Goal: Task Accomplishment & Management: Manage account settings

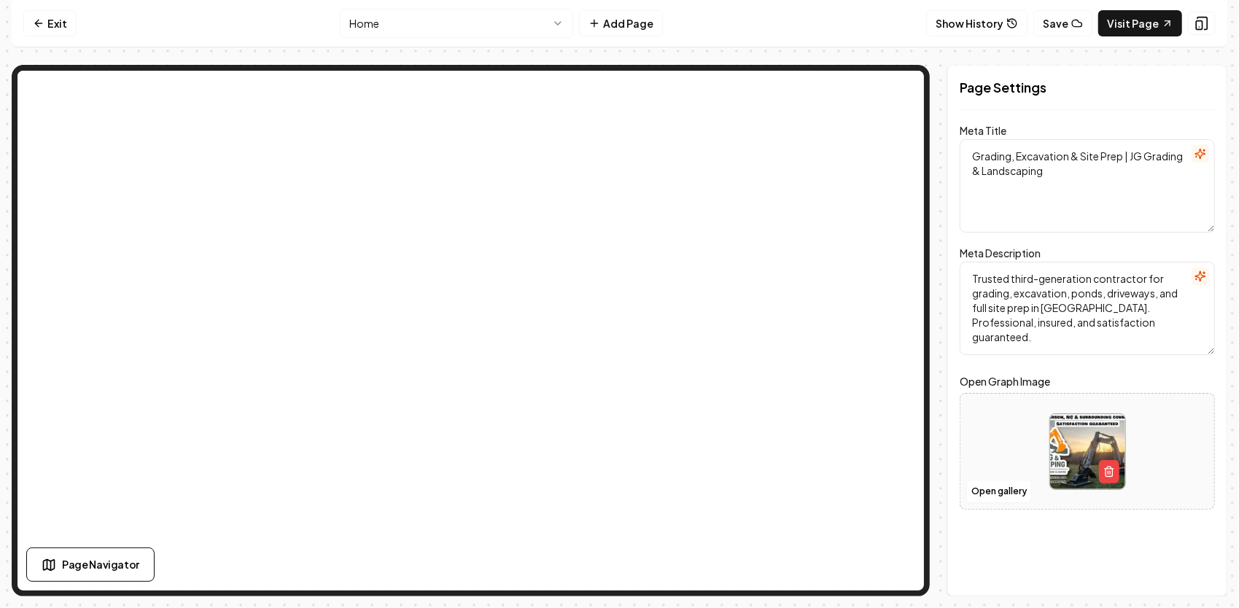
click at [512, 31] on html "Computer Required This feature is only available on a computer. Please switch t…" at bounding box center [619, 304] width 1239 height 608
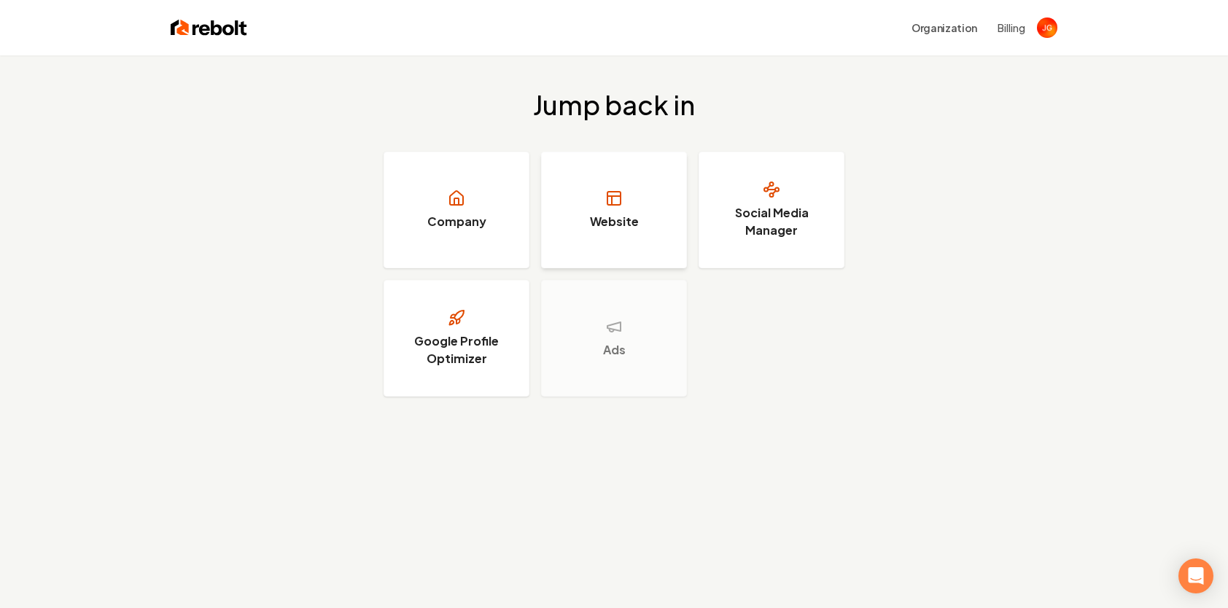
click at [597, 204] on link "Website" at bounding box center [614, 210] width 146 height 117
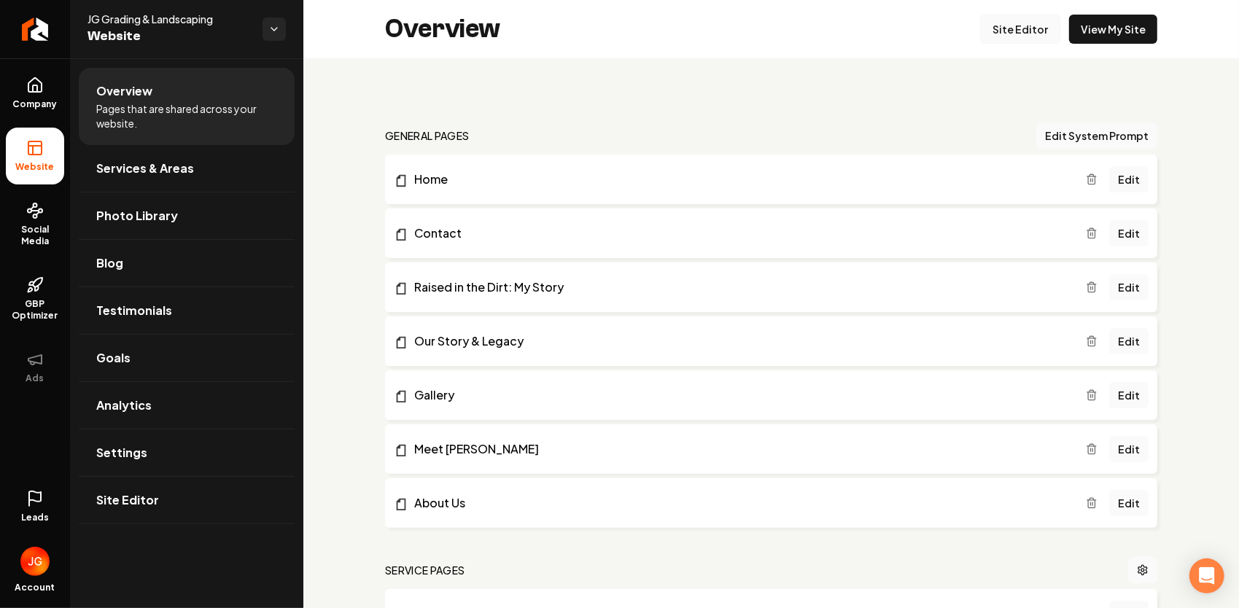
click at [1012, 25] on link "Site Editor" at bounding box center [1020, 29] width 80 height 29
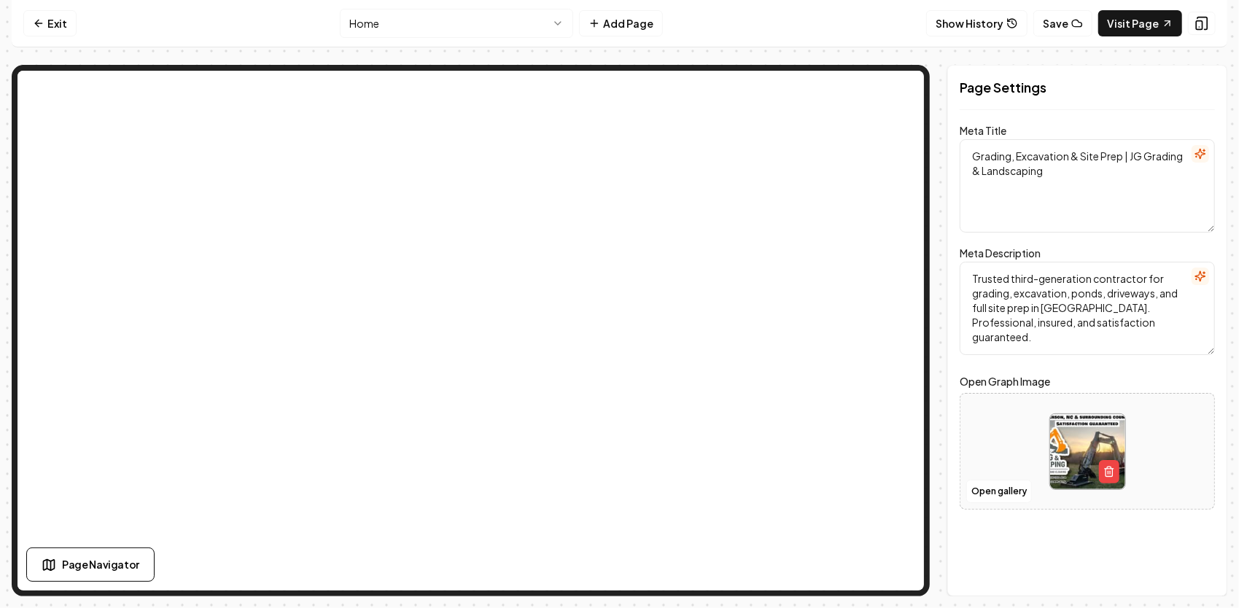
click at [482, 26] on html "Computer Required This feature is only available on a computer. Please switch t…" at bounding box center [619, 304] width 1239 height 608
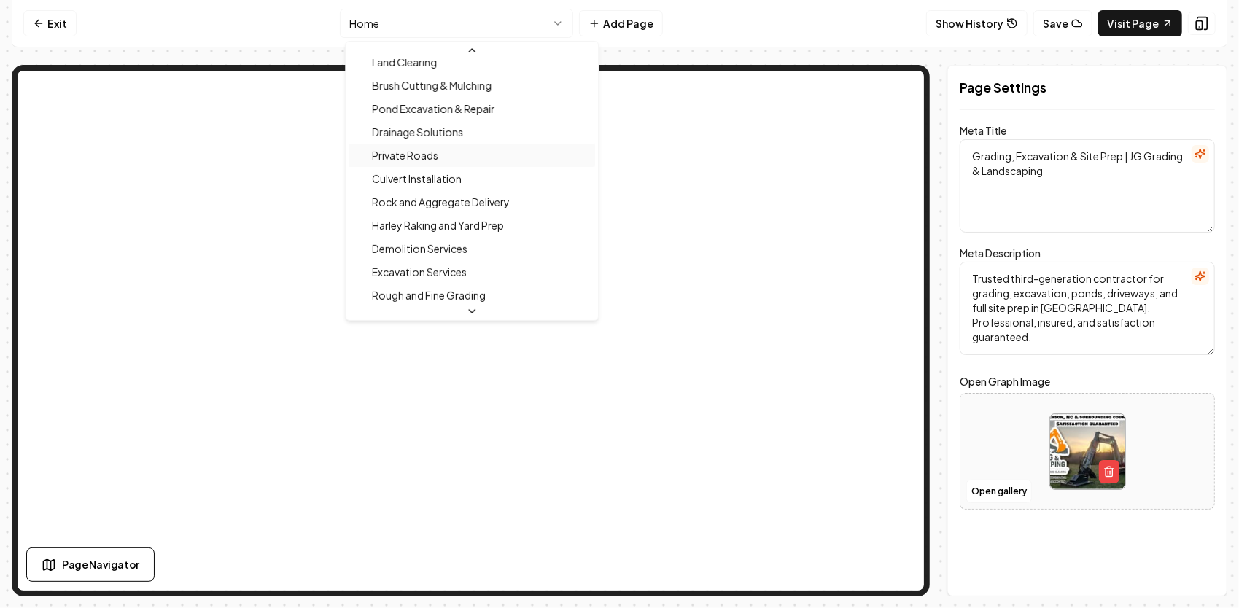
scroll to position [438, 0]
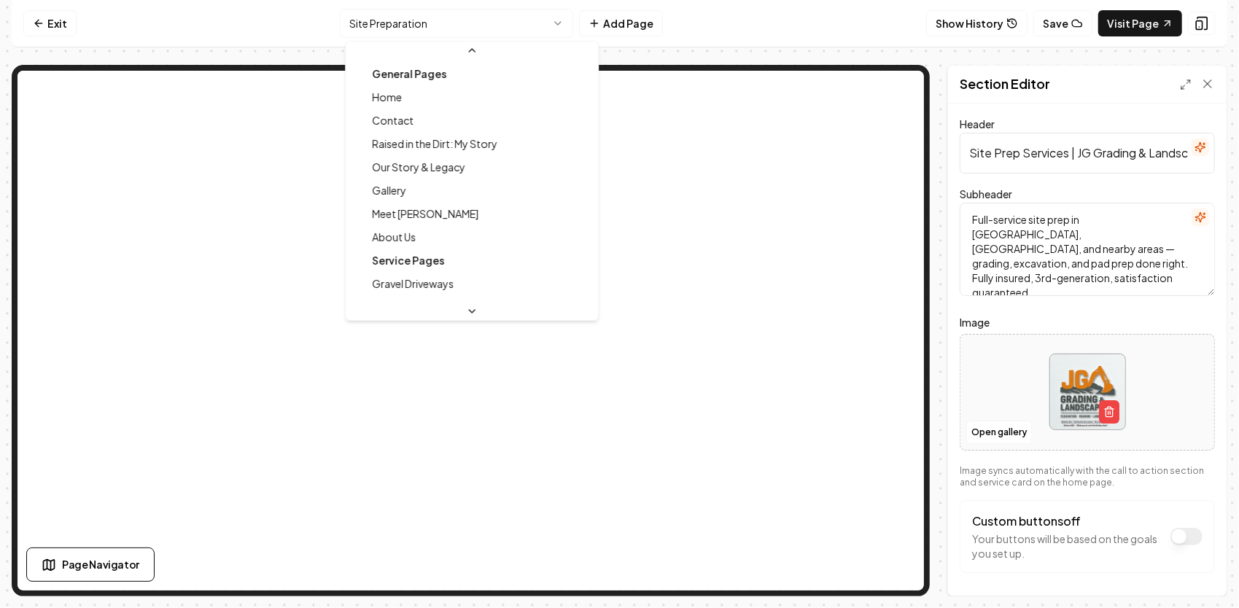
click at [487, 22] on html "Computer Required This feature is only available on a computer. Please switch t…" at bounding box center [619, 304] width 1239 height 608
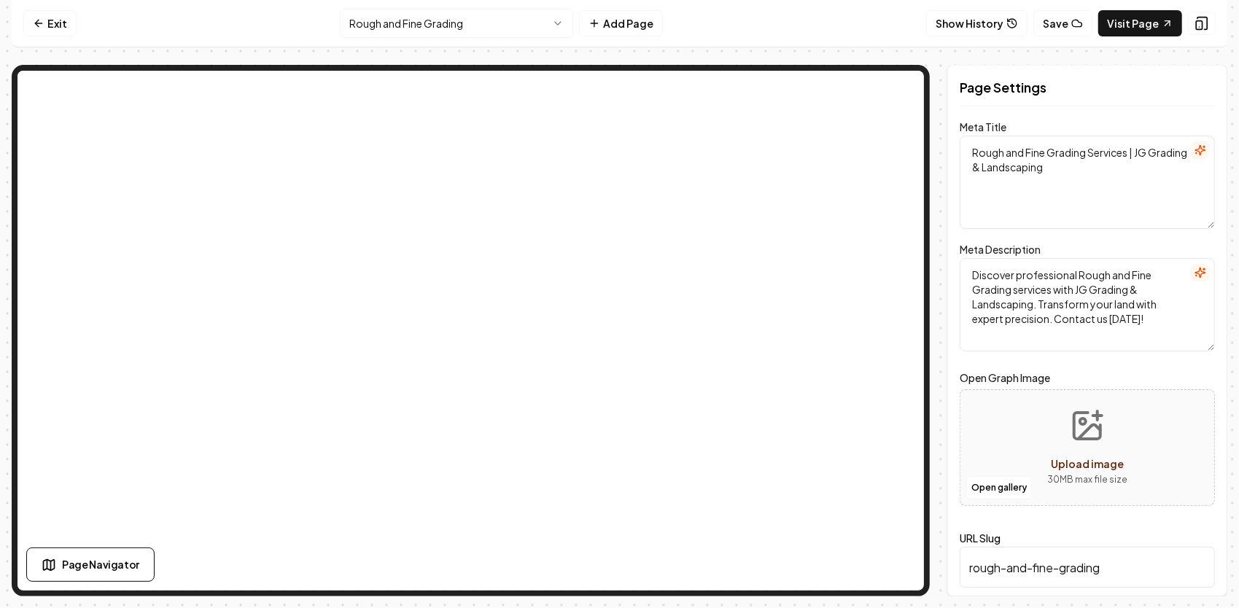
click at [447, 29] on html "Computer Required This feature is only available on a computer. Please switch t…" at bounding box center [619, 304] width 1239 height 608
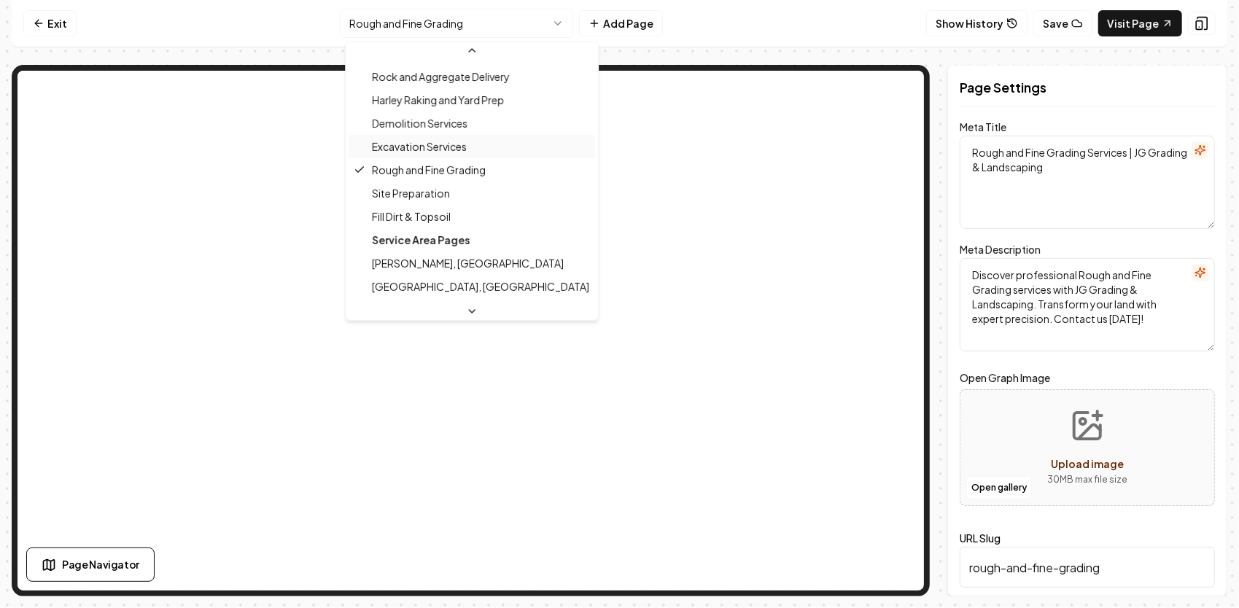
scroll to position [441, 0]
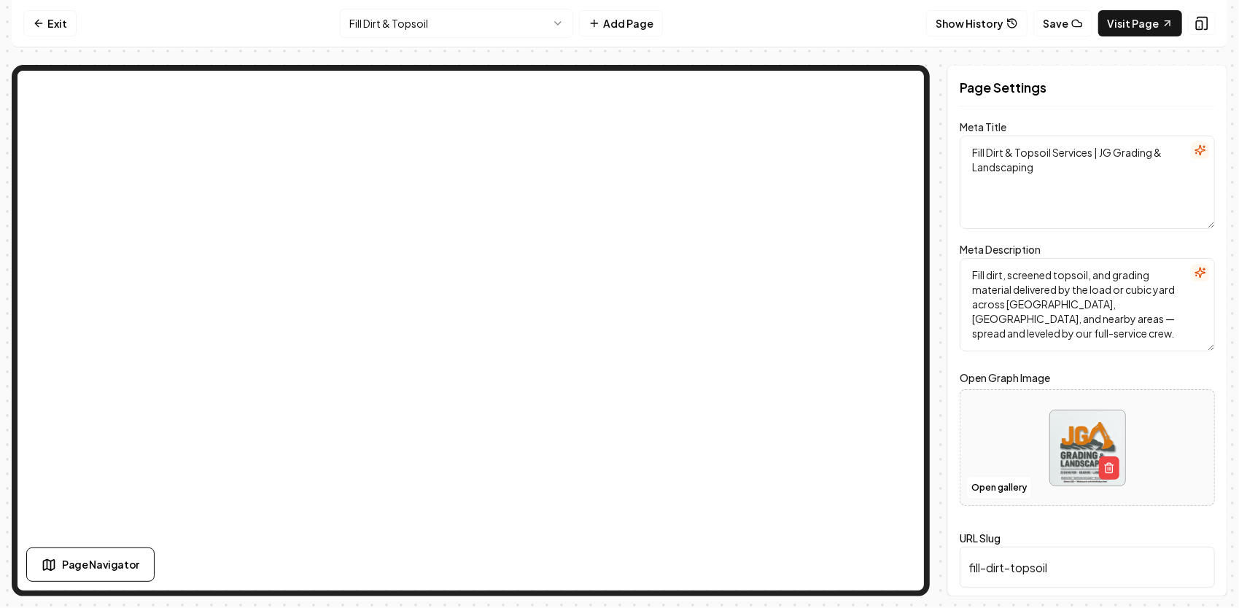
click at [520, 26] on html "Computer Required This feature is only available on a computer. Please switch t…" at bounding box center [619, 304] width 1239 height 608
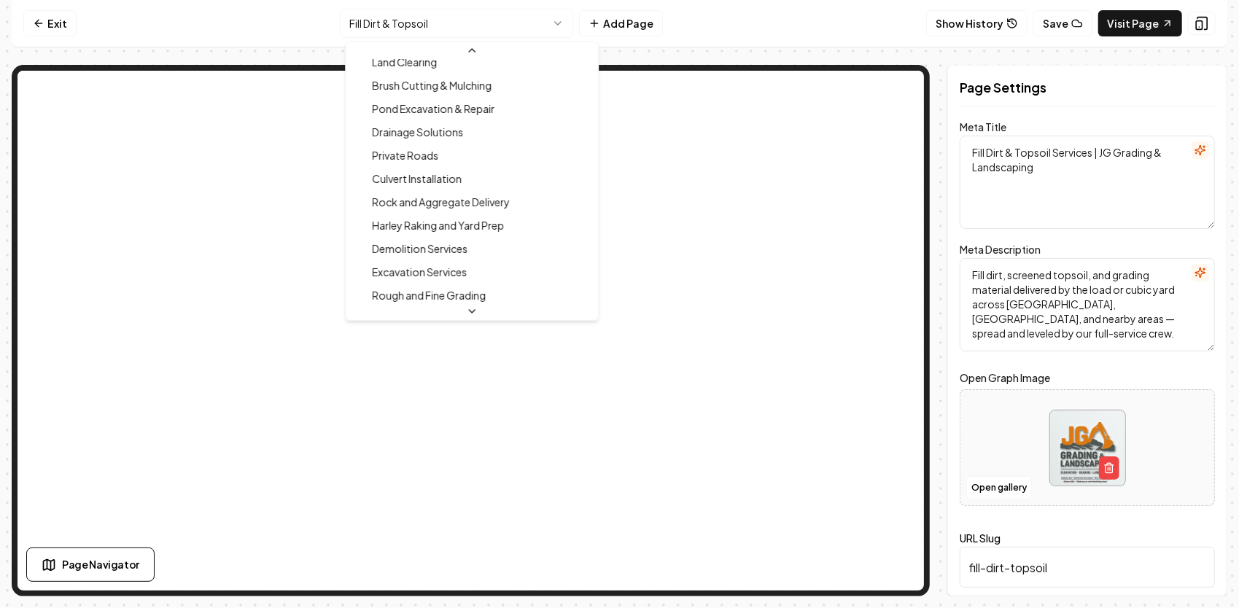
scroll to position [268, 0]
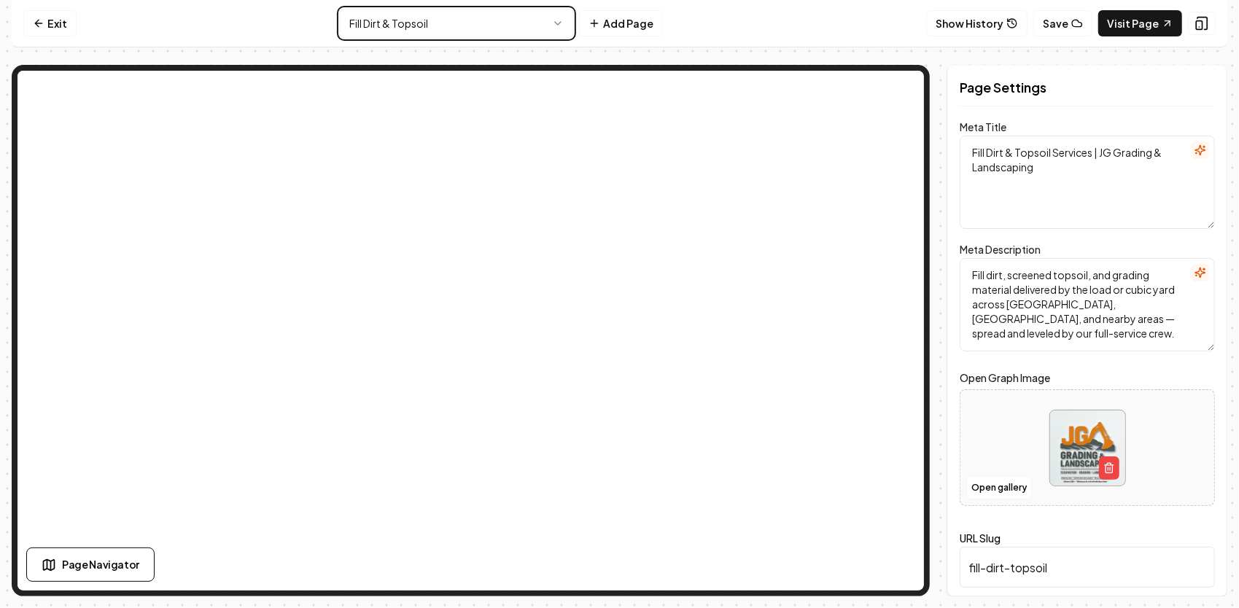
click at [558, 23] on html "Computer Required This feature is only available on a computer. Please switch t…" at bounding box center [619, 304] width 1239 height 608
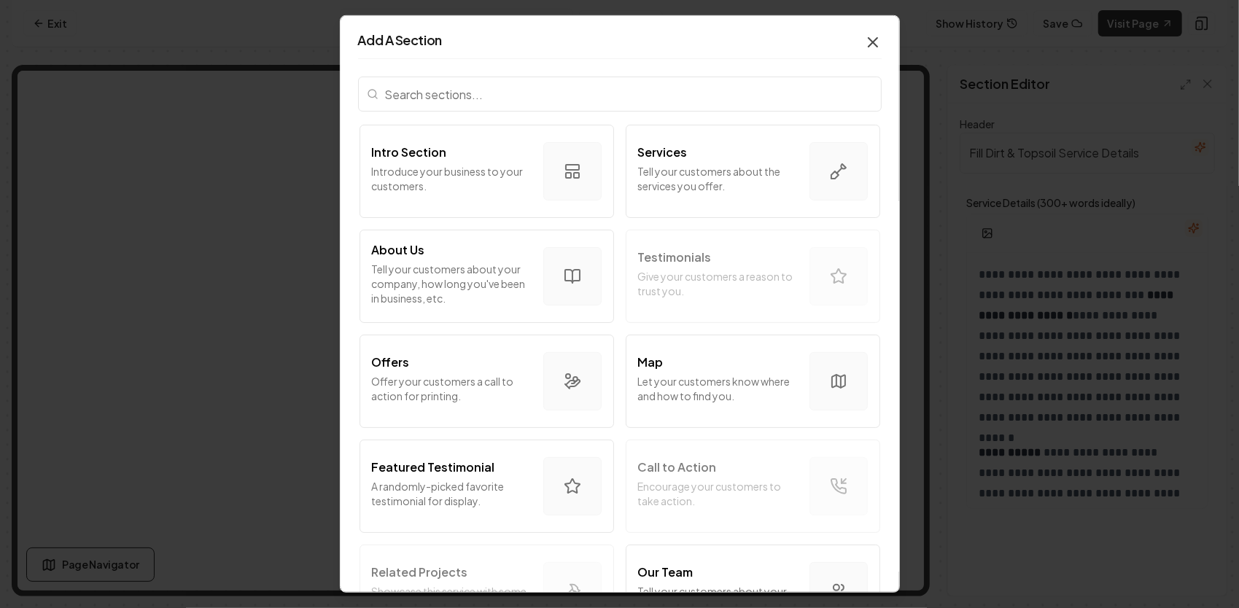
click at [864, 47] on icon "button" at bounding box center [873, 43] width 18 height 18
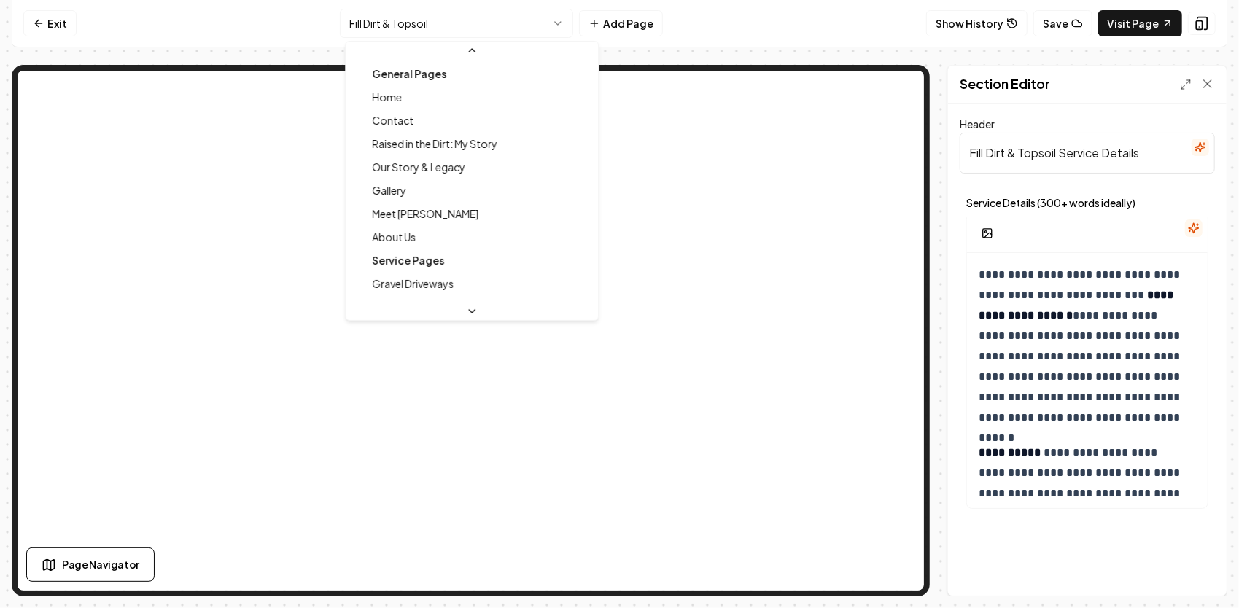
click at [556, 28] on html "**********" at bounding box center [619, 304] width 1239 height 608
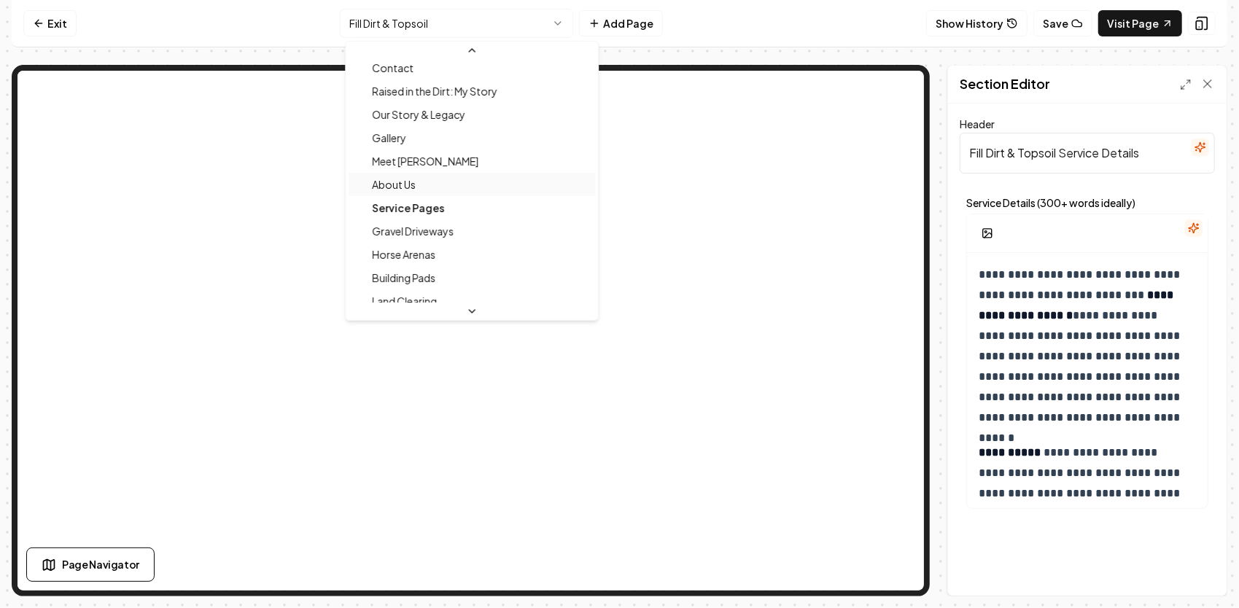
scroll to position [73, 0]
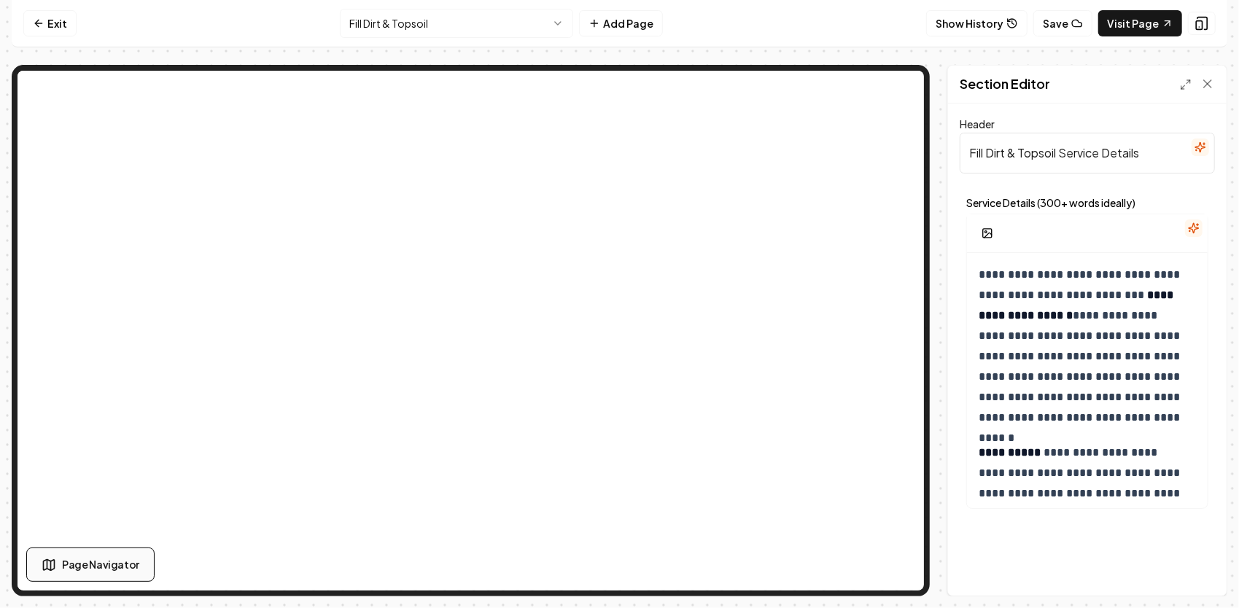
click at [92, 572] on span "Page Navigator" at bounding box center [100, 564] width 77 height 15
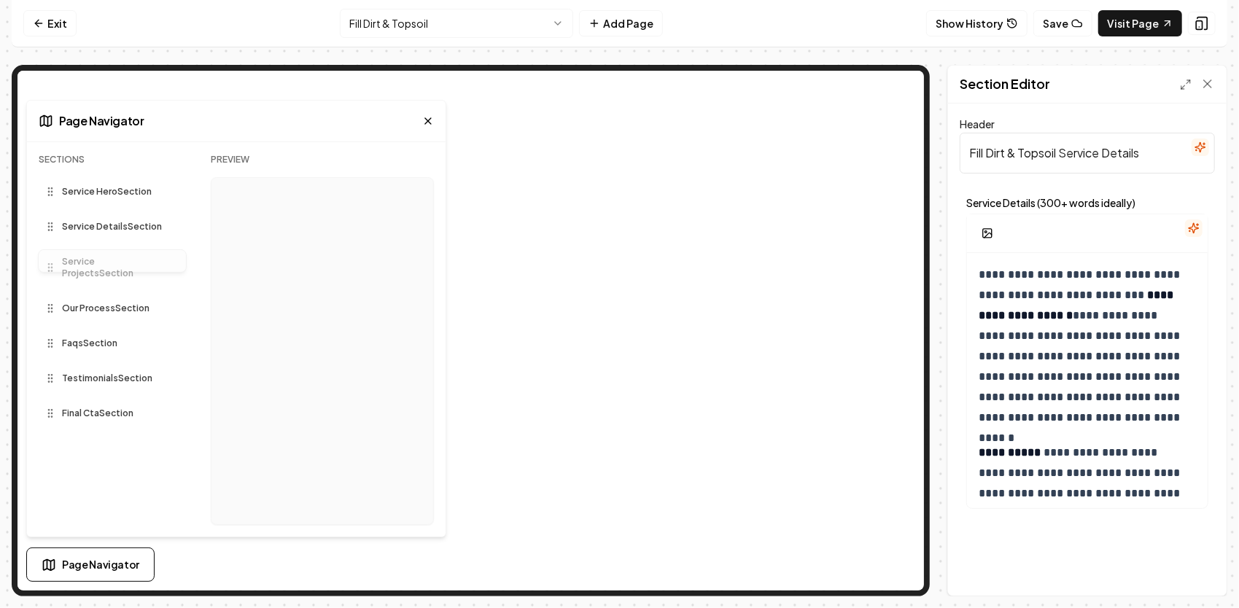
drag, startPoint x: 92, startPoint y: 265, endPoint x: 90, endPoint y: 254, distance: 11.0
click at [90, 254] on div "Sections Service Hero Section Service Details Section Service Projects Section …" at bounding box center [113, 345] width 149 height 383
click at [53, 226] on icon at bounding box center [50, 227] width 12 height 12
click at [80, 232] on span "Service Details Section" at bounding box center [112, 227] width 100 height 12
drag, startPoint x: 80, startPoint y: 230, endPoint x: 96, endPoint y: 430, distance: 201.2
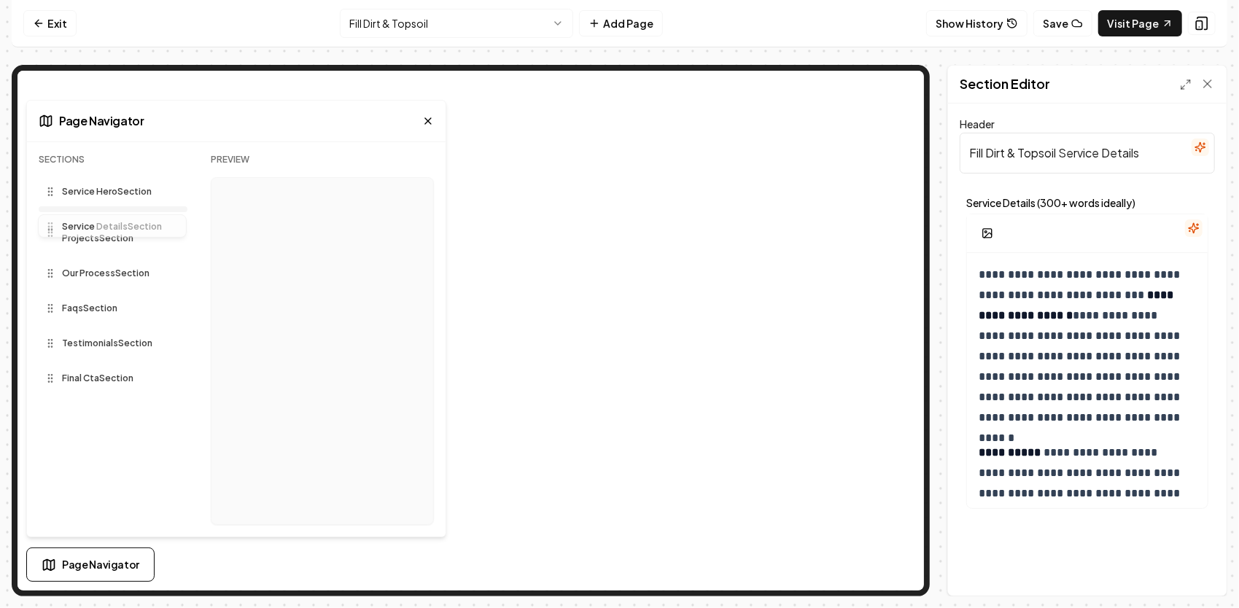
drag, startPoint x: 128, startPoint y: 407, endPoint x: 154, endPoint y: 217, distance: 192.1
click at [154, 217] on div "Sections Service Hero Section Service Projects Section Our Process Section Faqs…" at bounding box center [113, 345] width 149 height 383
click at [425, 120] on icon at bounding box center [428, 121] width 12 height 12
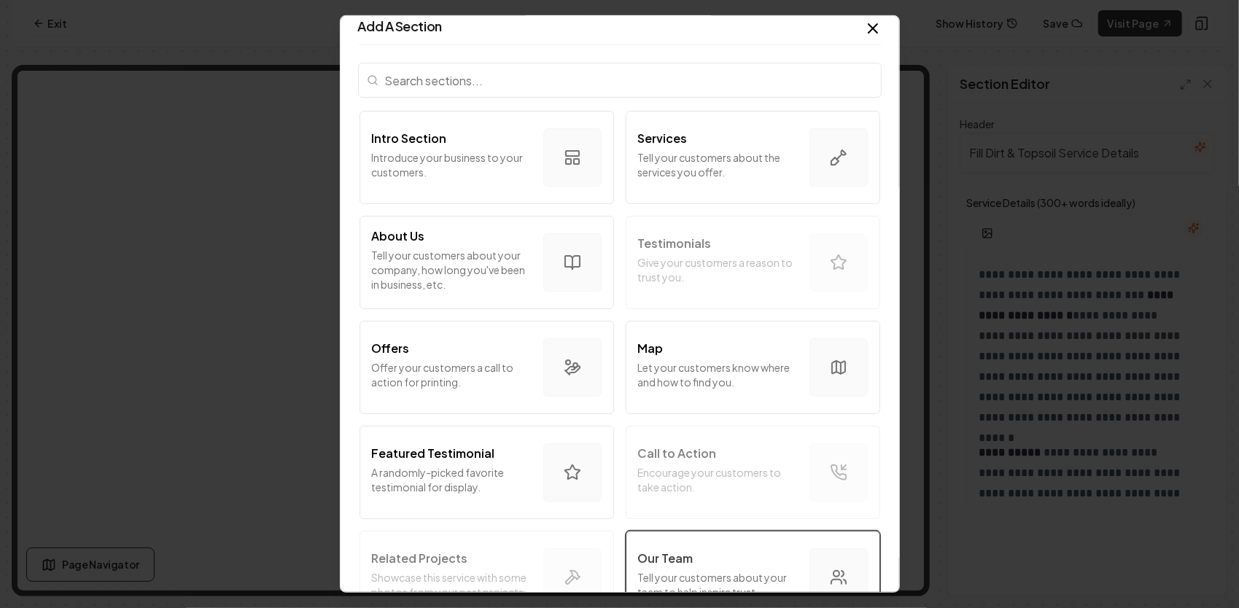
scroll to position [0, 0]
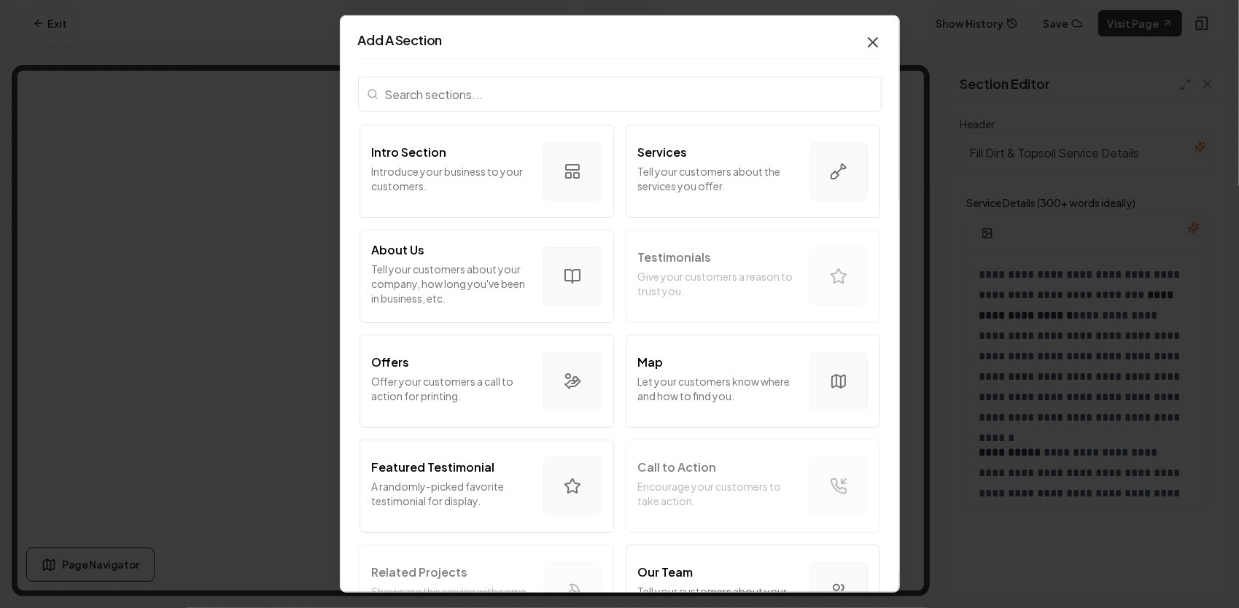
click at [869, 39] on icon "button" at bounding box center [873, 42] width 9 height 9
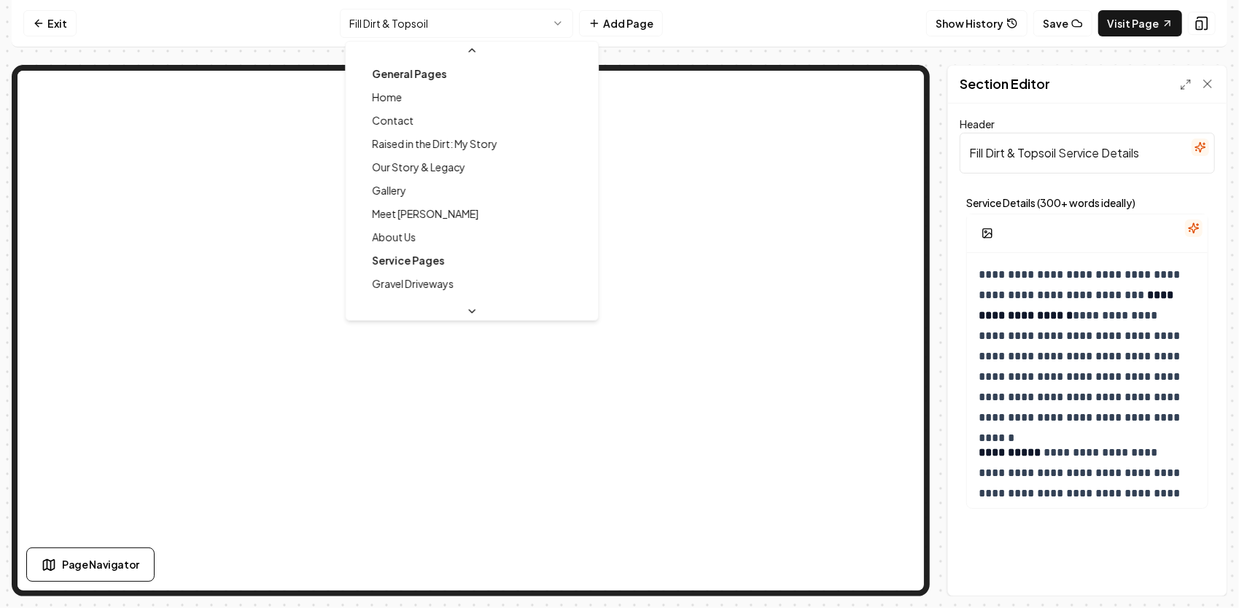
click at [527, 34] on html "**********" at bounding box center [619, 304] width 1239 height 608
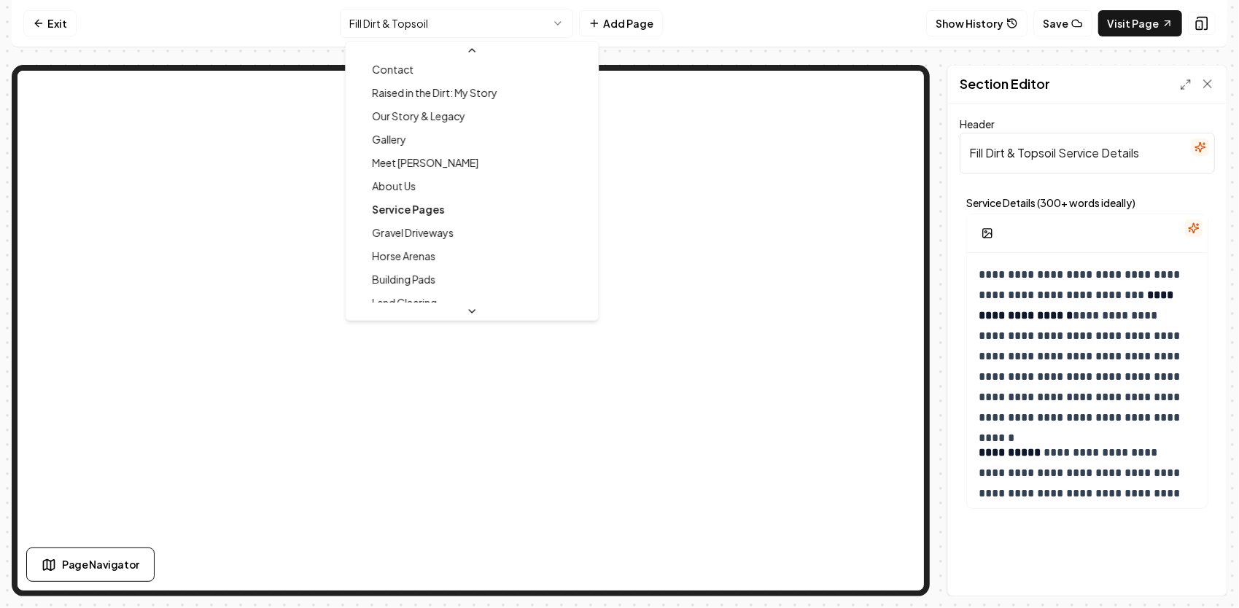
scroll to position [50, 0]
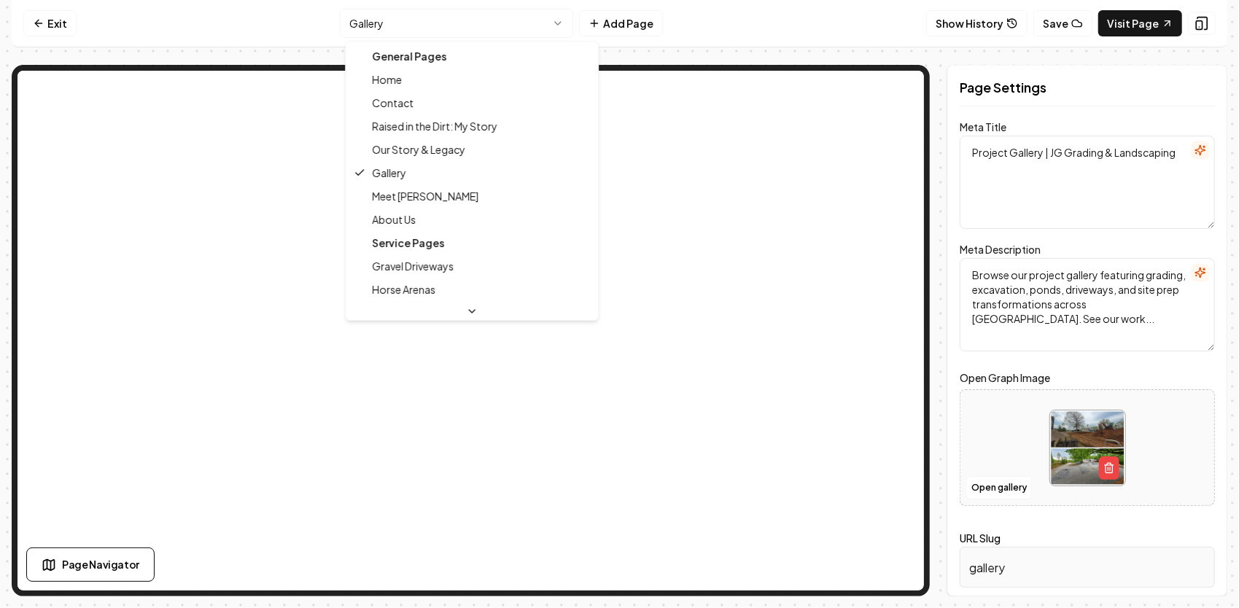
click at [547, 26] on html "Computer Required This feature is only available on a computer. Please switch t…" at bounding box center [619, 304] width 1239 height 608
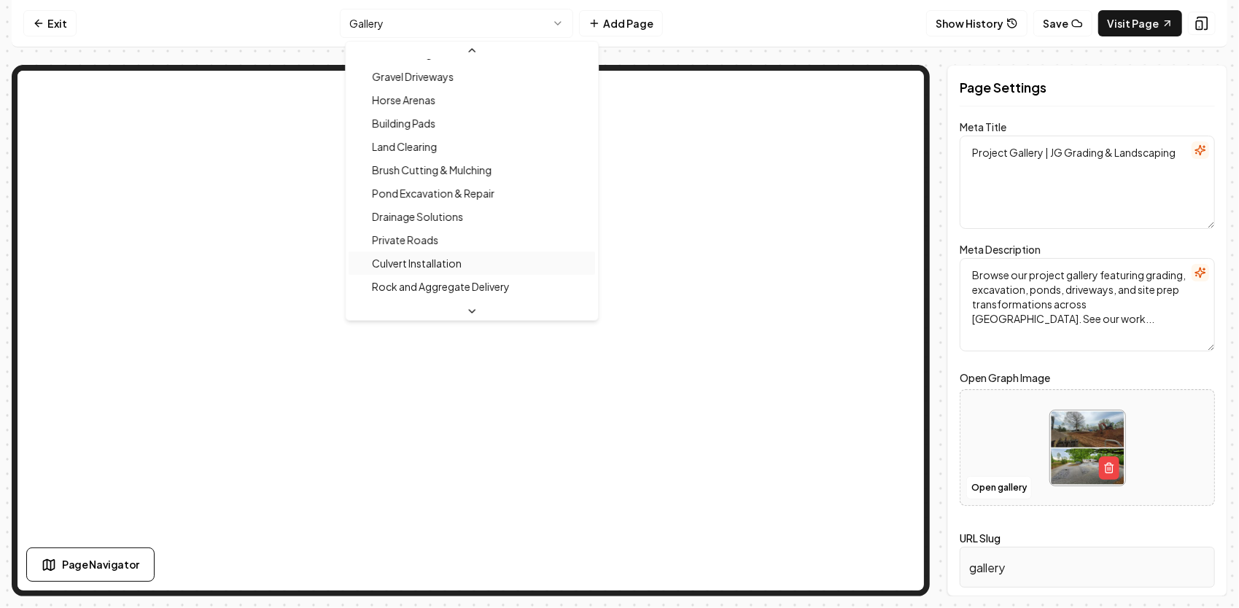
scroll to position [292, 0]
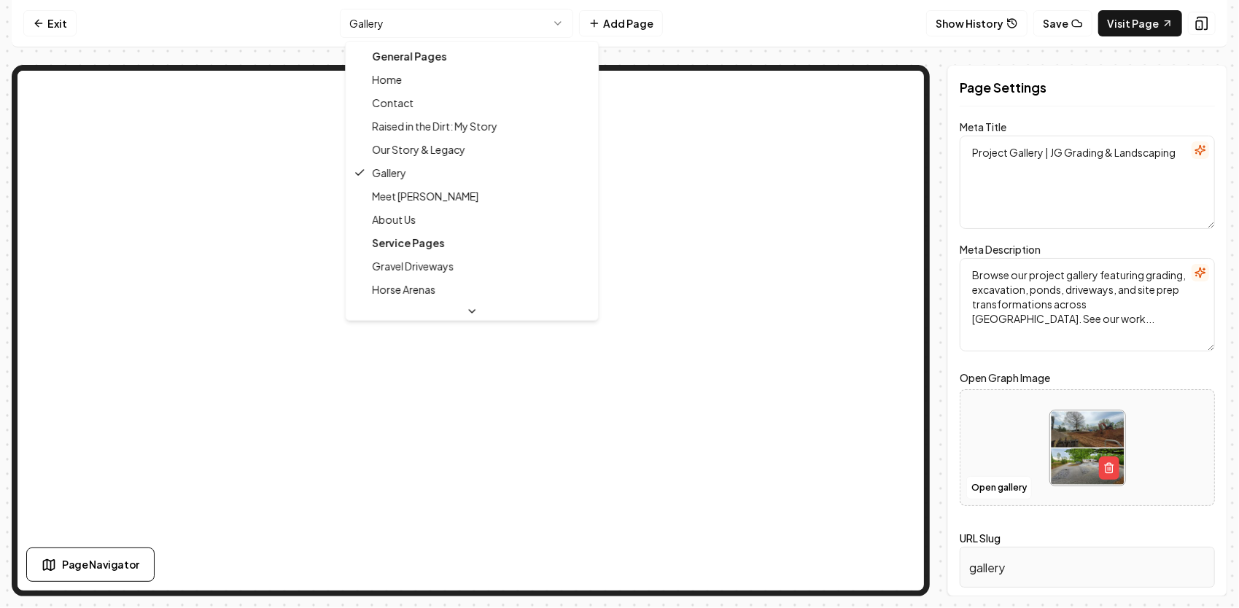
click at [507, 20] on html "Computer Required This feature is only available on a computer. Please switch t…" at bounding box center [619, 304] width 1239 height 608
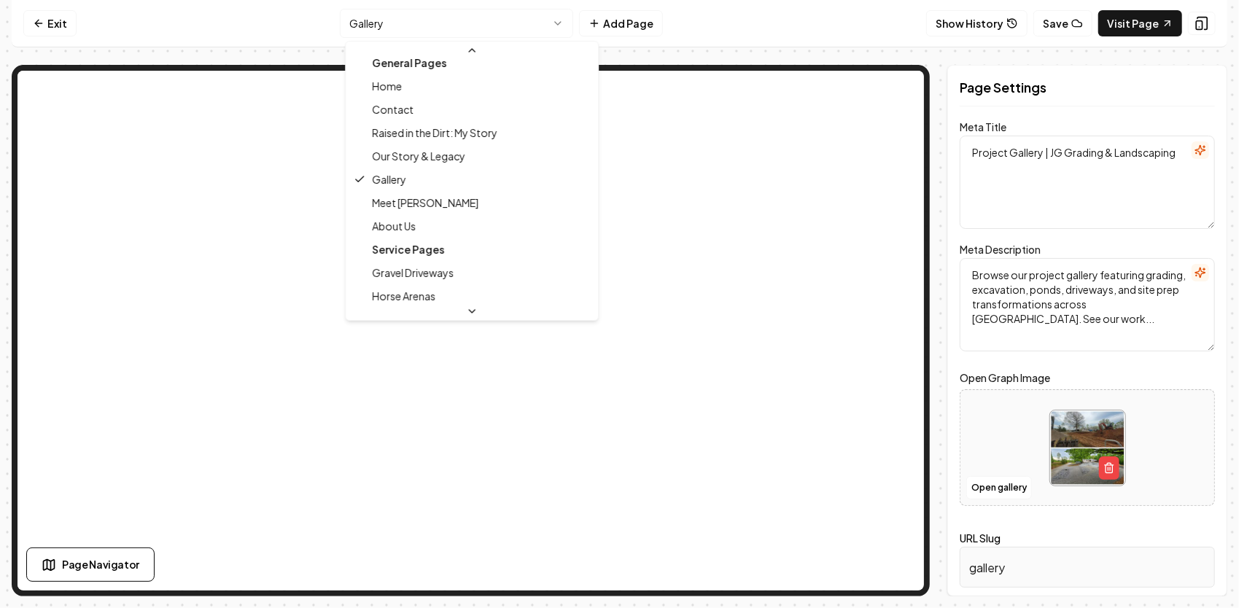
scroll to position [0, 0]
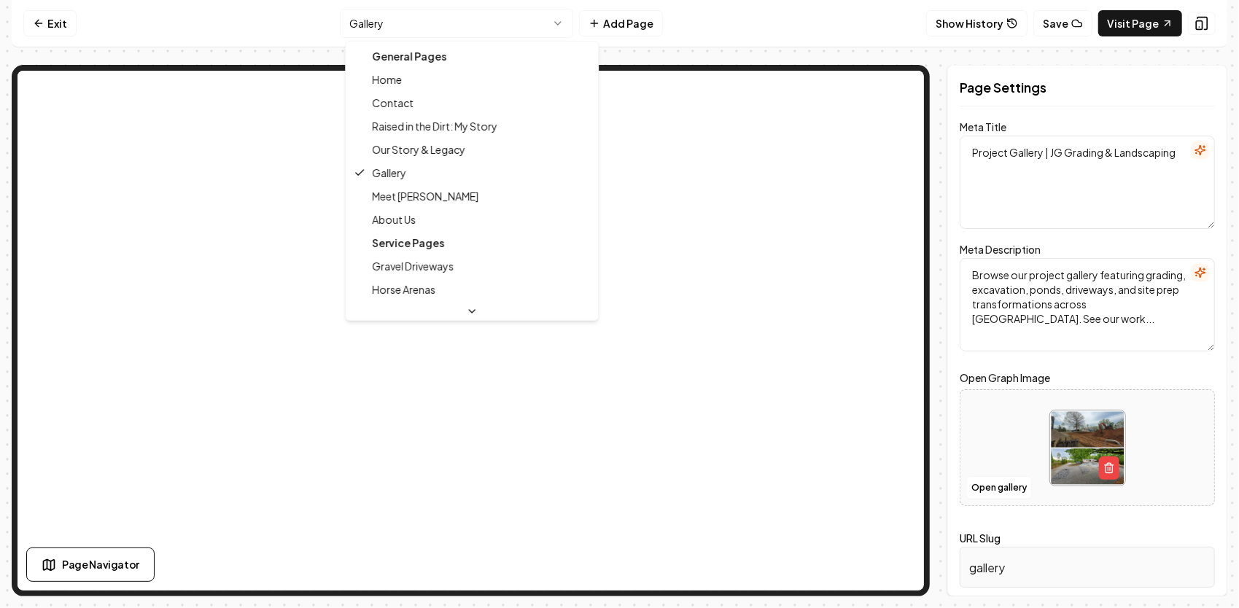
click at [529, 25] on html "Computer Required This feature is only available on a computer. Please switch t…" at bounding box center [619, 304] width 1239 height 608
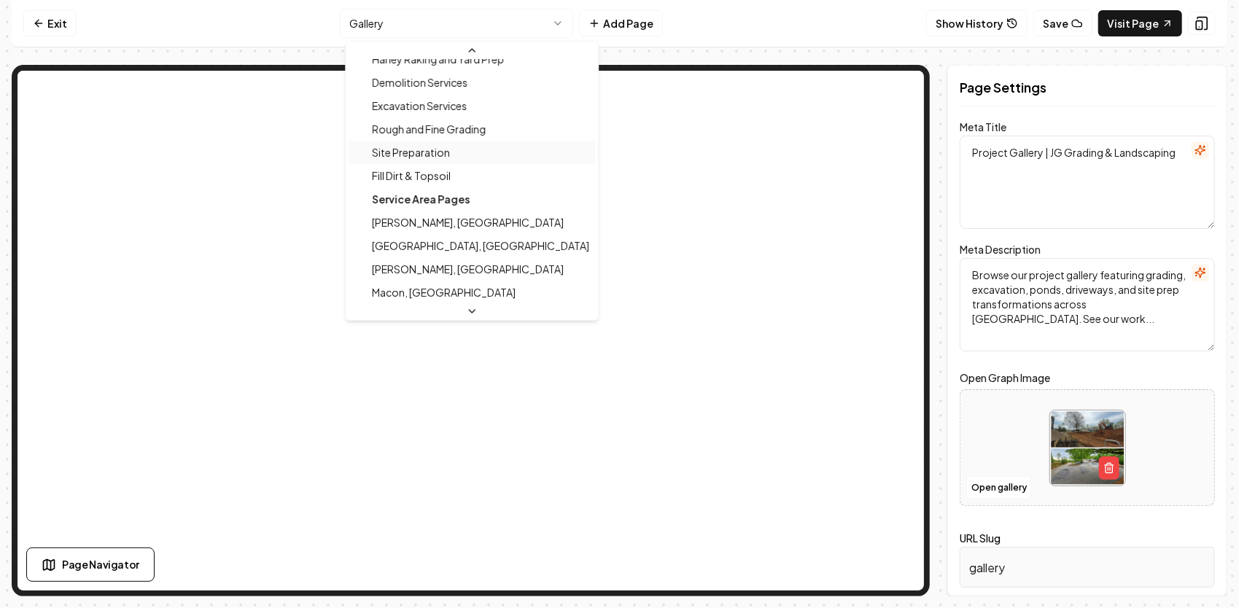
scroll to position [365, 0]
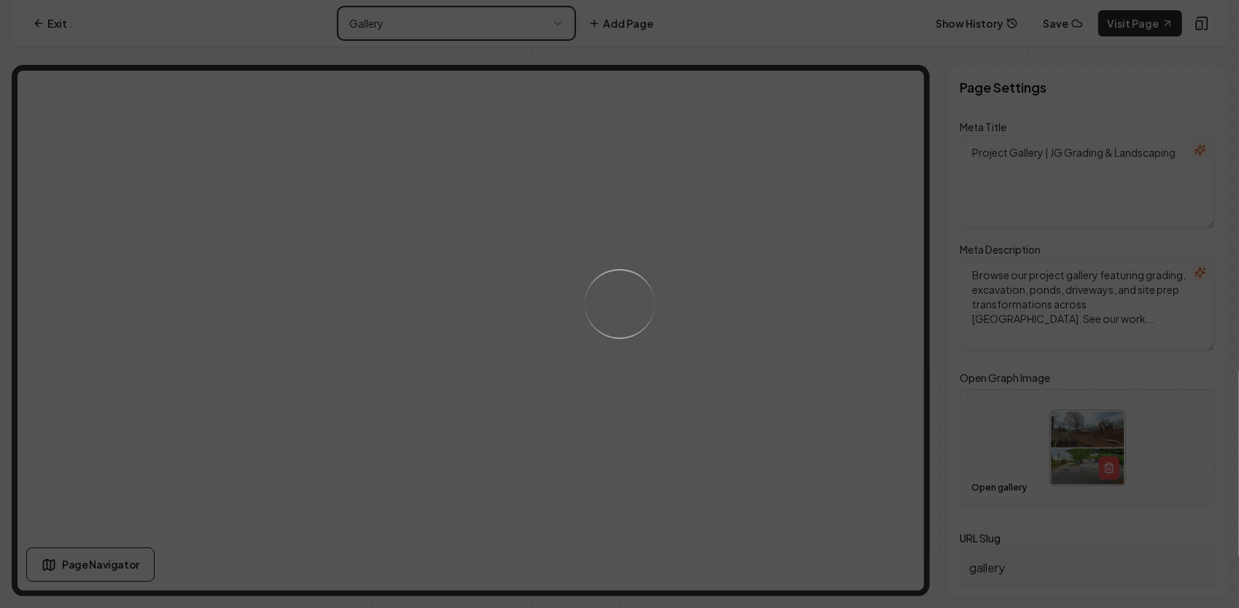
type input "fill-dirt-topsoil"
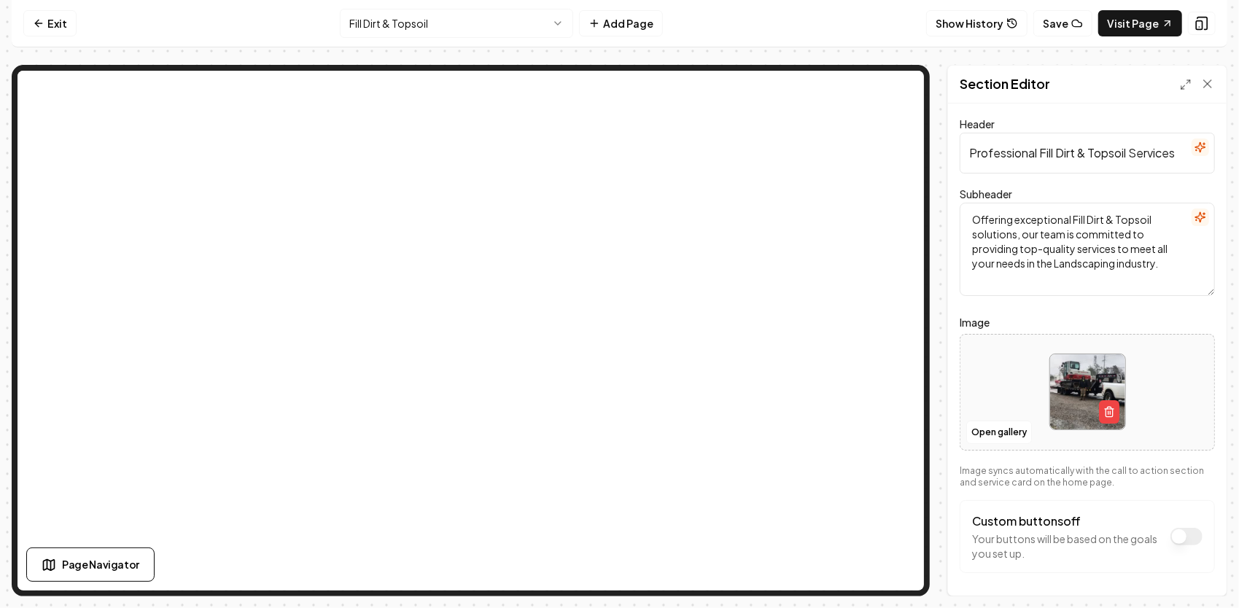
drag, startPoint x: 970, startPoint y: 152, endPoint x: 1193, endPoint y: 132, distance: 224.1
click at [1193, 133] on input "Professional Fill Dirt & Topsoil Services" at bounding box center [1087, 153] width 255 height 41
paste input "Premium Topsoil & Fill Dirt Delivered & Spread Professionally"
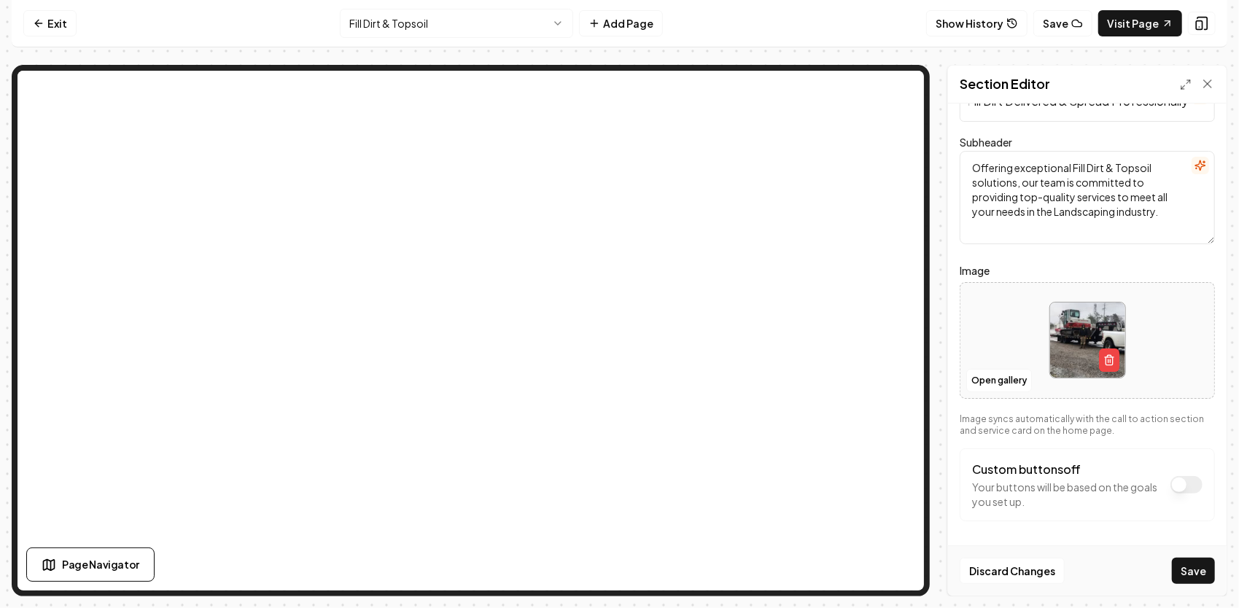
type input "Premium Topsoil & Fill Dirt Delivered & Spread Professionally"
drag, startPoint x: 1166, startPoint y: 214, endPoint x: 954, endPoint y: 147, distance: 221.9
click at [944, 144] on div "Section Editor Header Premium Topsoil & Fill Dirt Delivered & Spread Profession…" at bounding box center [620, 331] width 1216 height 532
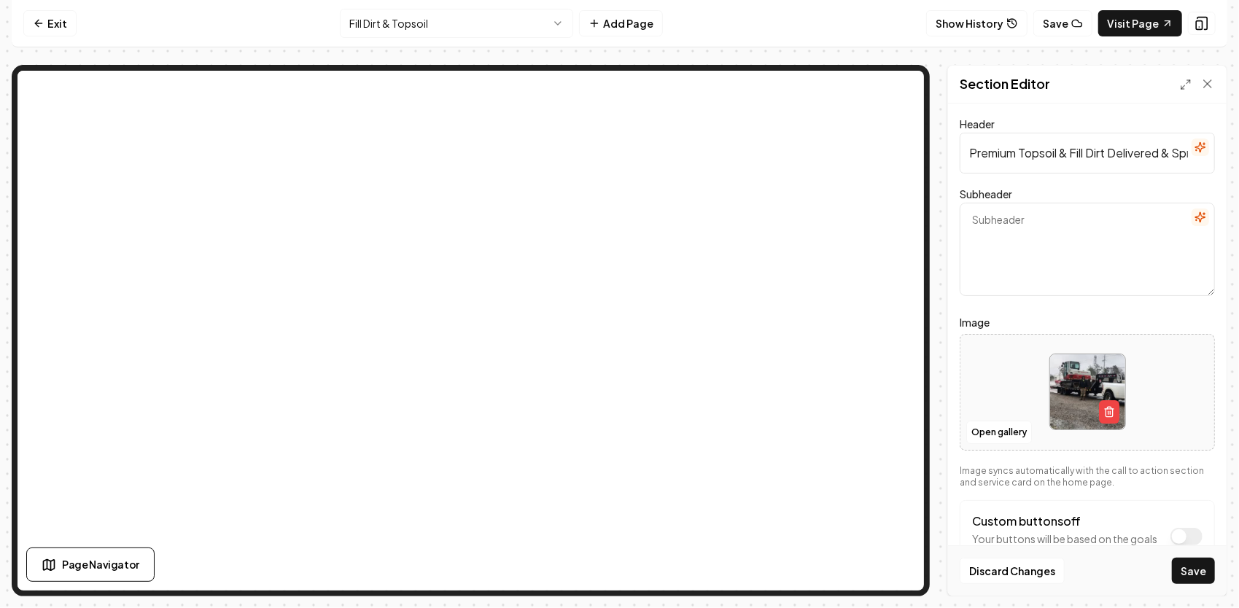
scroll to position [0, 119]
drag, startPoint x: 969, startPoint y: 150, endPoint x: 1227, endPoint y: 128, distance: 258.4
click at [1227, 128] on div "Header Premium Topsoil & Fill Dirt Delivered & Spread Professionally Subheader …" at bounding box center [1087, 350] width 279 height 492
paste input "Need Dirt? We’ve Got You Covered — Topsoil, Fill & More!"
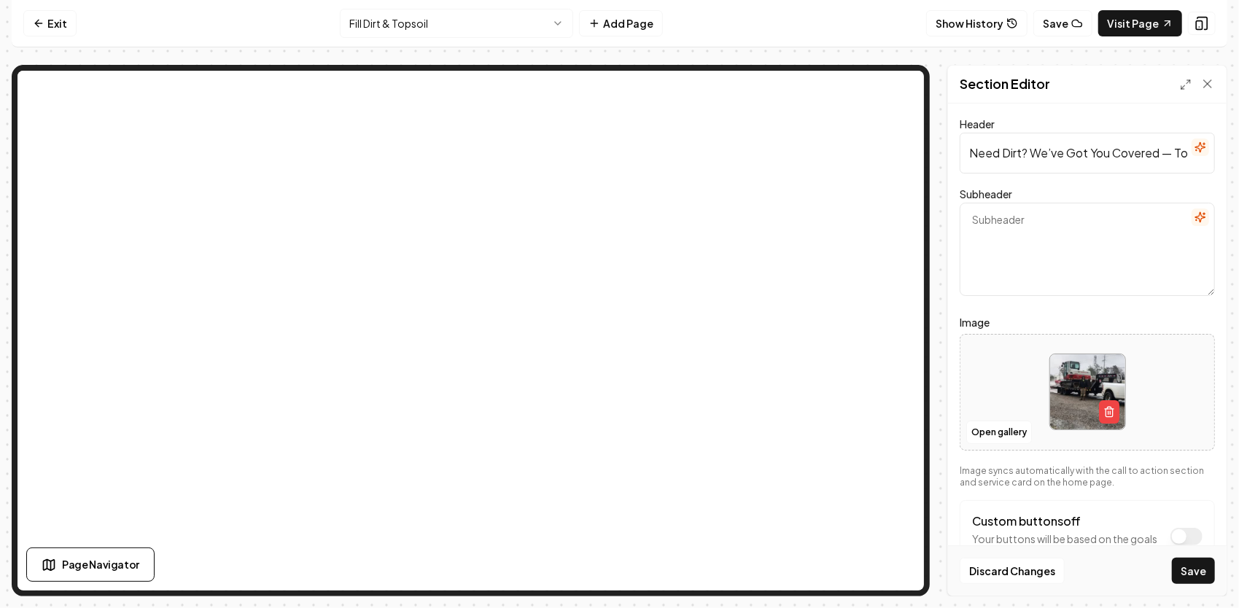
scroll to position [0, 101]
type input "Need Dirt? We’ve Got You Covered — Topsoil, Fill & More!"
click at [1050, 230] on textarea "Subheader" at bounding box center [1087, 249] width 255 height 93
paste textarea "Delivered, spread, and graded the right way. Whether you’re leveling a yard or …"
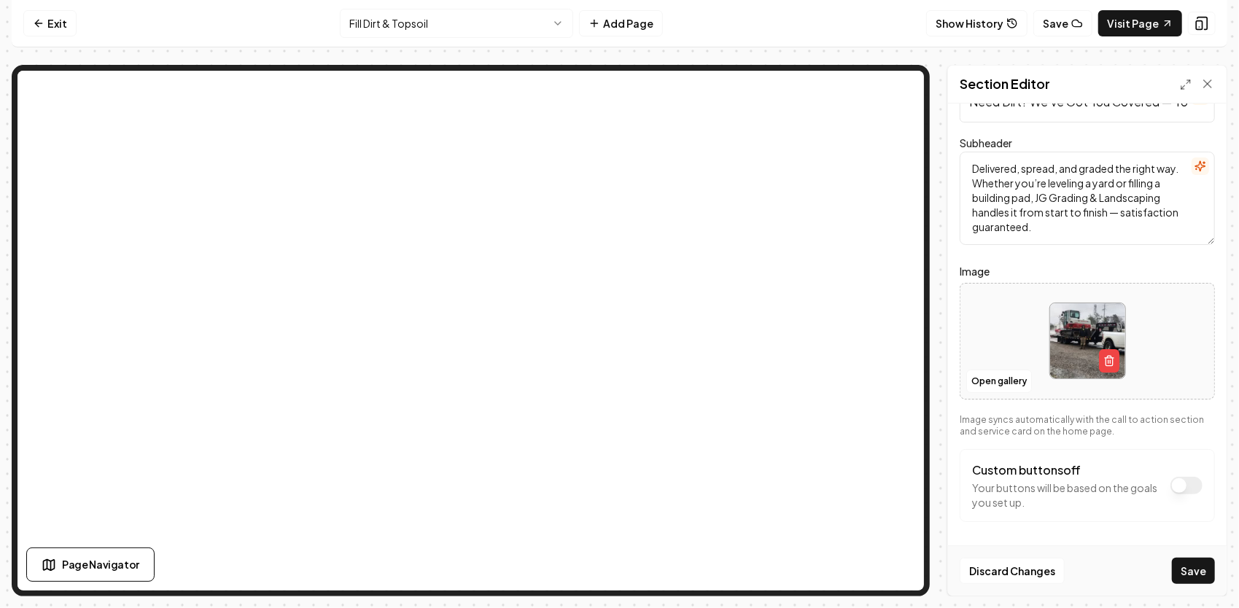
scroll to position [52, 0]
type textarea "Delivered, spread, and graded the right way. Whether you’re leveling a yard or …"
click at [991, 381] on button "Open gallery" at bounding box center [999, 380] width 66 height 23
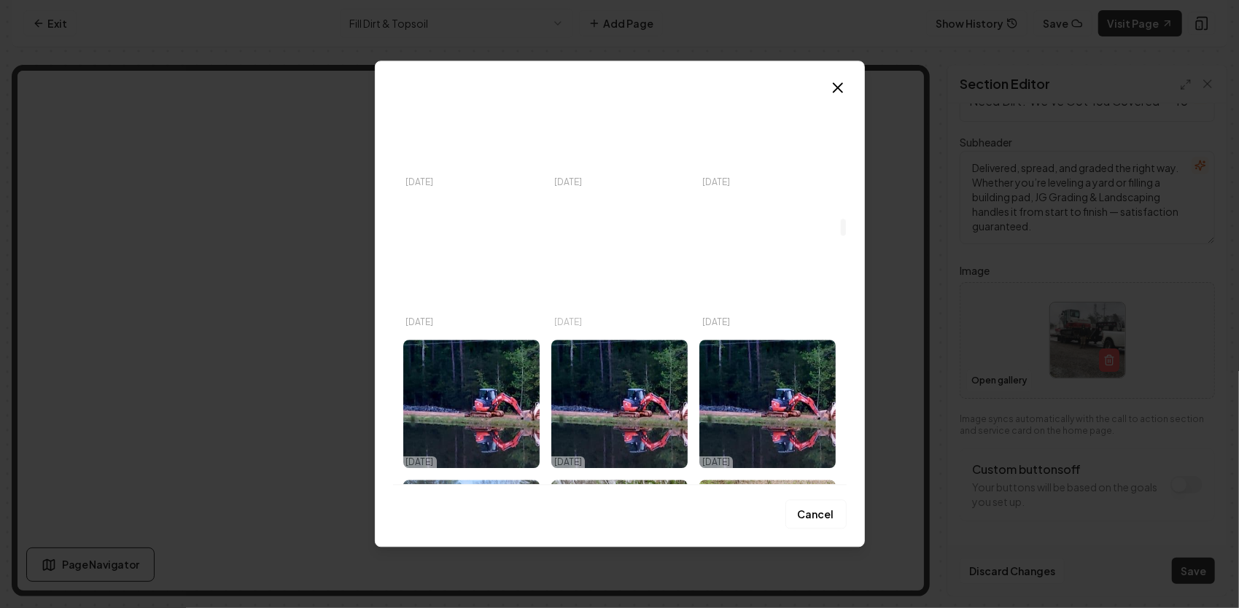
scroll to position [2918, 0]
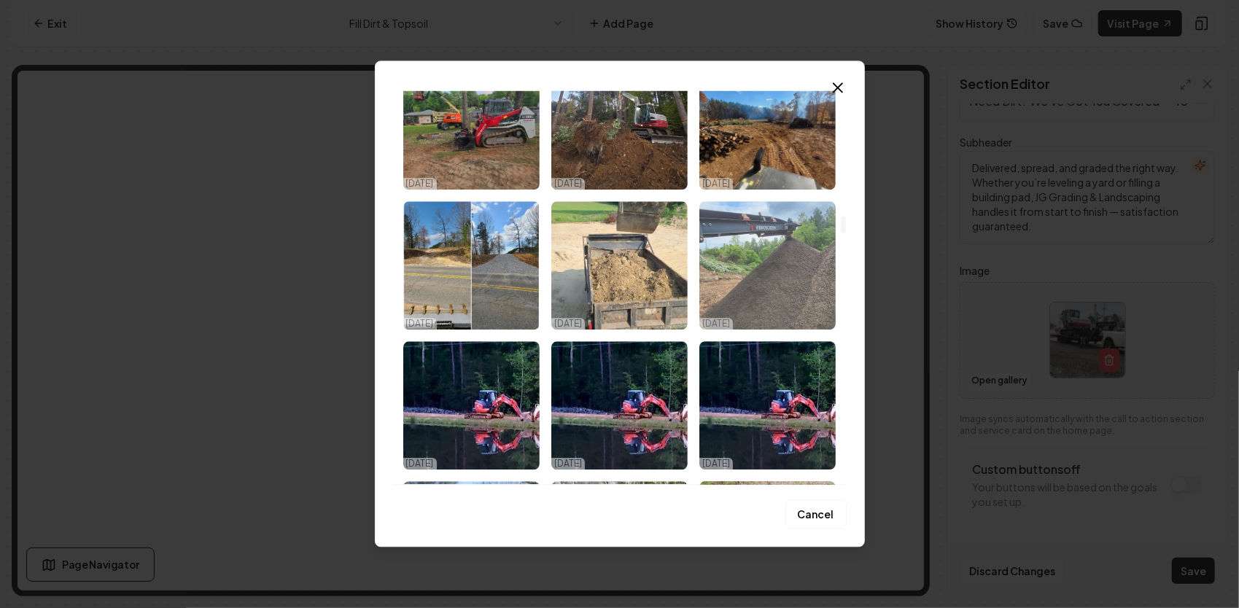
click at [753, 255] on img "Select image image_68e0ad555c7cd75eb8d1ded7.jpg" at bounding box center [768, 265] width 136 height 128
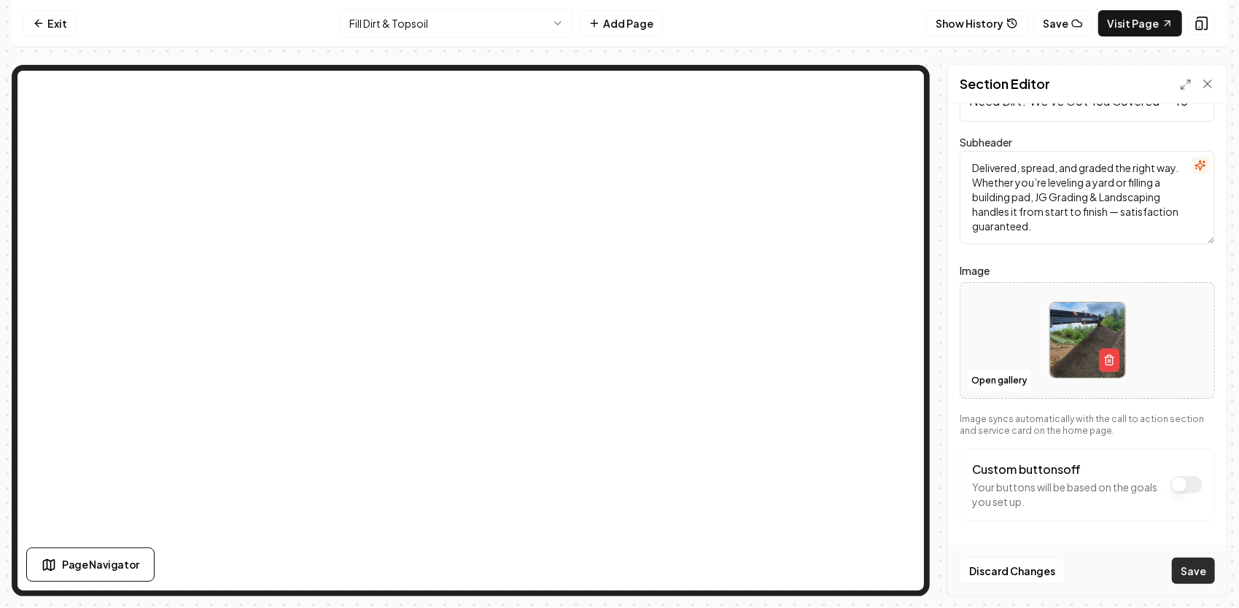
click at [1197, 569] on button "Save" at bounding box center [1193, 571] width 43 height 26
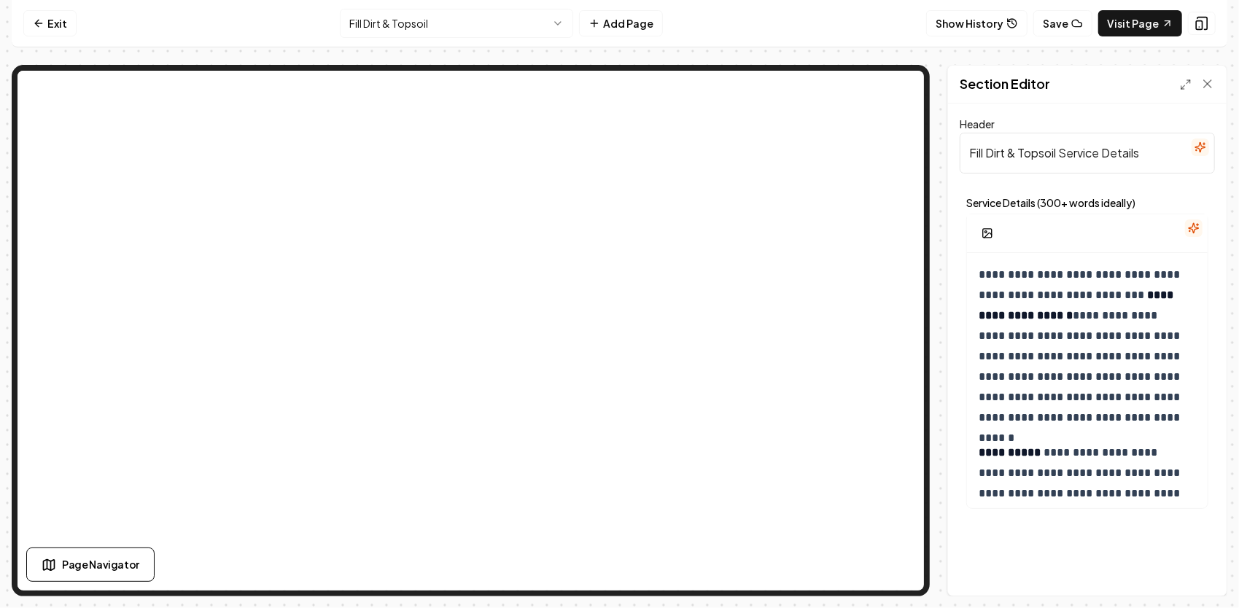
drag, startPoint x: 1154, startPoint y: 156, endPoint x: 967, endPoint y: 153, distance: 186.8
click at [966, 146] on input "Fill Dirt & Topsoil Service Details" at bounding box center [1087, 153] width 255 height 41
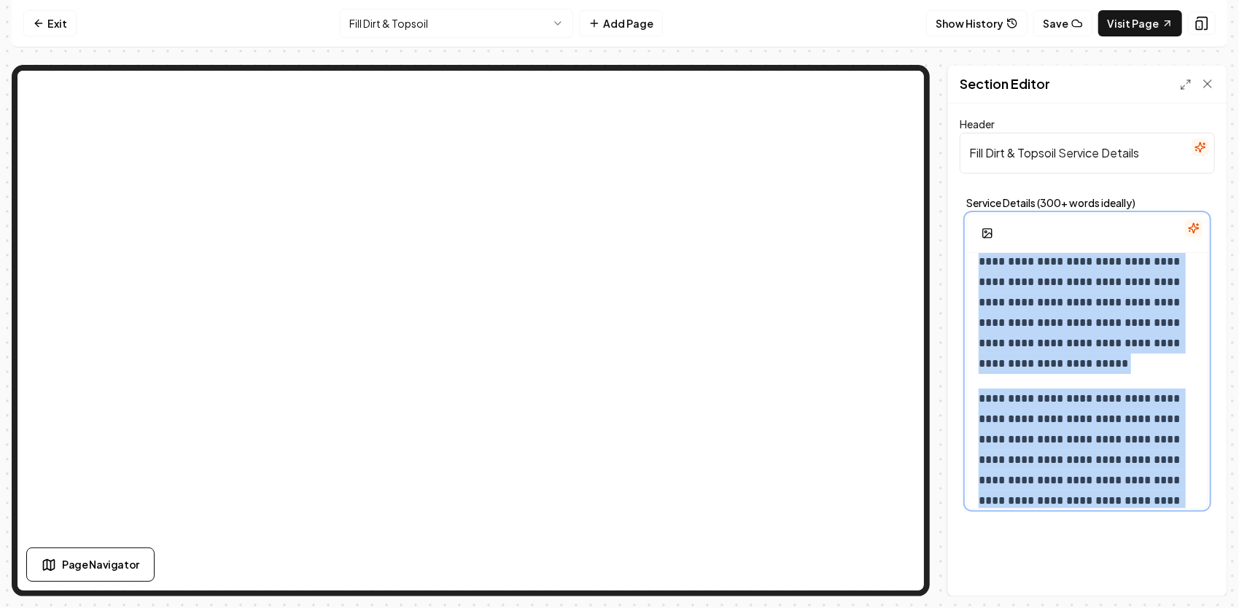
scroll to position [1224, 0]
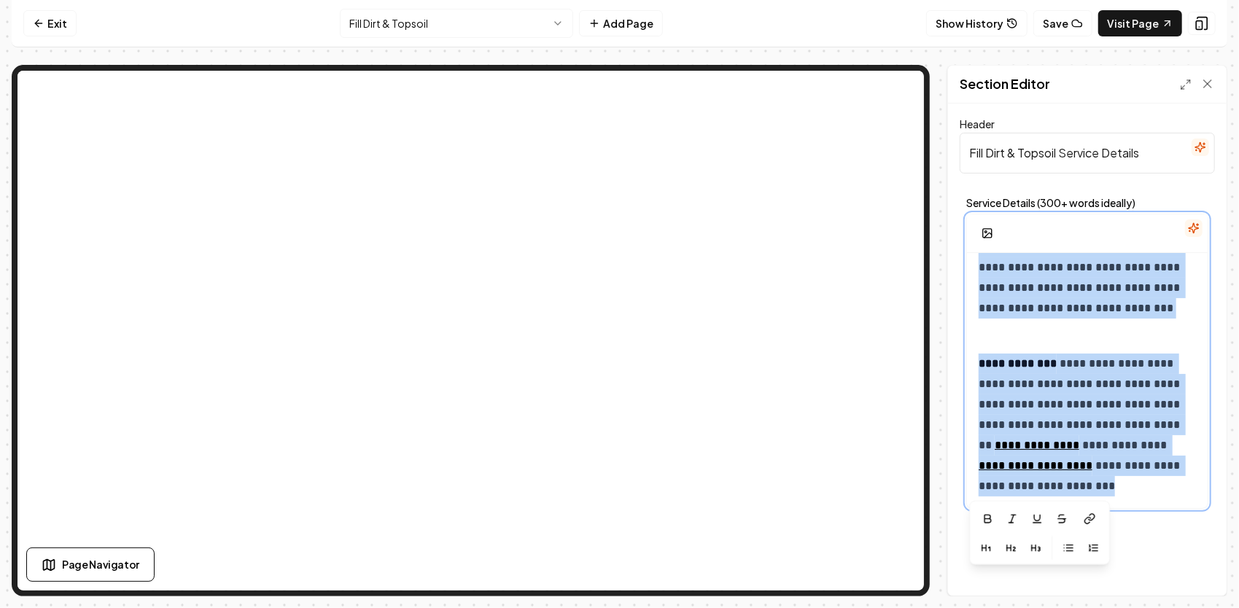
drag, startPoint x: 972, startPoint y: 276, endPoint x: 1177, endPoint y: 548, distance: 340.6
click at [1183, 559] on div "**********" at bounding box center [1087, 350] width 279 height 492
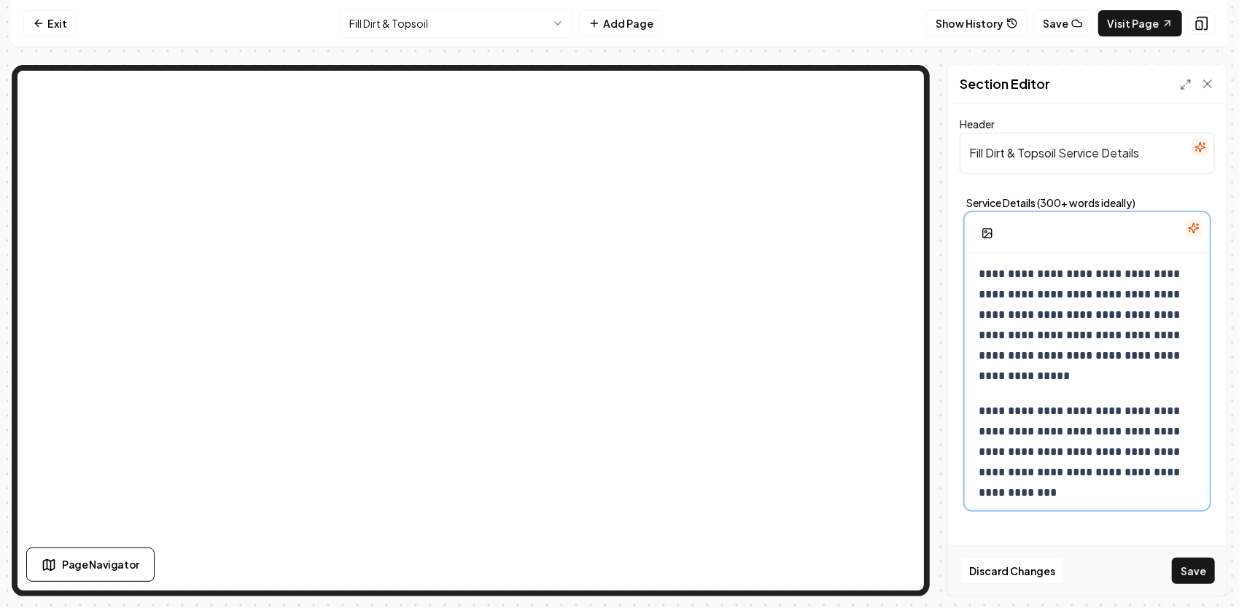
scroll to position [0, 0]
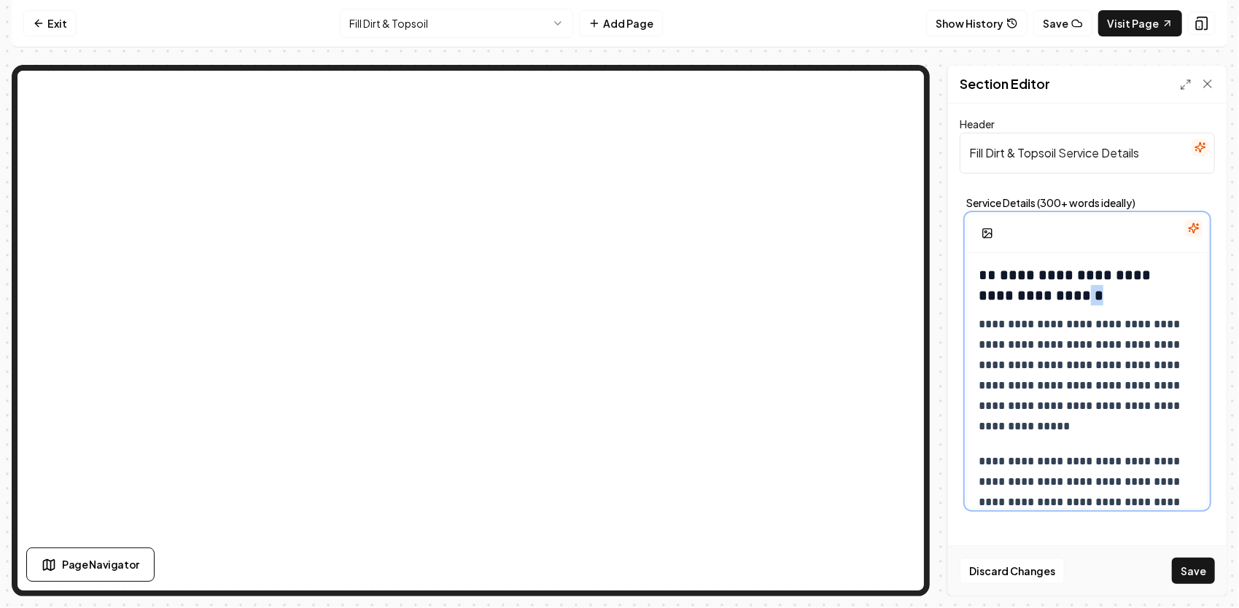
drag, startPoint x: 1059, startPoint y: 294, endPoint x: 1006, endPoint y: 282, distance: 54.7
click at [1028, 288] on h3 "**********" at bounding box center [1083, 285] width 208 height 41
click at [996, 282] on h3 "**********" at bounding box center [1083, 285] width 208 height 41
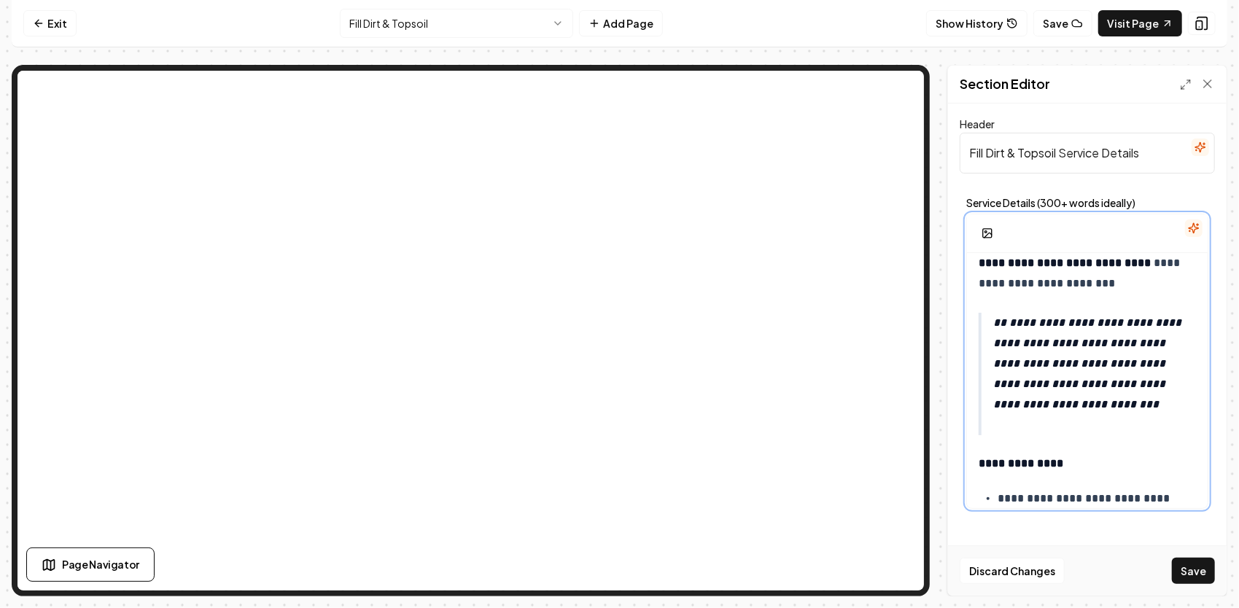
scroll to position [948, 0]
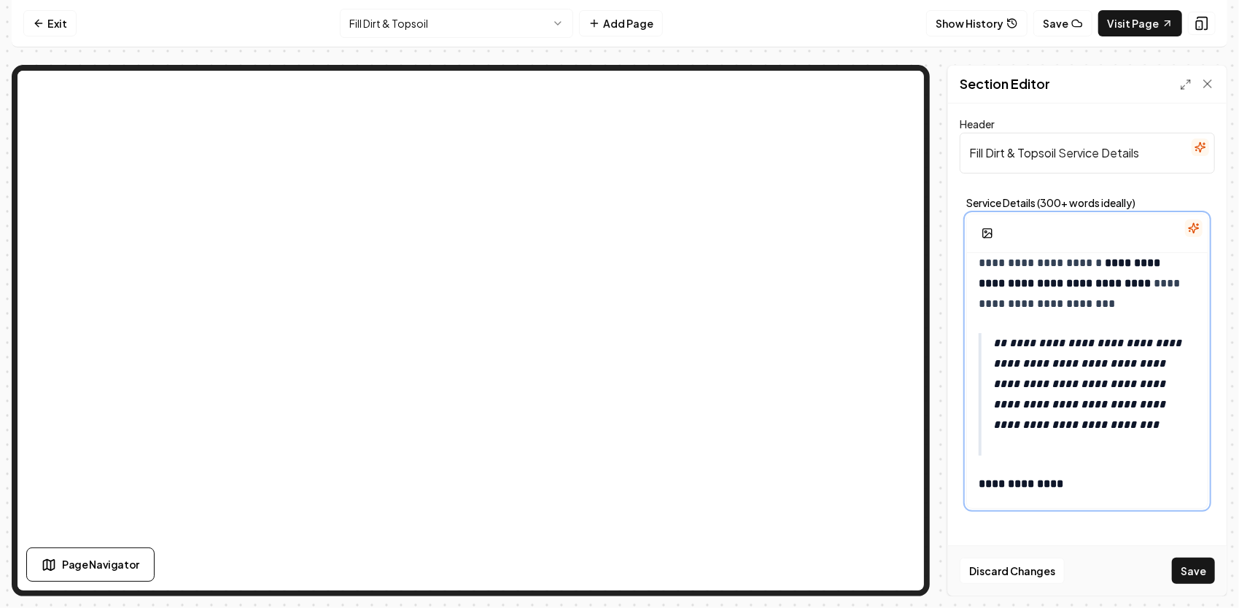
click at [1012, 344] on em "**********" at bounding box center [1088, 384] width 191 height 93
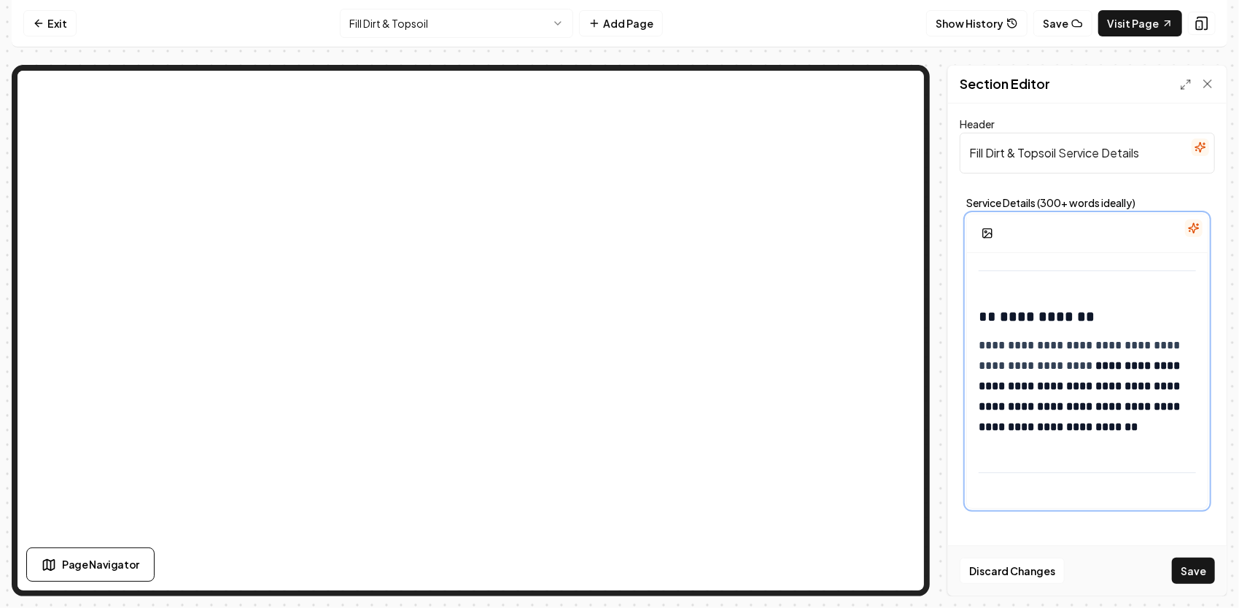
scroll to position [2115, 0]
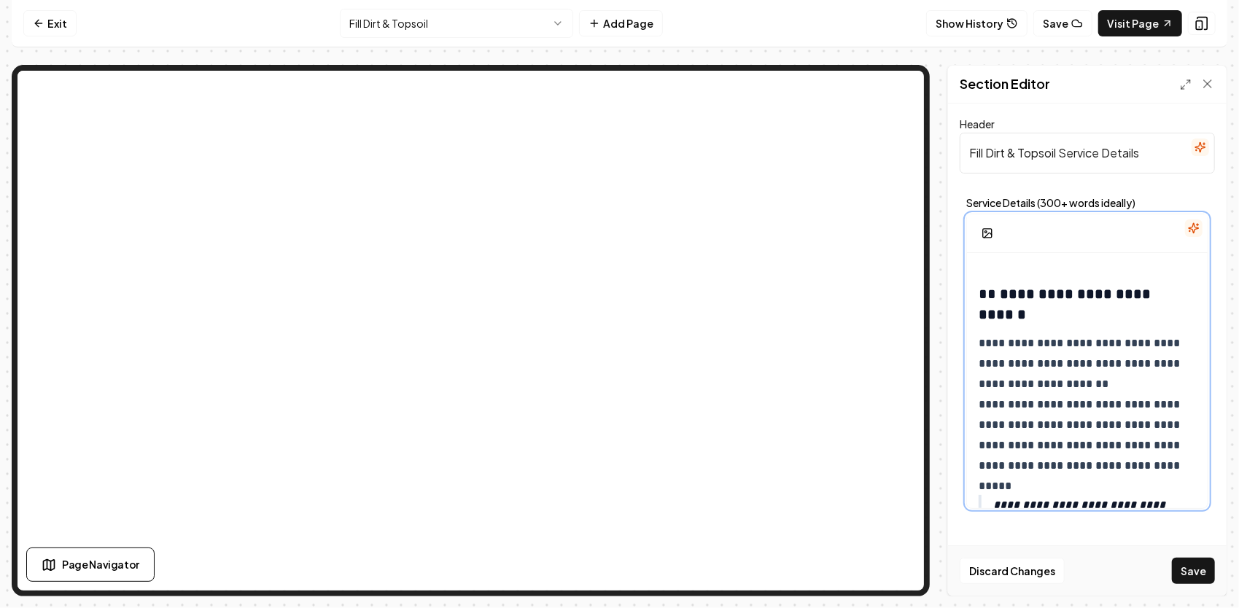
click at [1001, 292] on strong "**********" at bounding box center [1067, 304] width 176 height 35
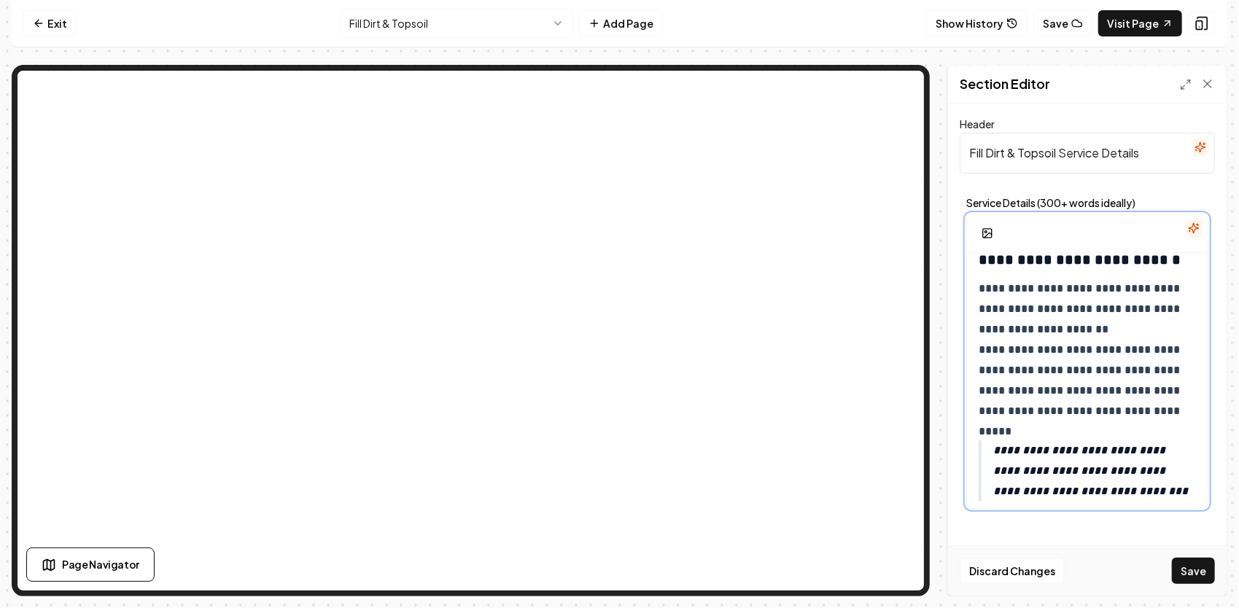
scroll to position [2168, 0]
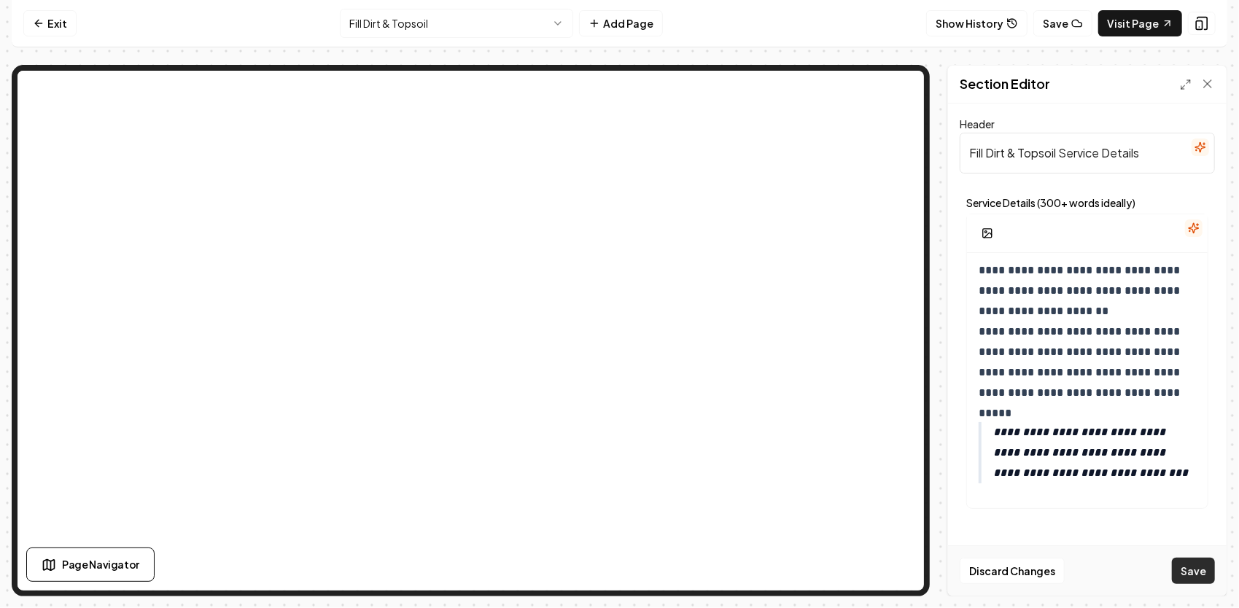
click at [1189, 571] on button "Save" at bounding box center [1193, 571] width 43 height 26
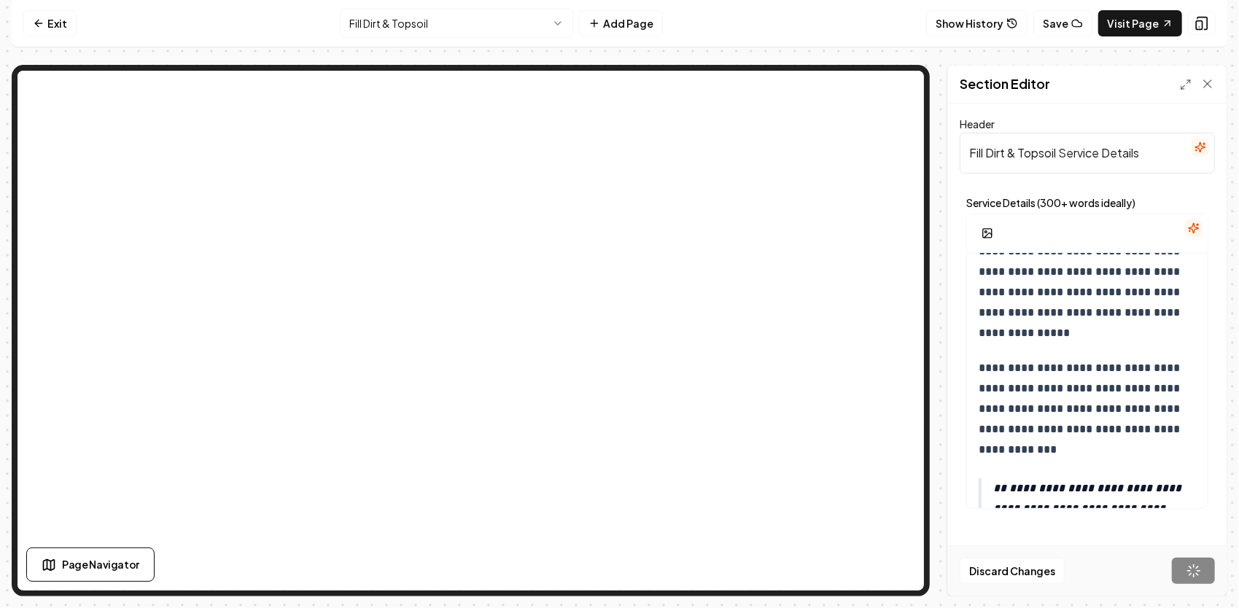
scroll to position [0, 0]
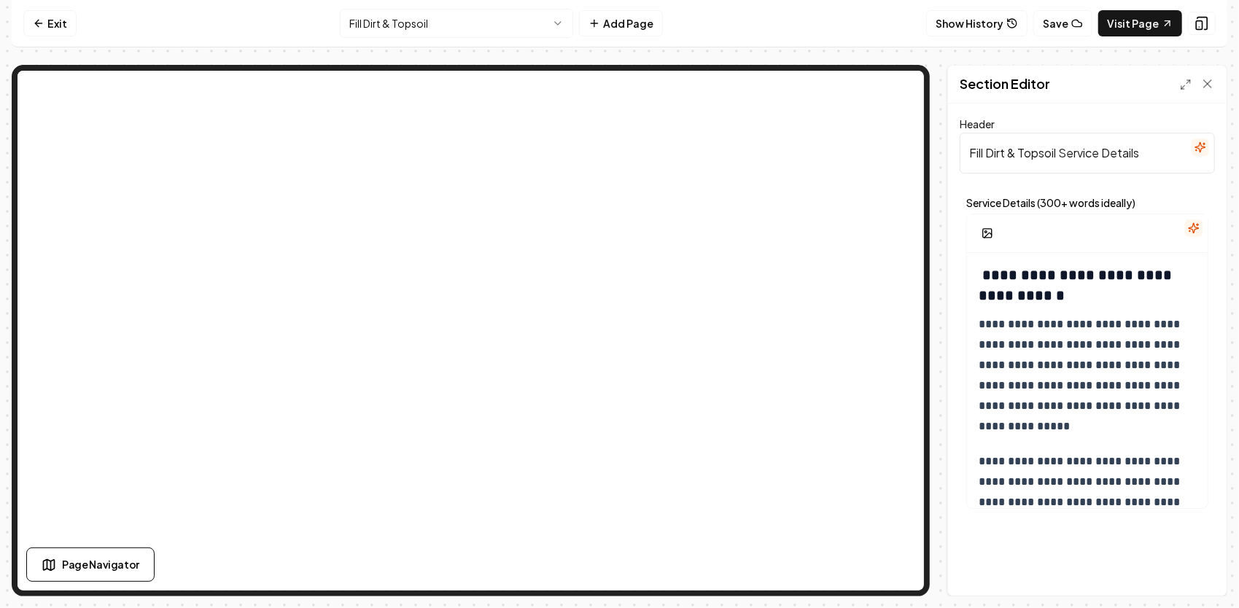
drag, startPoint x: 1143, startPoint y: 152, endPoint x: 1061, endPoint y: 161, distance: 82.2
click at [1061, 161] on input "Fill Dirt & Topsoil Service Details" at bounding box center [1087, 153] width 255 height 41
type input "Fill Dirt & Topsoil Delivery"
click at [1172, 558] on button "Save" at bounding box center [1193, 571] width 43 height 26
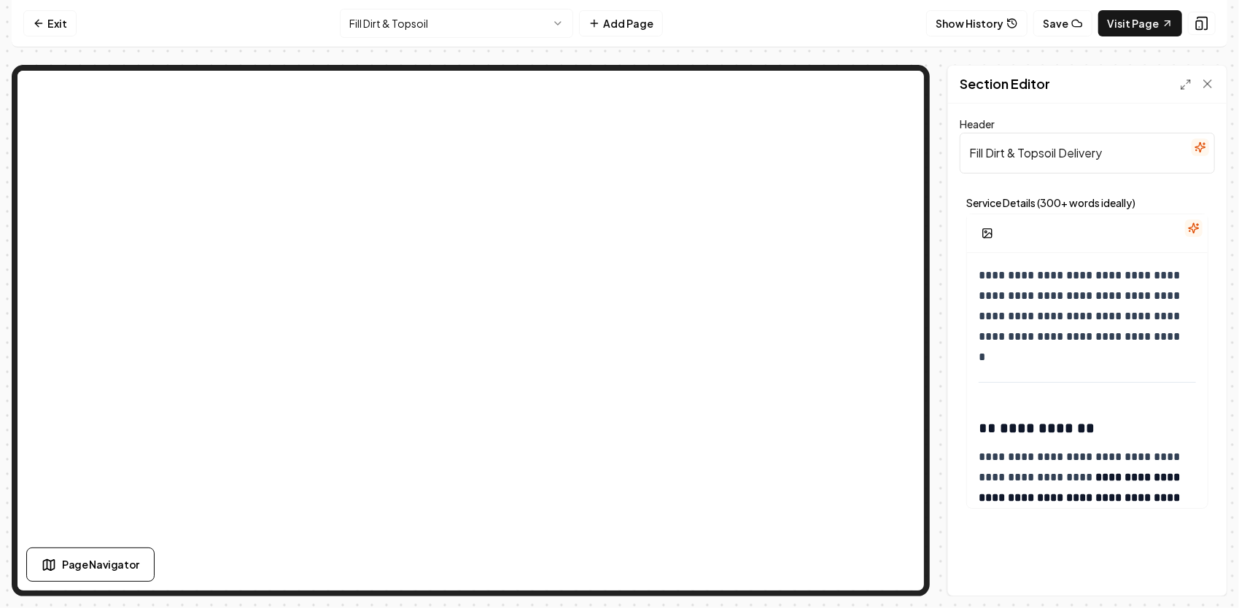
scroll to position [2168, 0]
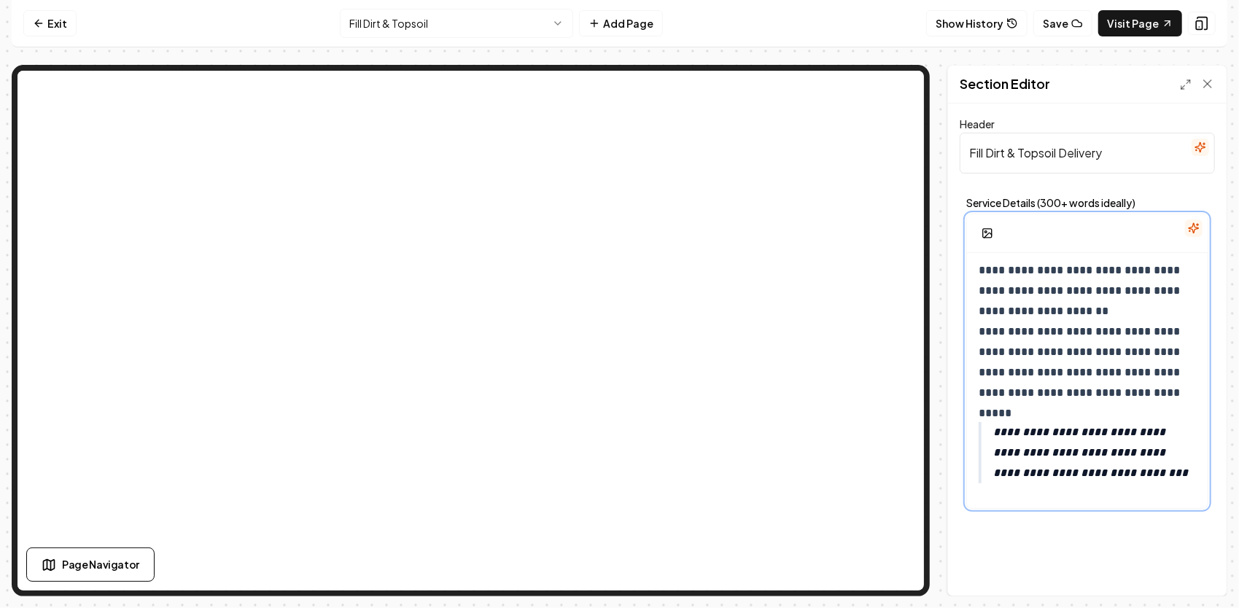
click at [1142, 471] on p "**********" at bounding box center [1094, 452] width 203 height 61
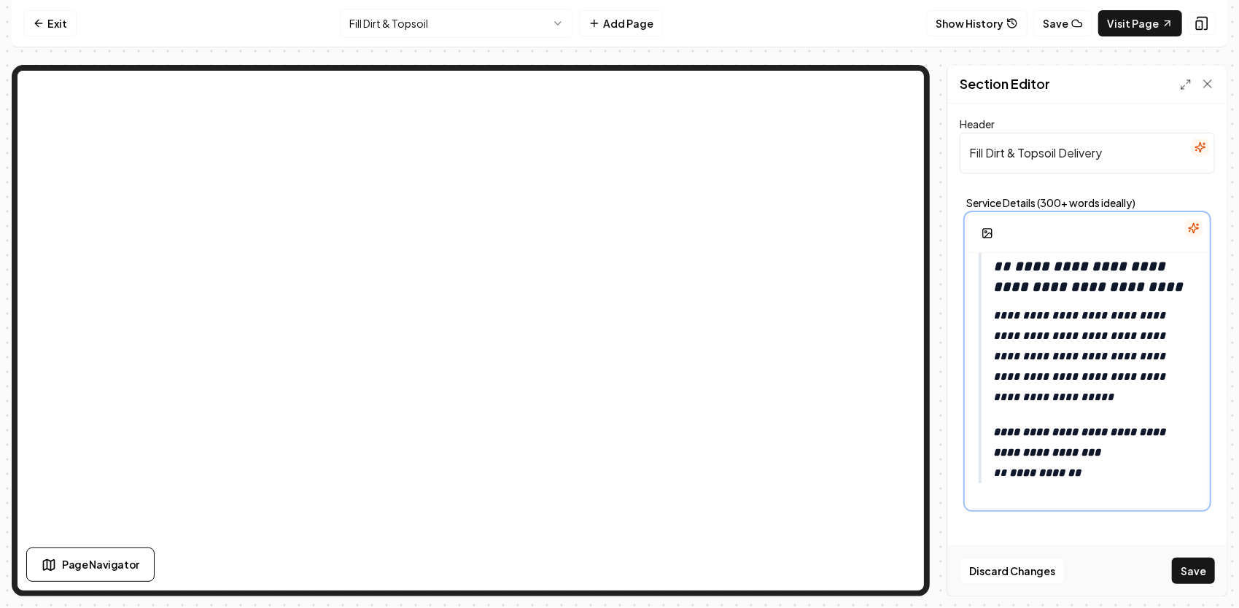
scroll to position [2419, 0]
click at [1198, 572] on button "Save" at bounding box center [1193, 571] width 43 height 26
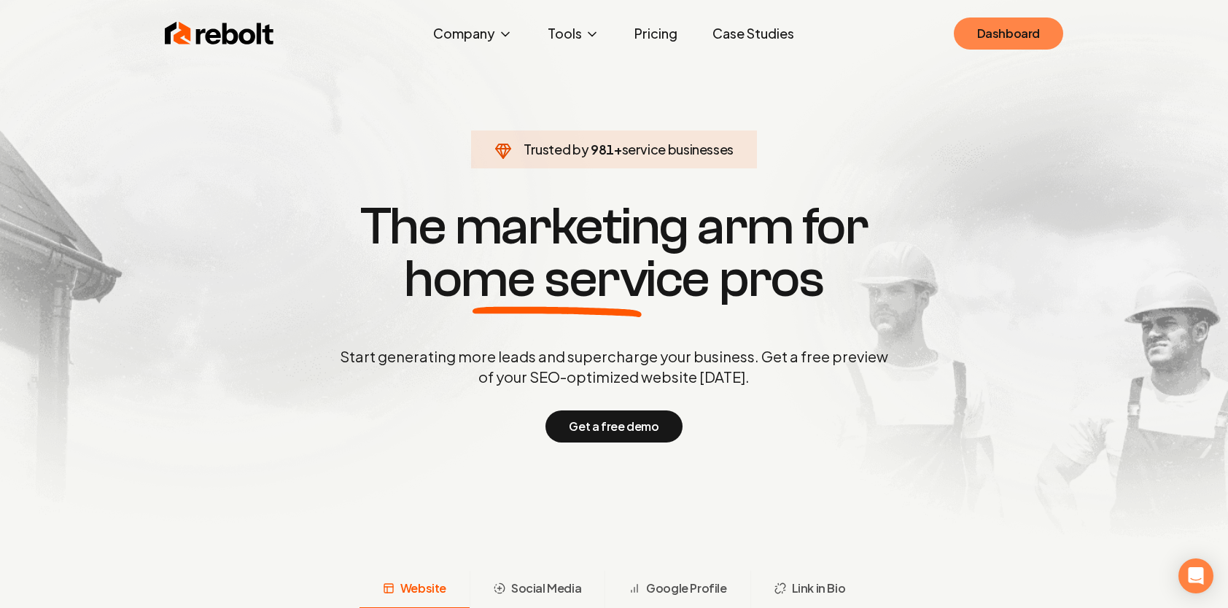
click at [1010, 35] on link "Dashboard" at bounding box center [1008, 34] width 109 height 32
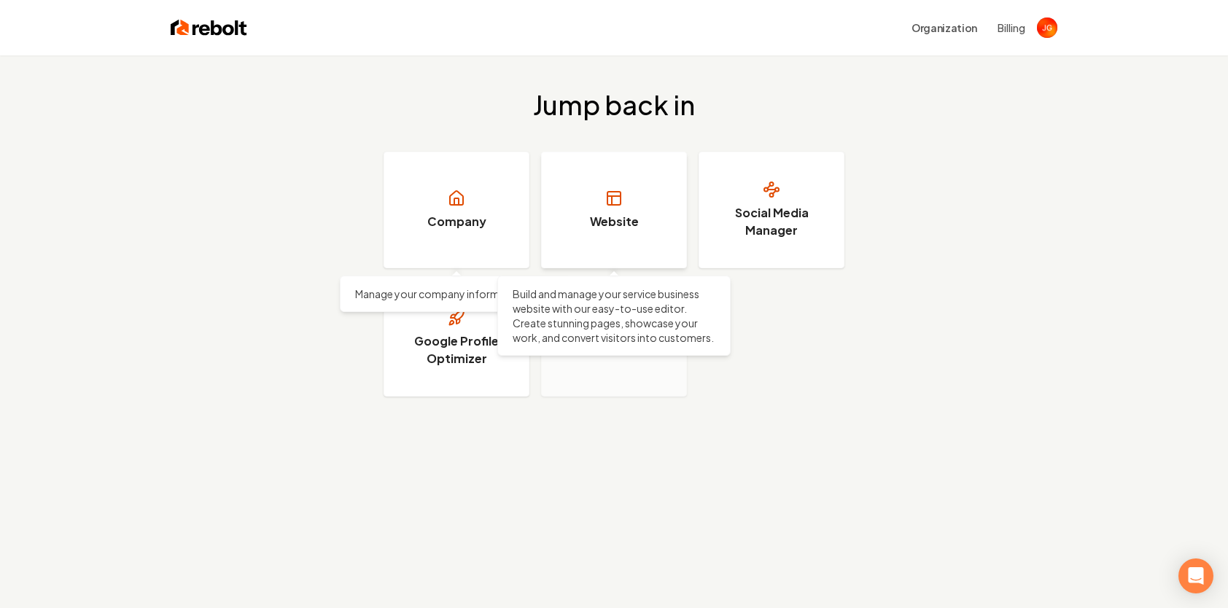
click at [611, 174] on link "Website" at bounding box center [614, 210] width 146 height 117
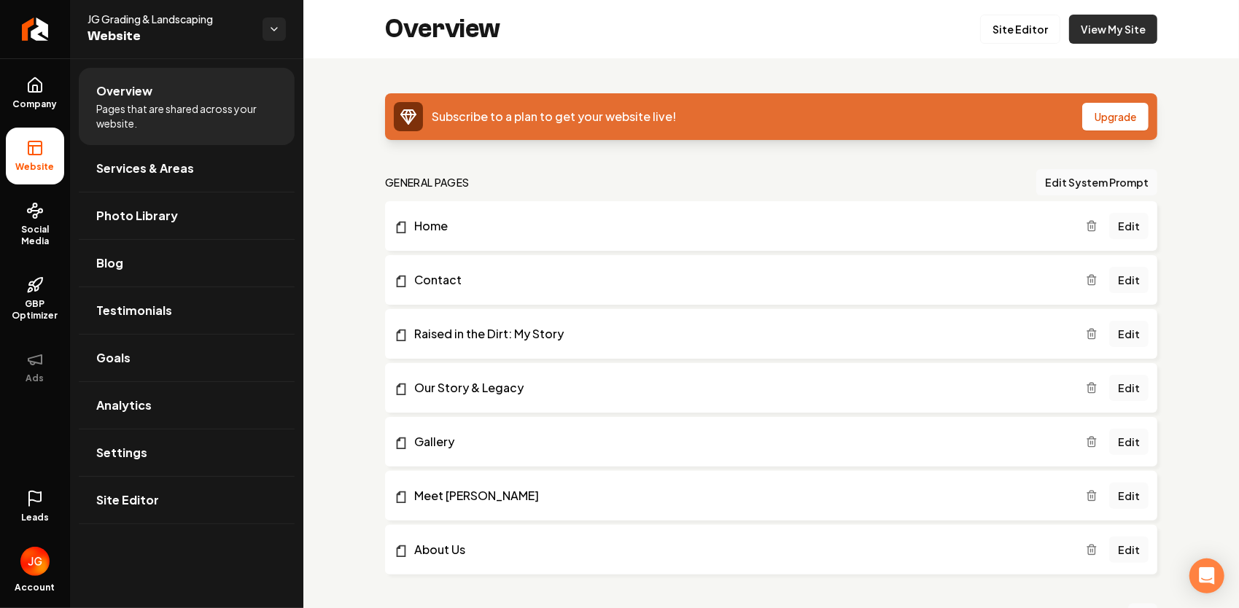
click at [1091, 23] on link "View My Site" at bounding box center [1113, 29] width 88 height 29
click at [1105, 108] on button "Upgrade" at bounding box center [1115, 117] width 66 height 28
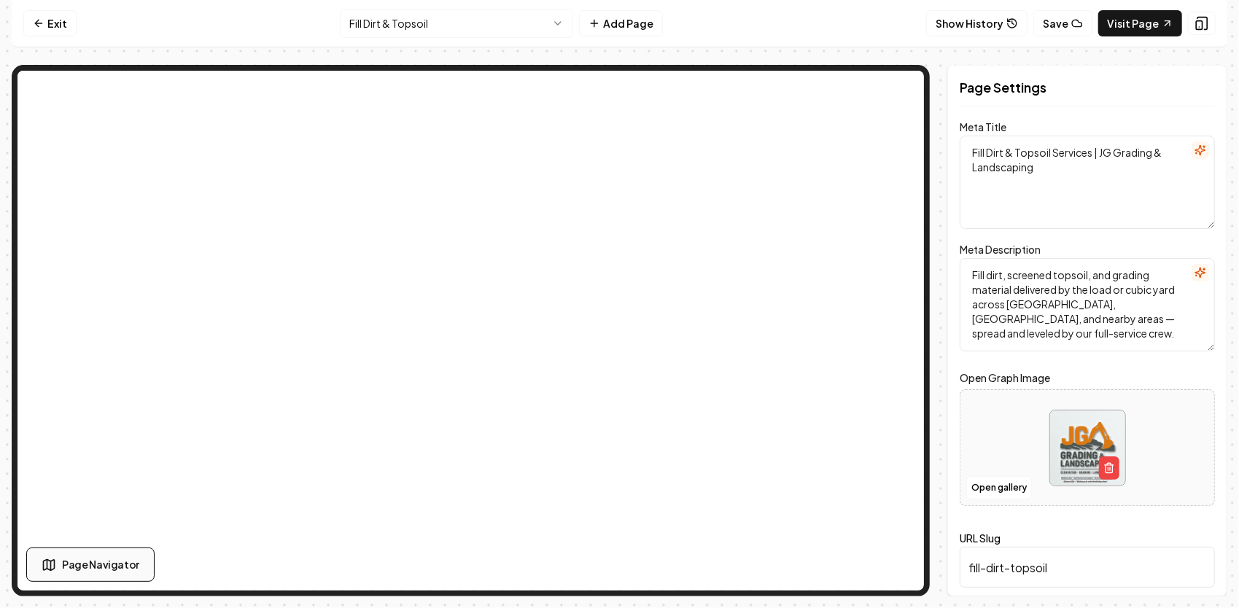
click at [66, 572] on span "Page Navigator" at bounding box center [100, 564] width 77 height 15
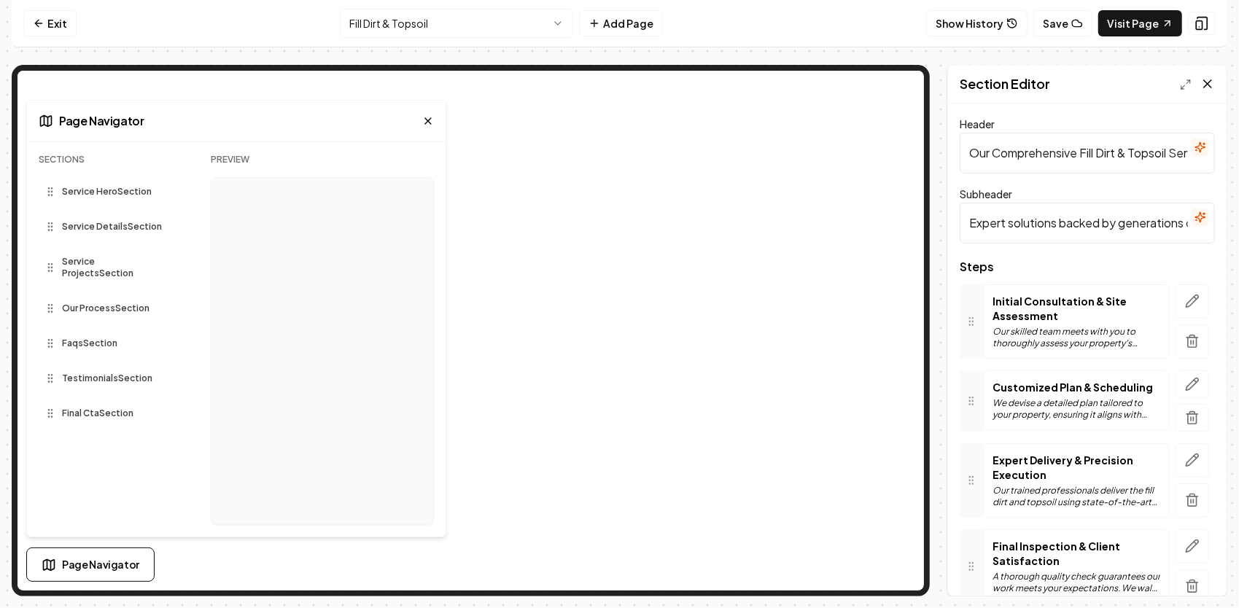
click at [1211, 83] on icon at bounding box center [1208, 84] width 15 height 15
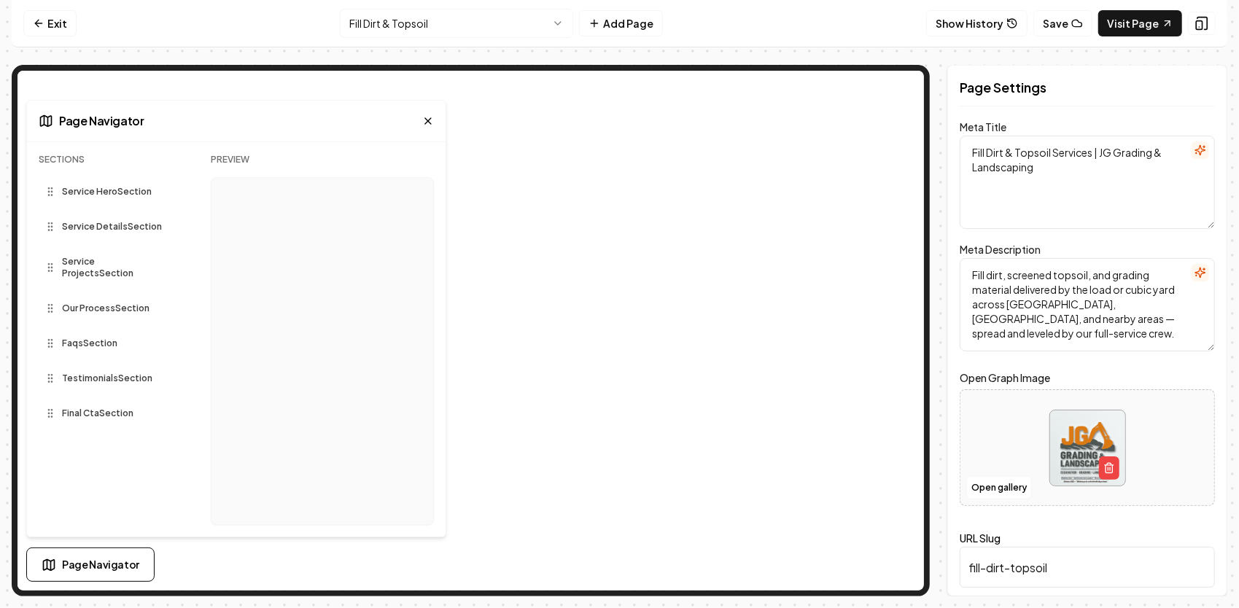
click at [430, 120] on icon at bounding box center [428, 121] width 12 height 12
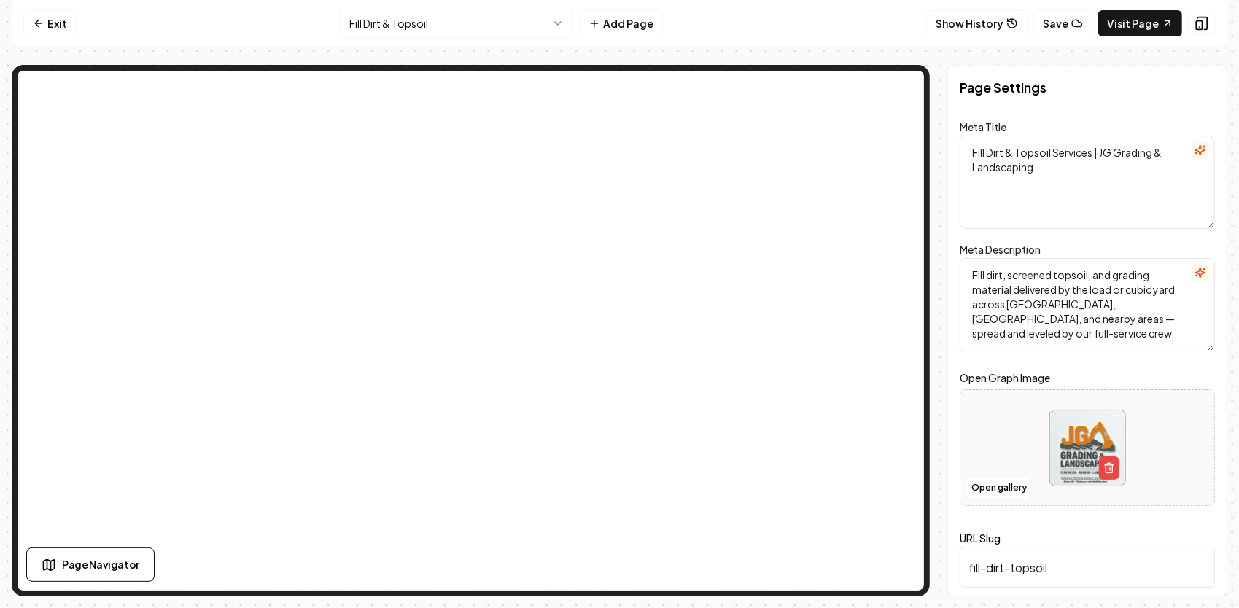
click at [522, 13] on html "Computer Required This feature is only available on a computer. Please switch t…" at bounding box center [619, 304] width 1239 height 608
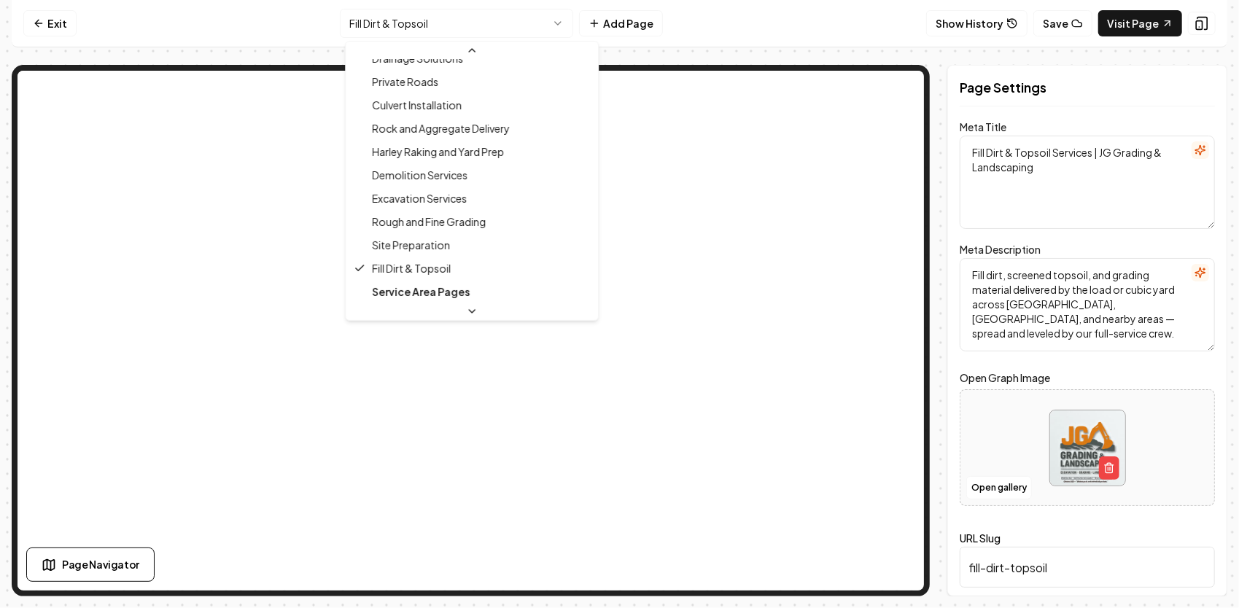
scroll to position [438, 0]
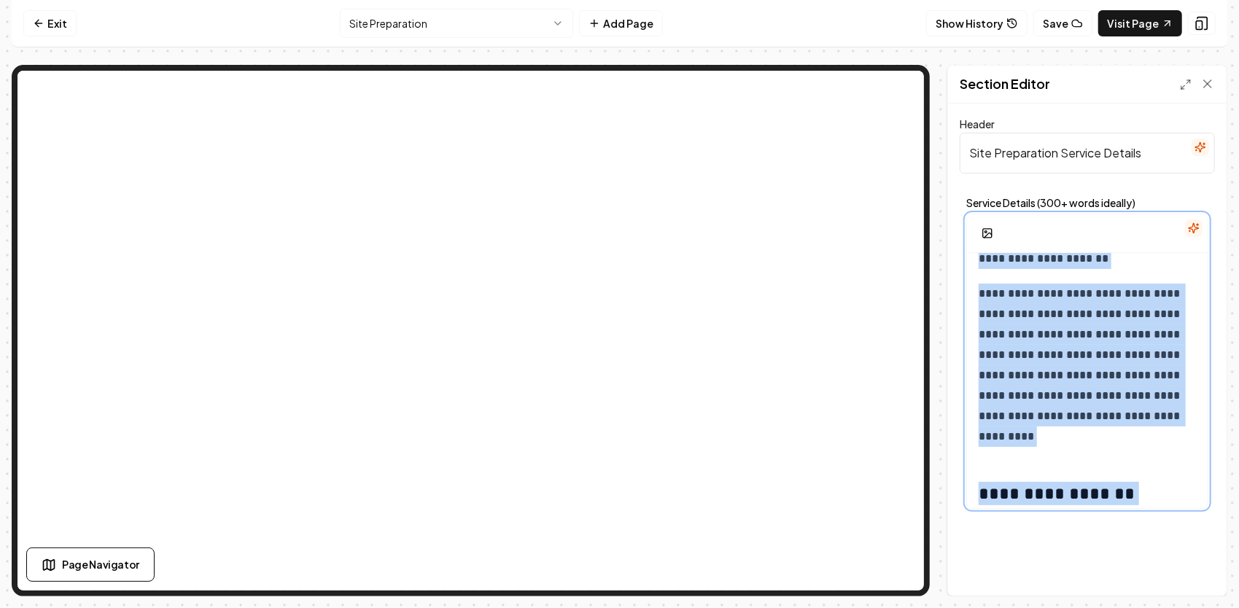
scroll to position [1320, 0]
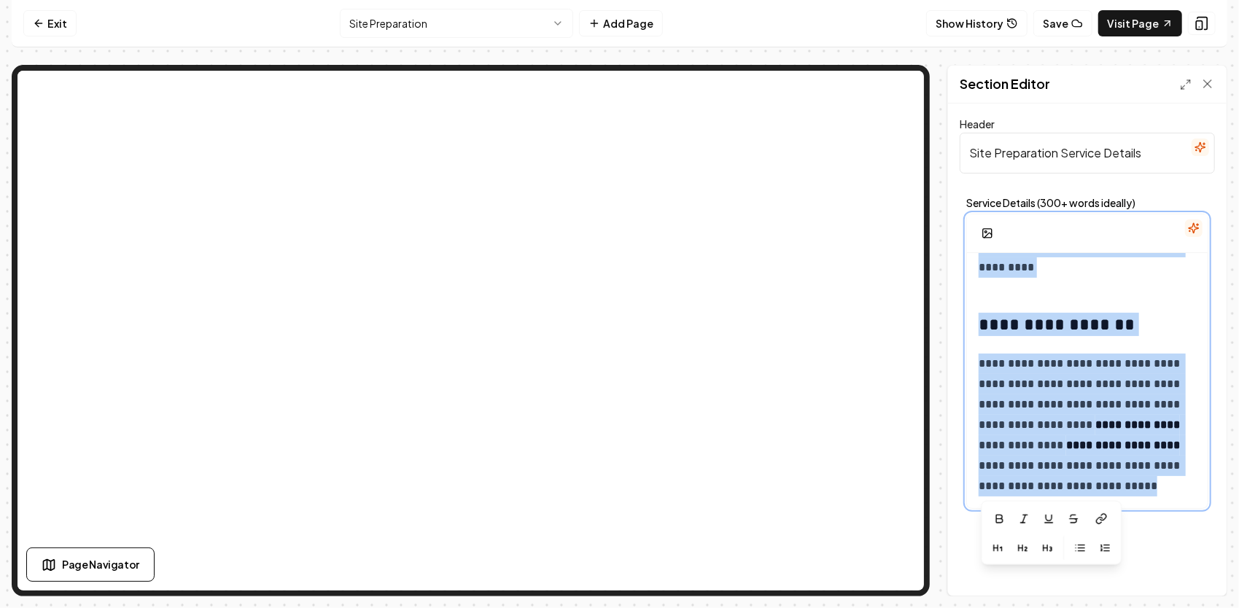
drag, startPoint x: 971, startPoint y: 269, endPoint x: 1163, endPoint y: 481, distance: 285.6
click at [1205, 501] on div "**********" at bounding box center [1087, 380] width 241 height 255
copy div "**********"
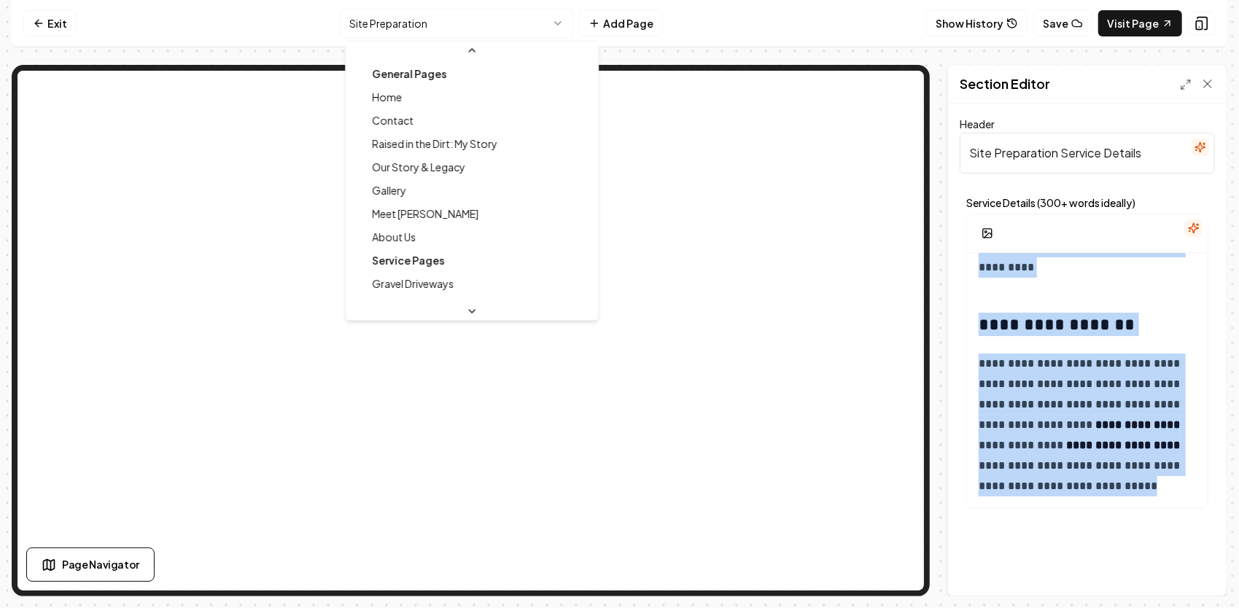
click at [476, 16] on html "**********" at bounding box center [619, 304] width 1239 height 608
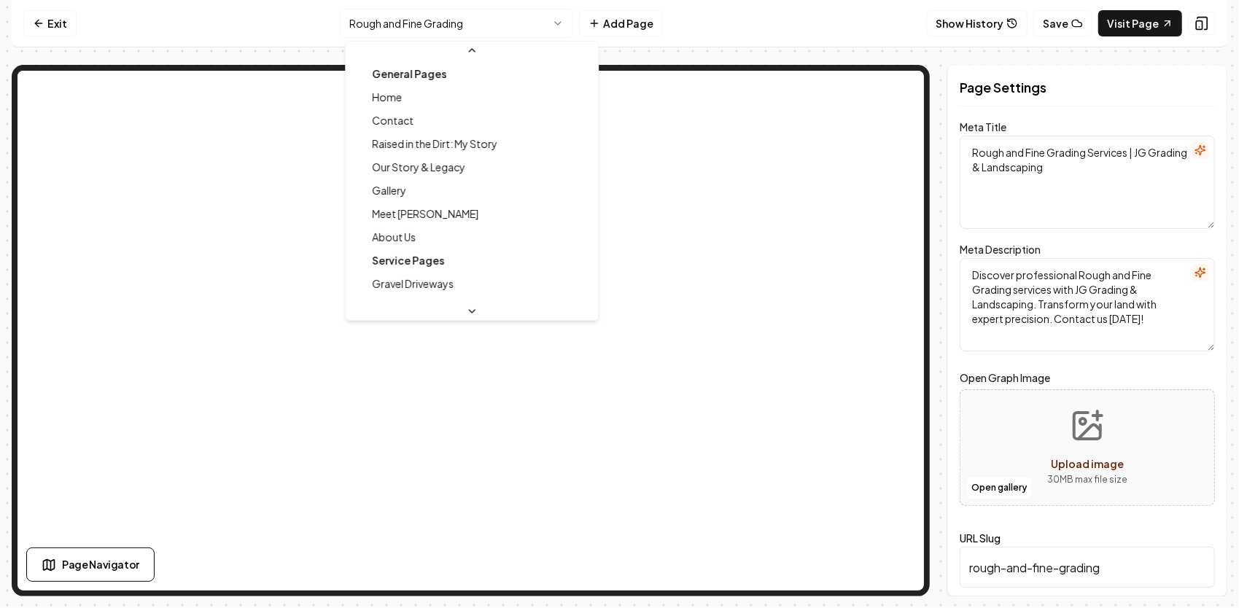
click at [470, 24] on html "Computer Required This feature is only available on a computer. Please switch t…" at bounding box center [619, 304] width 1239 height 608
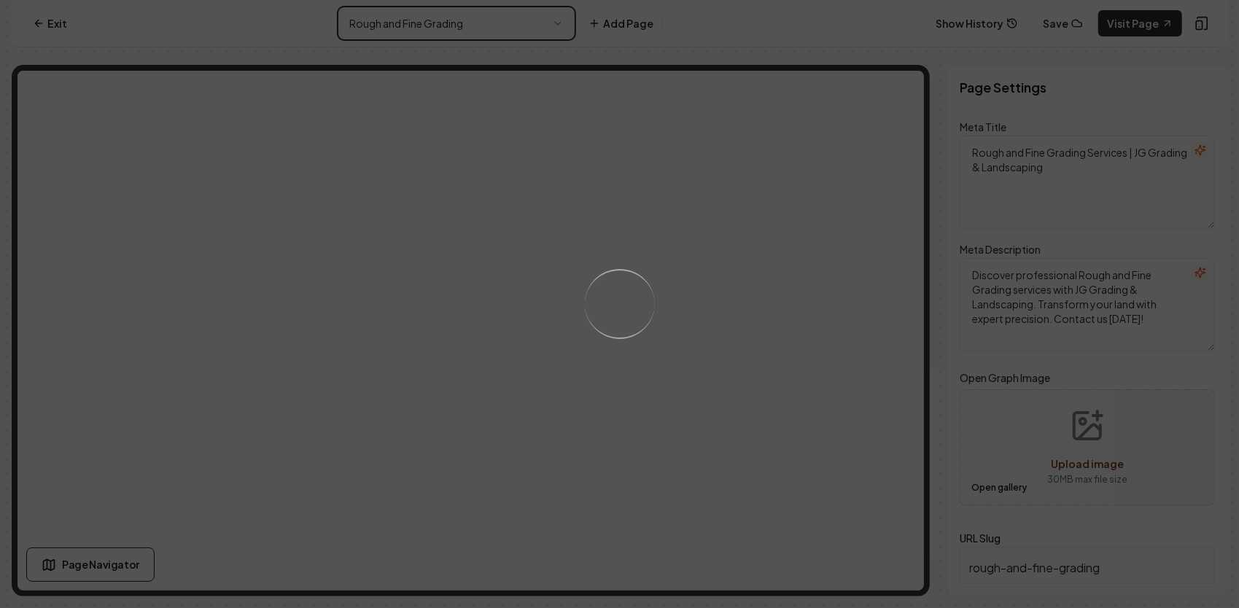
type textarea "Site Preparation Services - JG Grading & Landscaping"
type textarea "Full-service site prep in Henderson, Oxford, and nearby areas — grading, excava…"
type input "site-preparation"
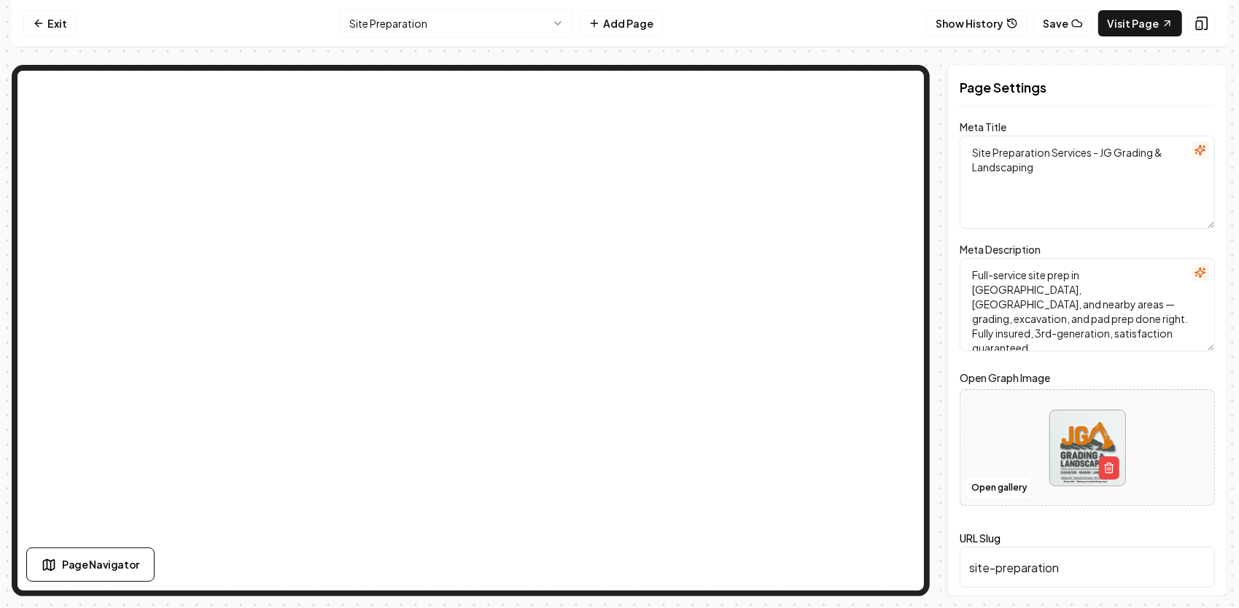
drag, startPoint x: 1134, startPoint y: 318, endPoint x: 958, endPoint y: 269, distance: 182.5
click at [951, 269] on div "Page Settings Meta Title Site Preparation Services - JG Grading & Landscaping M…" at bounding box center [1088, 331] width 280 height 532
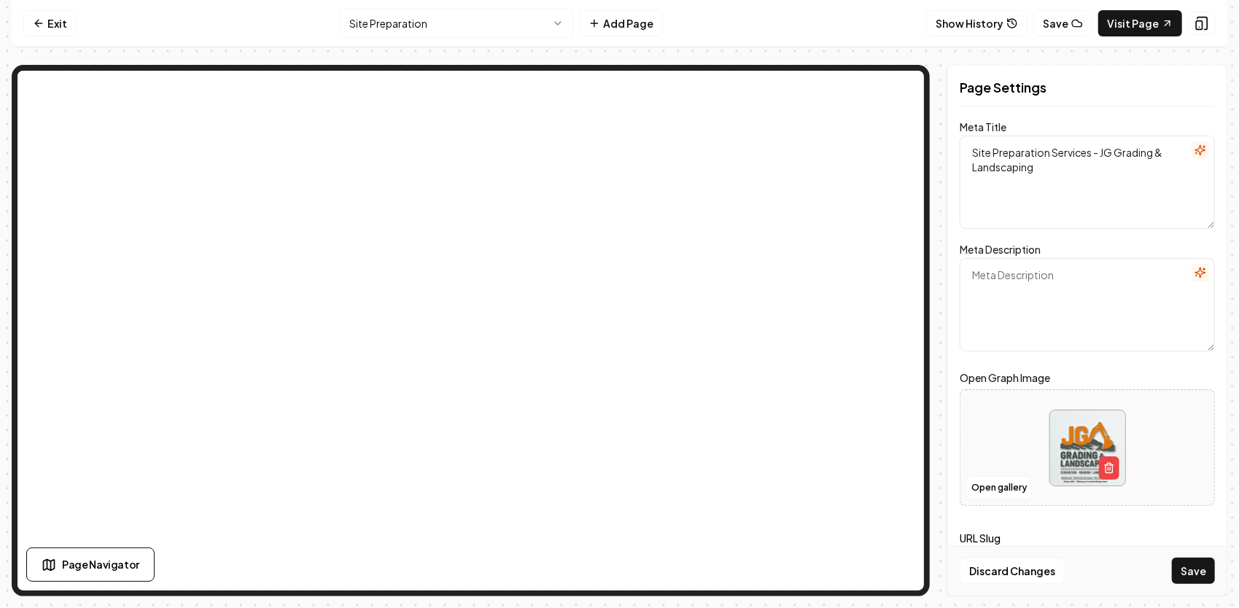
paste textarea "Full site prep by [PERSON_NAME] & Landscaping — grading, land clearing, drivewa…"
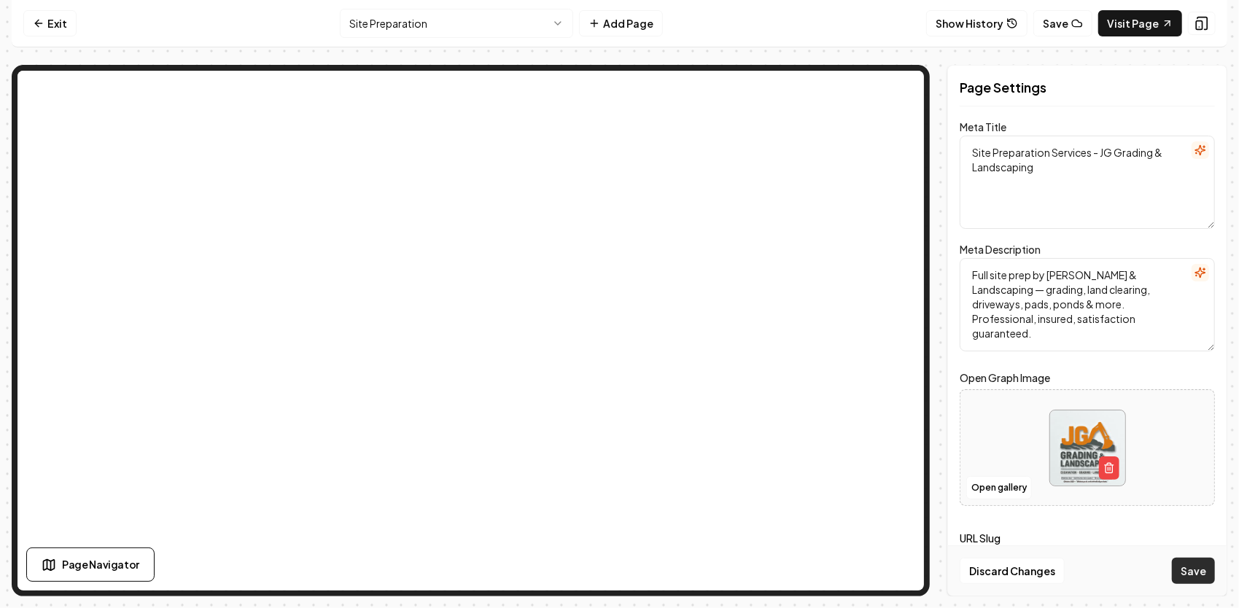
type textarea "Full site prep by [PERSON_NAME] & Landscaping — grading, land clearing, drivewa…"
click at [1199, 576] on button "Save" at bounding box center [1193, 571] width 43 height 26
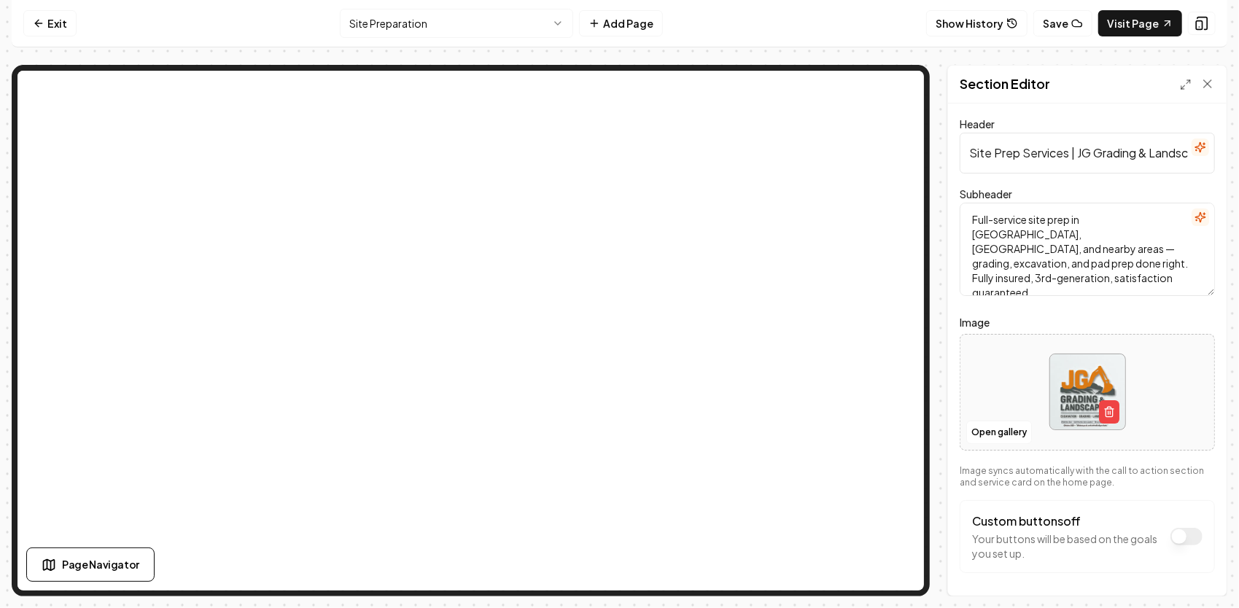
scroll to position [0, 44]
drag, startPoint x: 966, startPoint y: 150, endPoint x: 1241, endPoint y: 127, distance: 276.7
click at [1239, 127] on html "Computer Required This feature is only available on a computer. Please switch t…" at bounding box center [619, 304] width 1239 height 608
paste input "Professional Site Preparation — From Start to Finish"
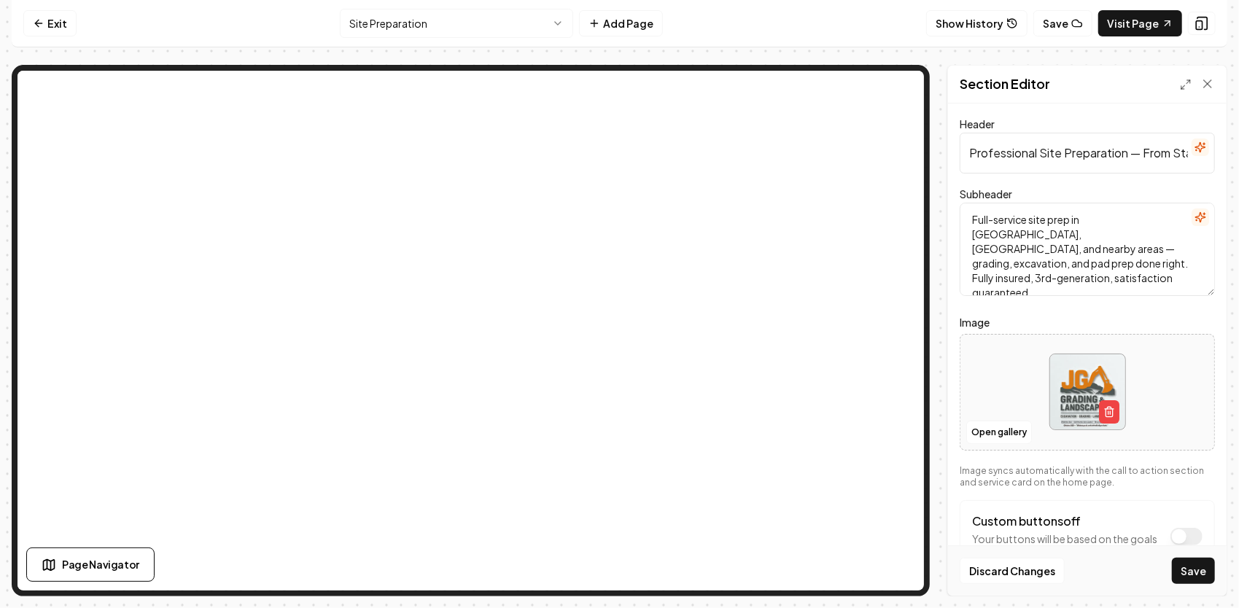
scroll to position [0, 70]
type input "Professional Site Preparation — From Start to Finish"
drag, startPoint x: 1075, startPoint y: 280, endPoint x: 962, endPoint y: 210, distance: 133.0
click at [961, 210] on textarea "Full-service site prep in Henderson, Oxford, and nearby areas — grading, excava…" at bounding box center [1087, 249] width 255 height 93
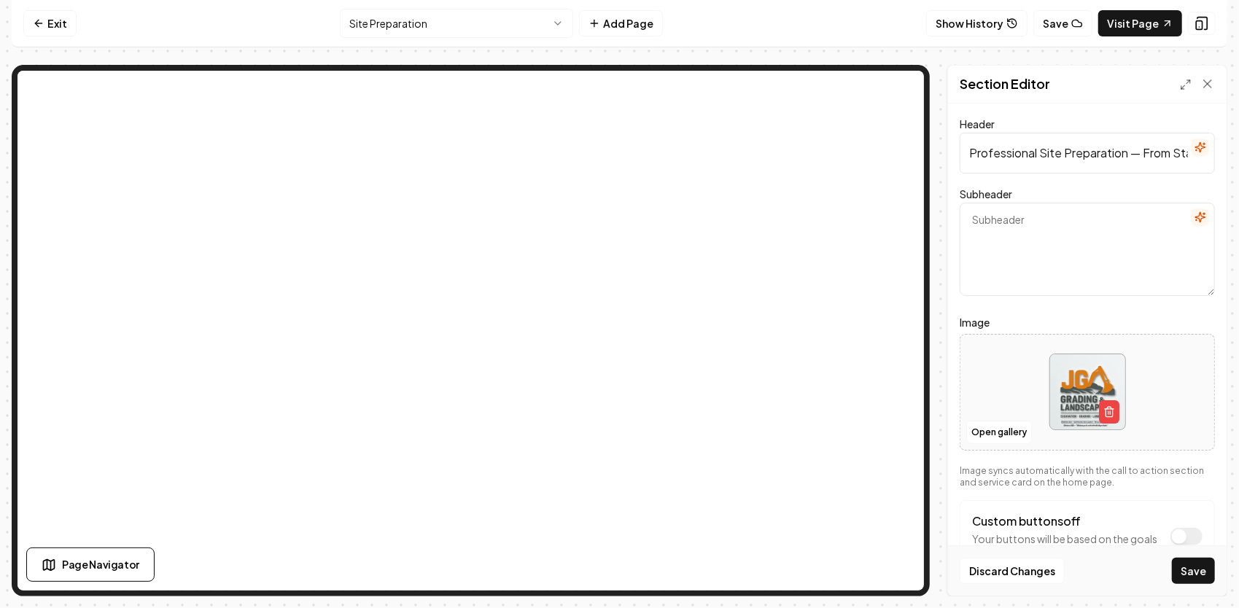
paste textarea "As a third-generation contractor, JG Grading & Landscaping delivers full-servic…"
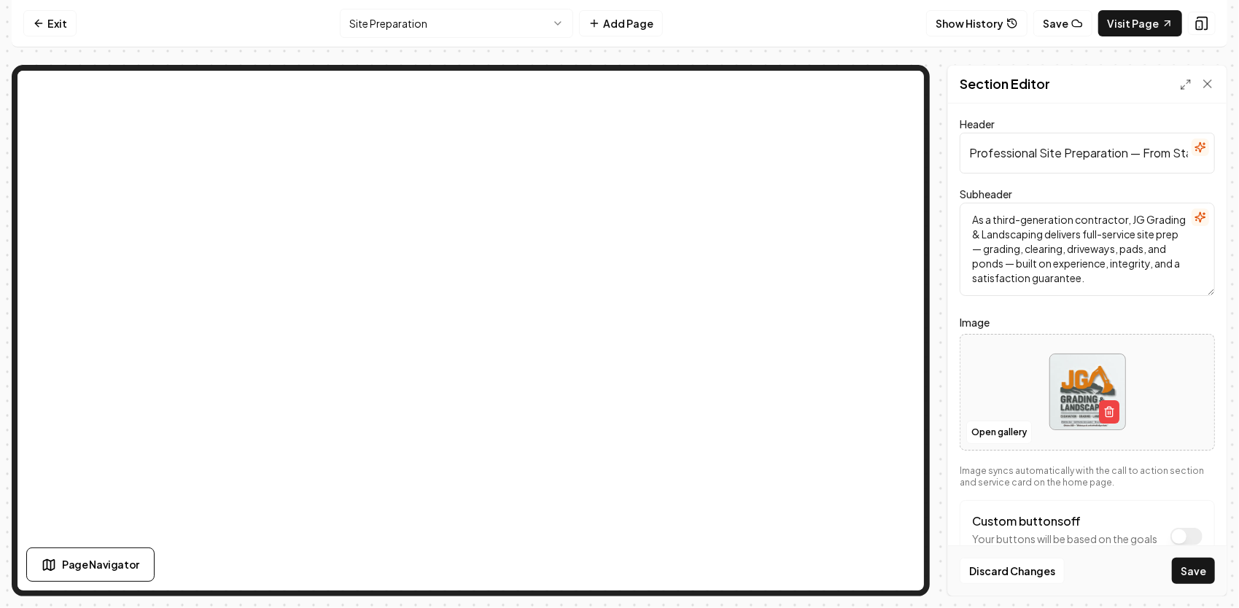
scroll to position [52, 0]
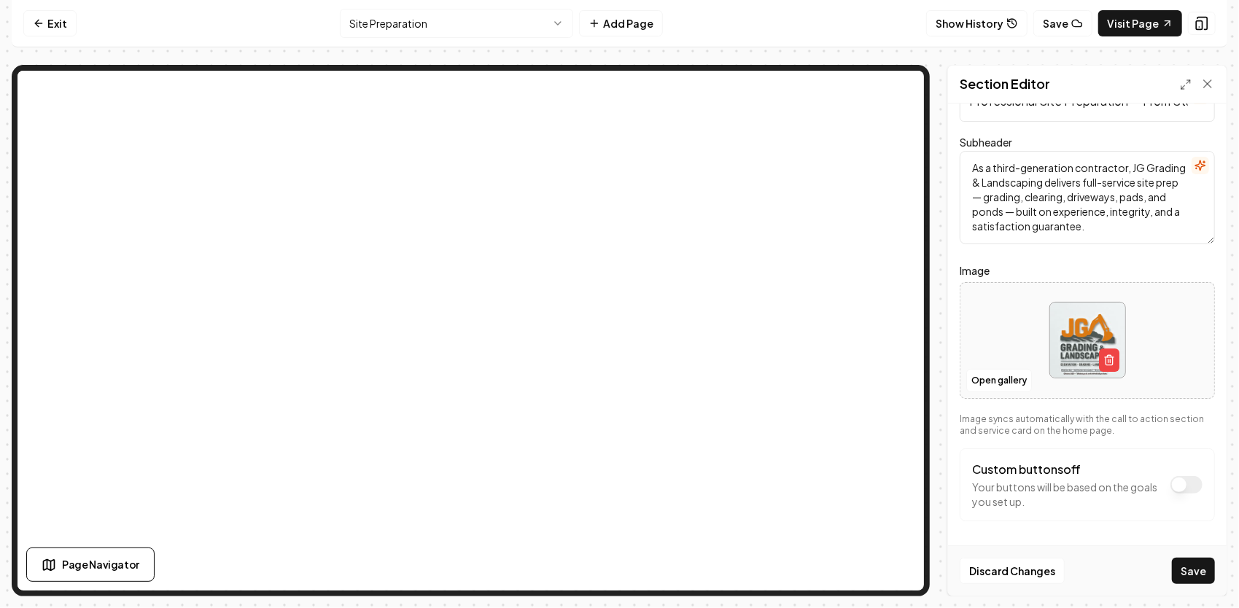
type textarea "As a third-generation contractor, JG Grading & Landscaping delivers full-servic…"
click at [1171, 484] on button "Custom buttons off" at bounding box center [1187, 485] width 32 height 18
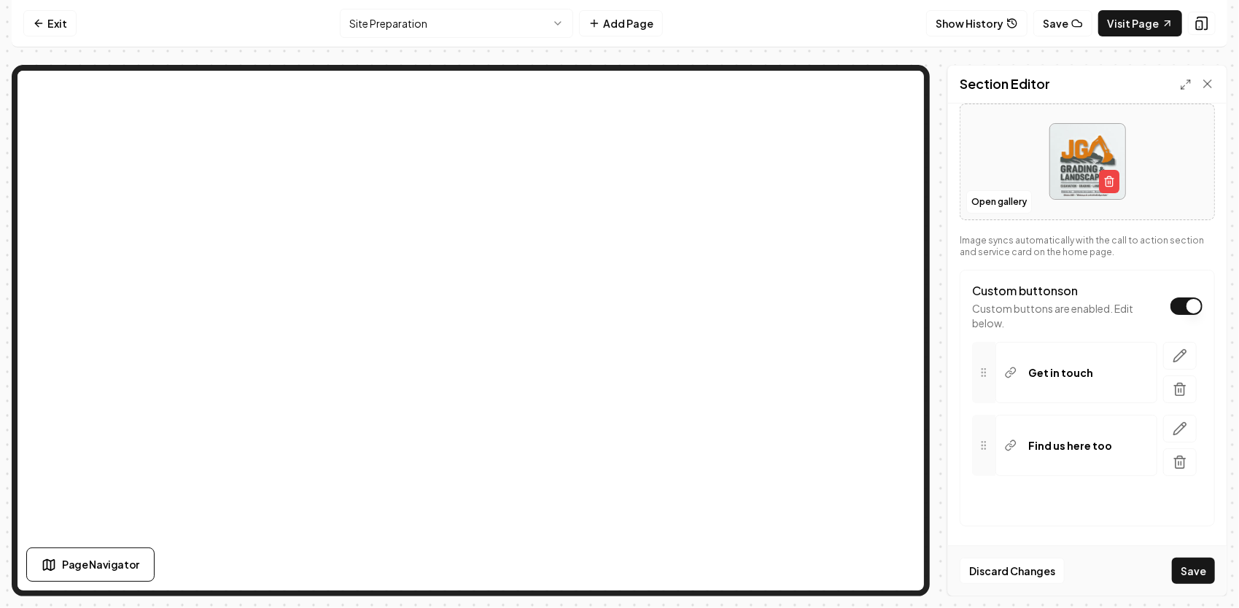
scroll to position [233, 0]
click at [1173, 354] on icon "button" at bounding box center [1180, 353] width 15 height 15
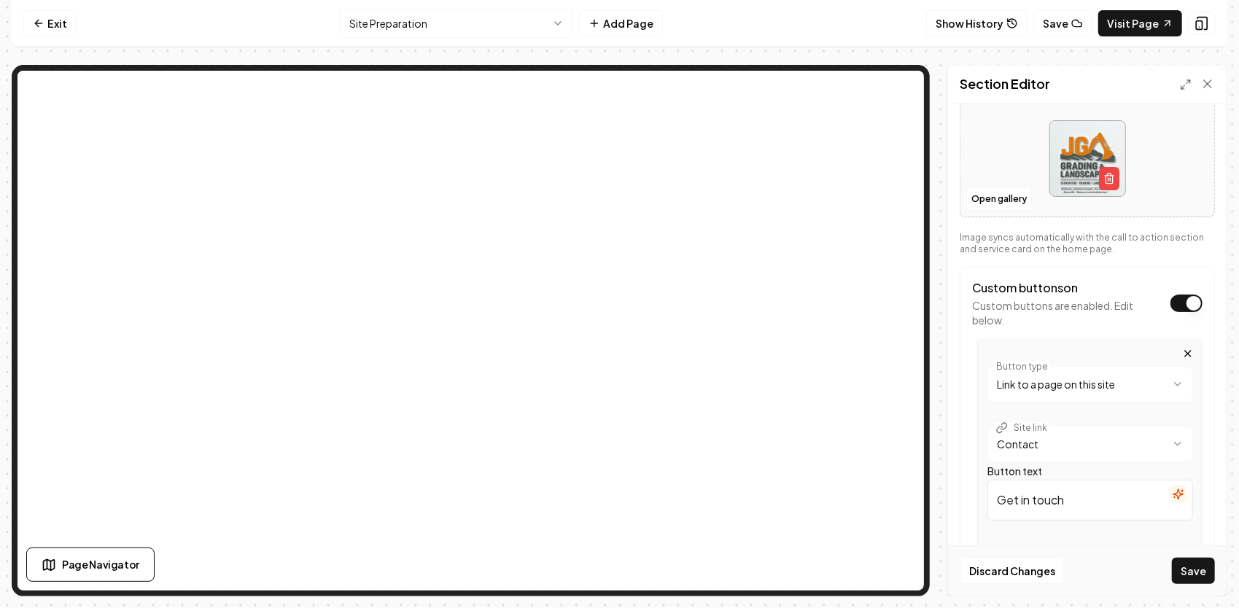
drag, startPoint x: 1039, startPoint y: 497, endPoint x: 1093, endPoint y: 499, distance: 54.0
click at [1039, 497] on input "Get in touch" at bounding box center [1091, 500] width 206 height 41
drag, startPoint x: 1093, startPoint y: 501, endPoint x: 936, endPoint y: 507, distance: 156.9
click at [934, 508] on div "**********" at bounding box center [620, 331] width 1216 height 532
drag, startPoint x: 1026, startPoint y: 496, endPoint x: 1005, endPoint y: 502, distance: 21.9
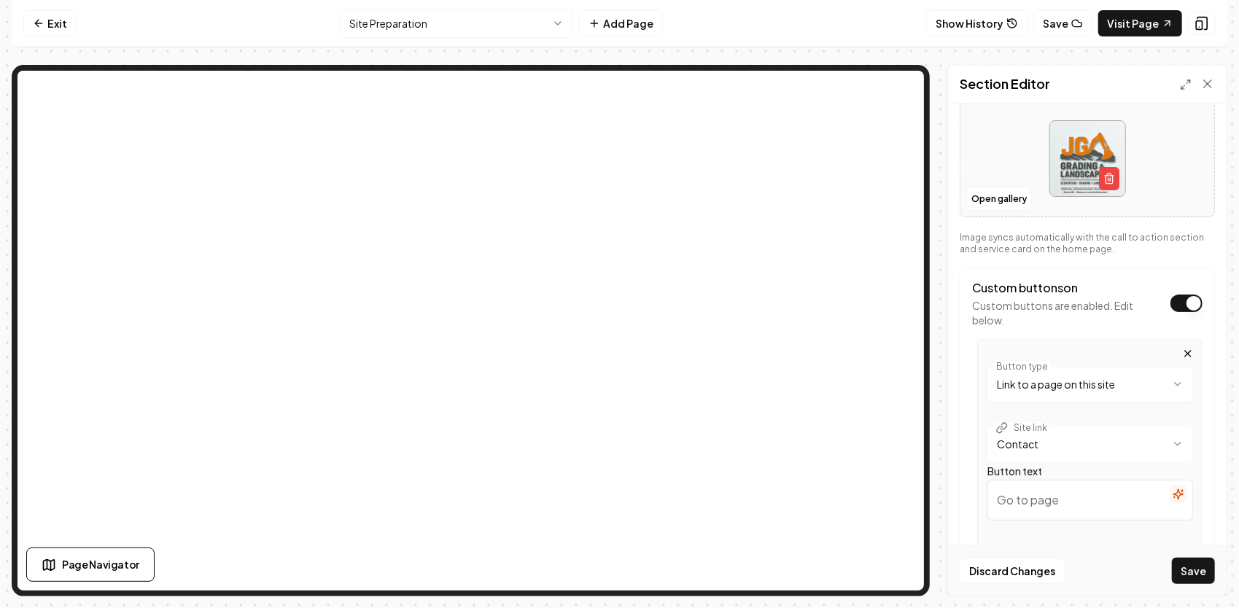
click at [1005, 502] on input "Button text" at bounding box center [1091, 500] width 206 height 41
type input "📝Get Your Free Estimate"
click at [1190, 568] on button "Save" at bounding box center [1193, 571] width 43 height 26
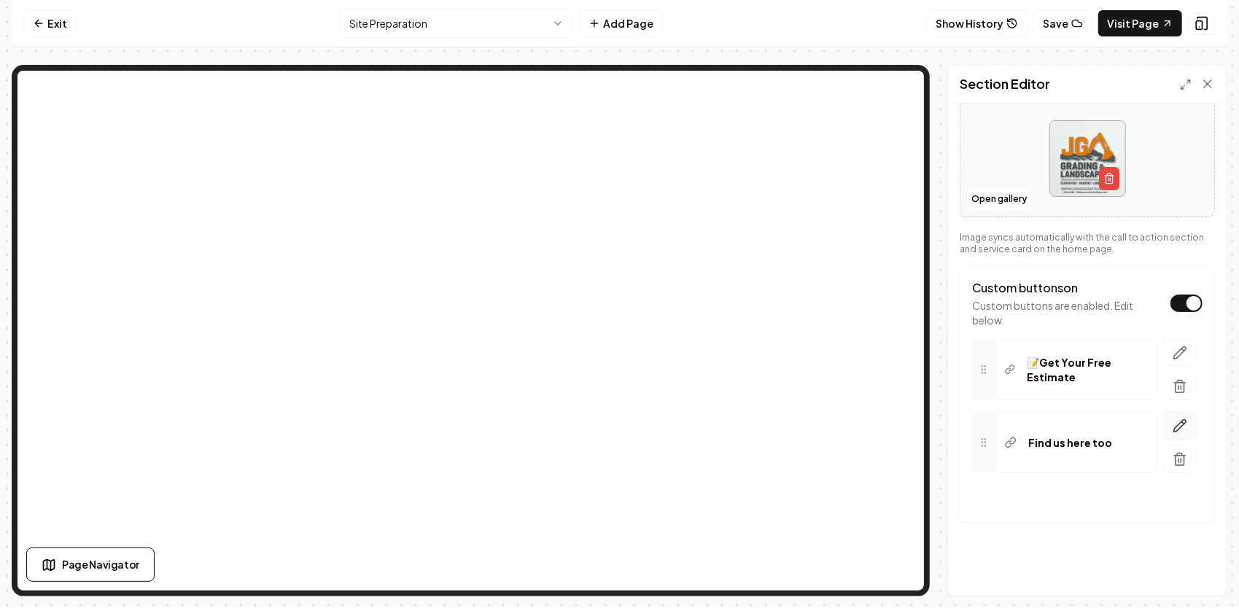
click at [1173, 424] on icon "button" at bounding box center [1180, 426] width 15 height 15
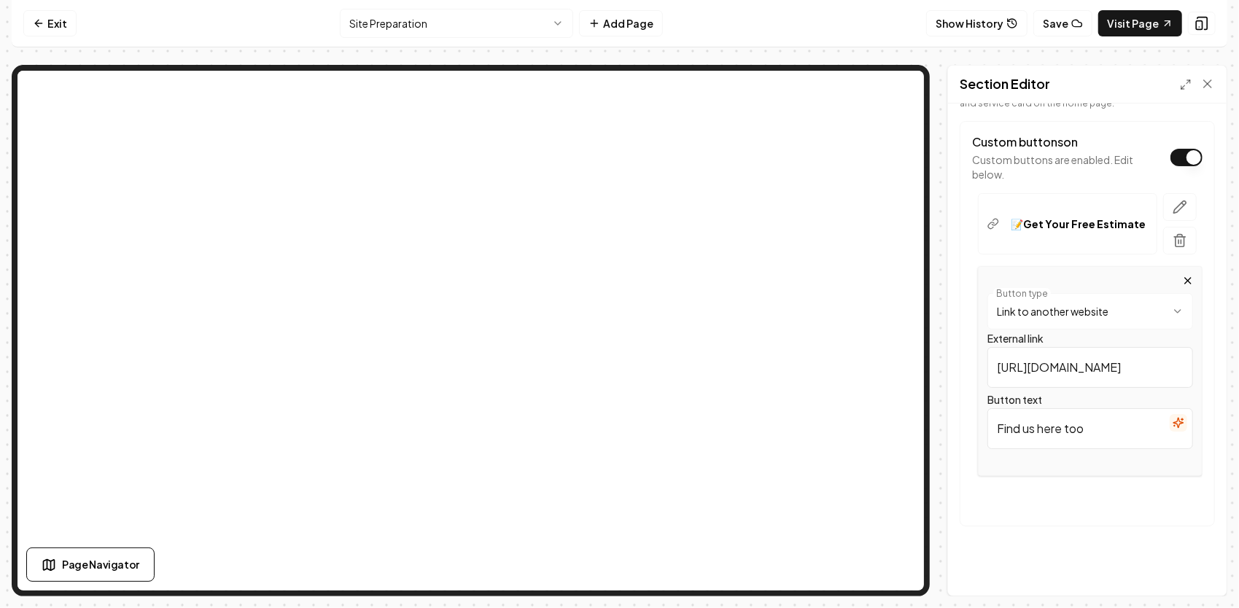
scroll to position [379, 0]
click at [1155, 308] on html "**********" at bounding box center [619, 304] width 1239 height 608
click at [1094, 359] on input "/" at bounding box center [1091, 367] width 206 height 41
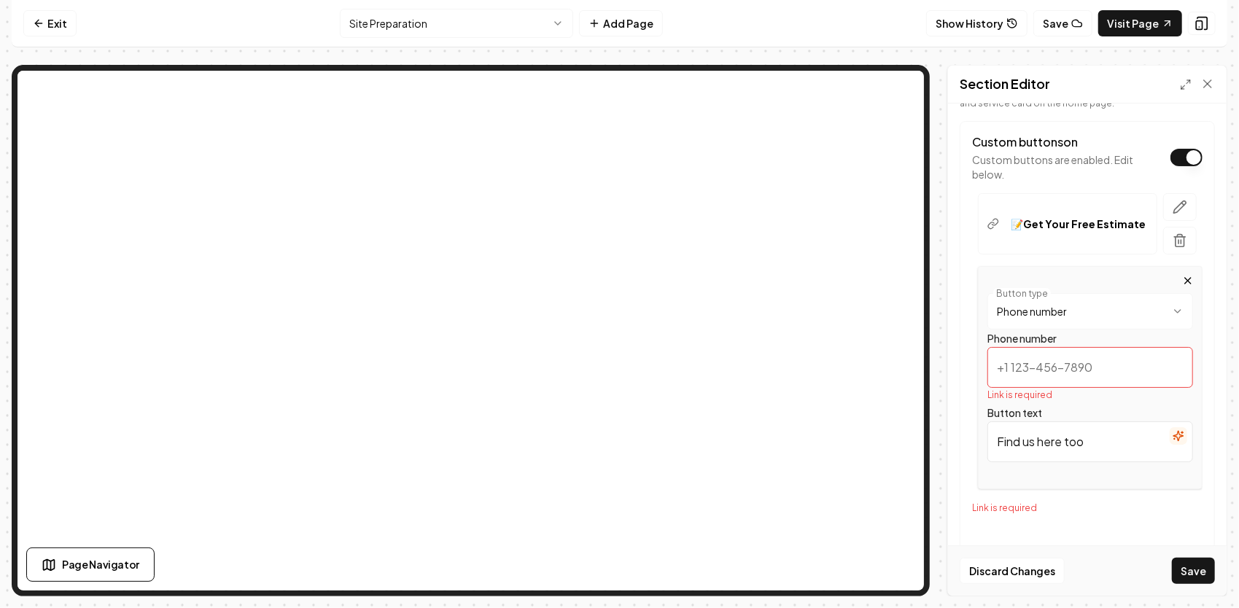
click at [1072, 362] on input "Phone number" at bounding box center [1091, 367] width 206 height 41
type input "252-432-9215"
drag, startPoint x: 965, startPoint y: 426, endPoint x: 985, endPoint y: 432, distance: 20.5
click at [980, 425] on div "**********" at bounding box center [1090, 371] width 225 height 210
click at [1043, 427] on input "Button text" at bounding box center [1091, 428] width 206 height 41
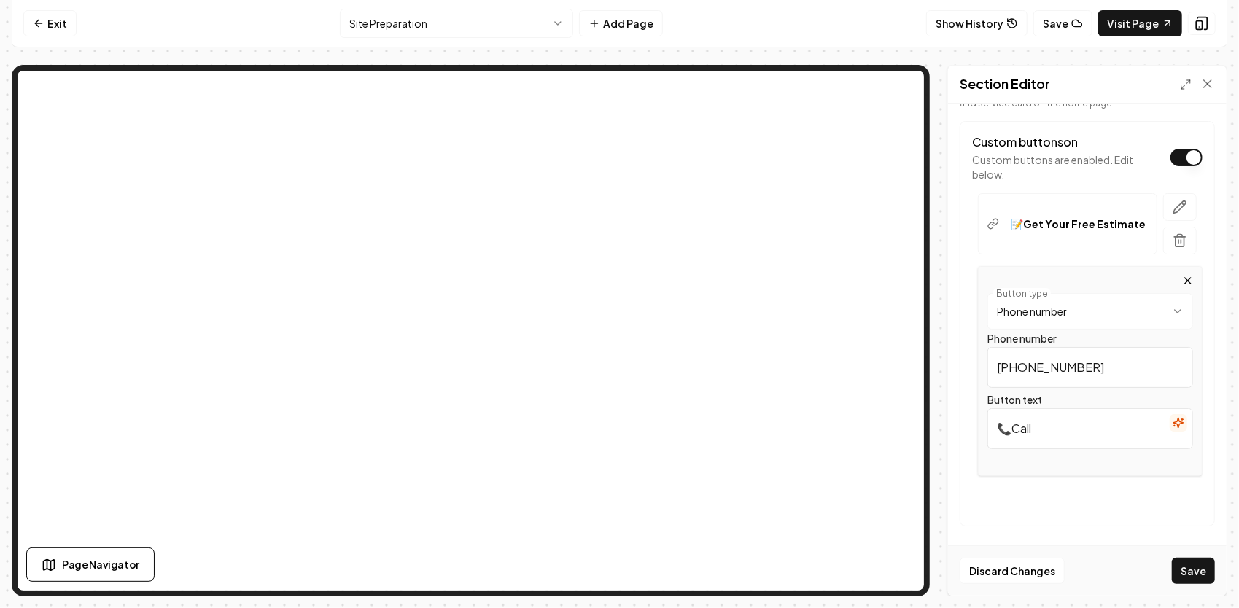
paste input "John"
type input "📞Call John"
click at [1188, 566] on button "Save" at bounding box center [1193, 571] width 43 height 26
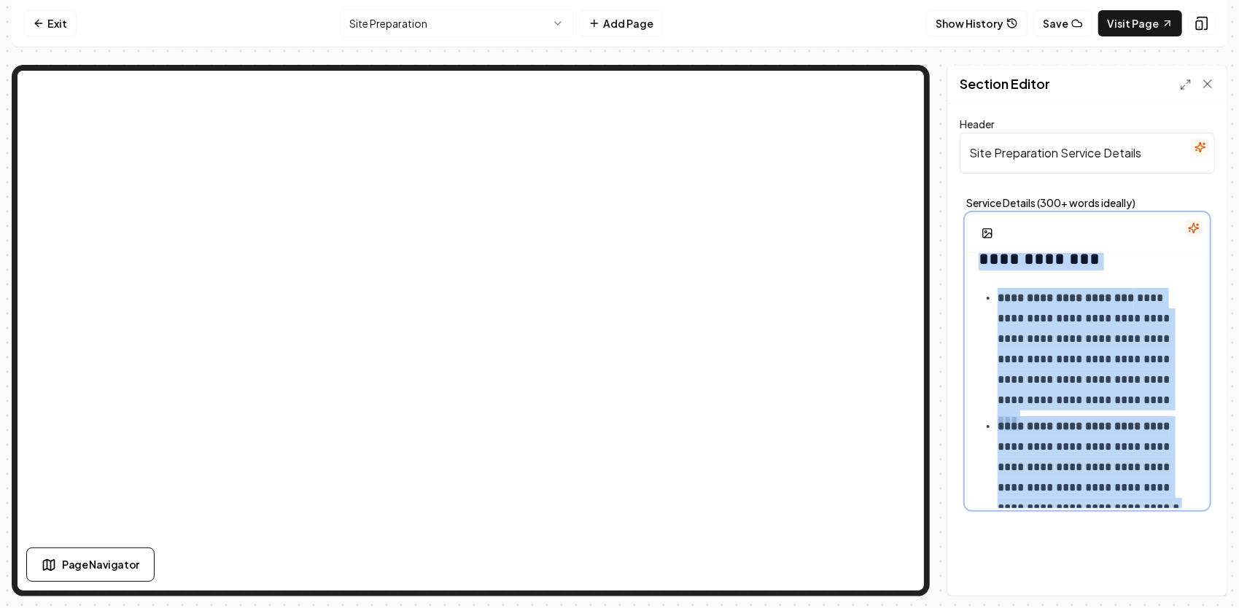
scroll to position [1320, 0]
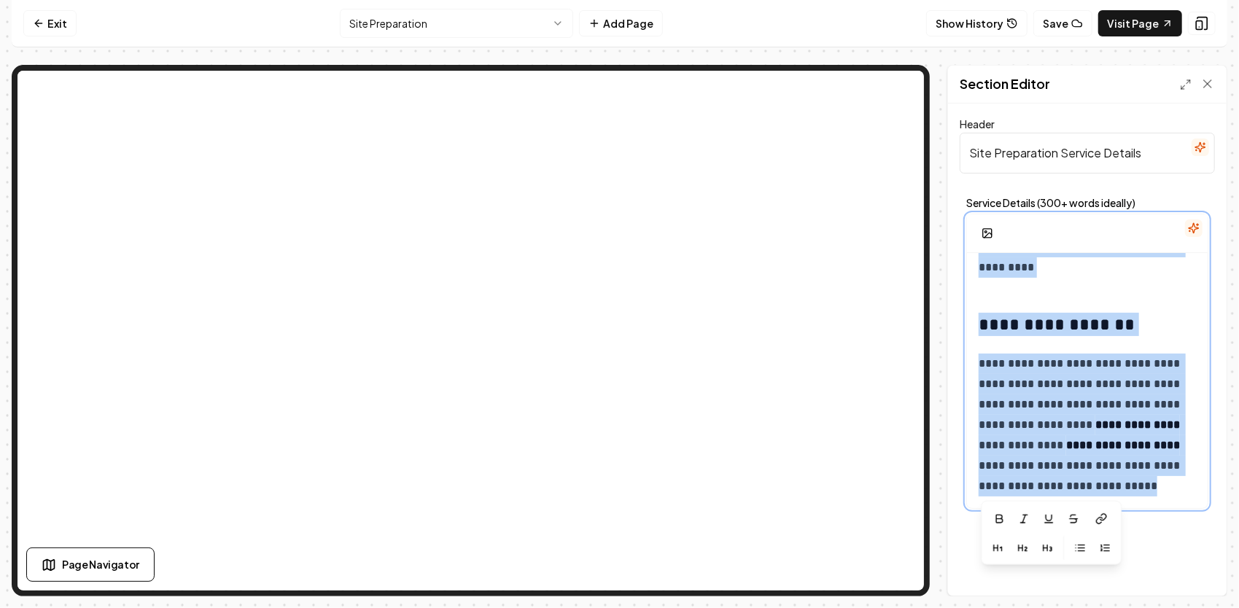
drag, startPoint x: 978, startPoint y: 276, endPoint x: 1211, endPoint y: 600, distance: 399.4
click at [1224, 608] on html "**********" at bounding box center [619, 304] width 1239 height 608
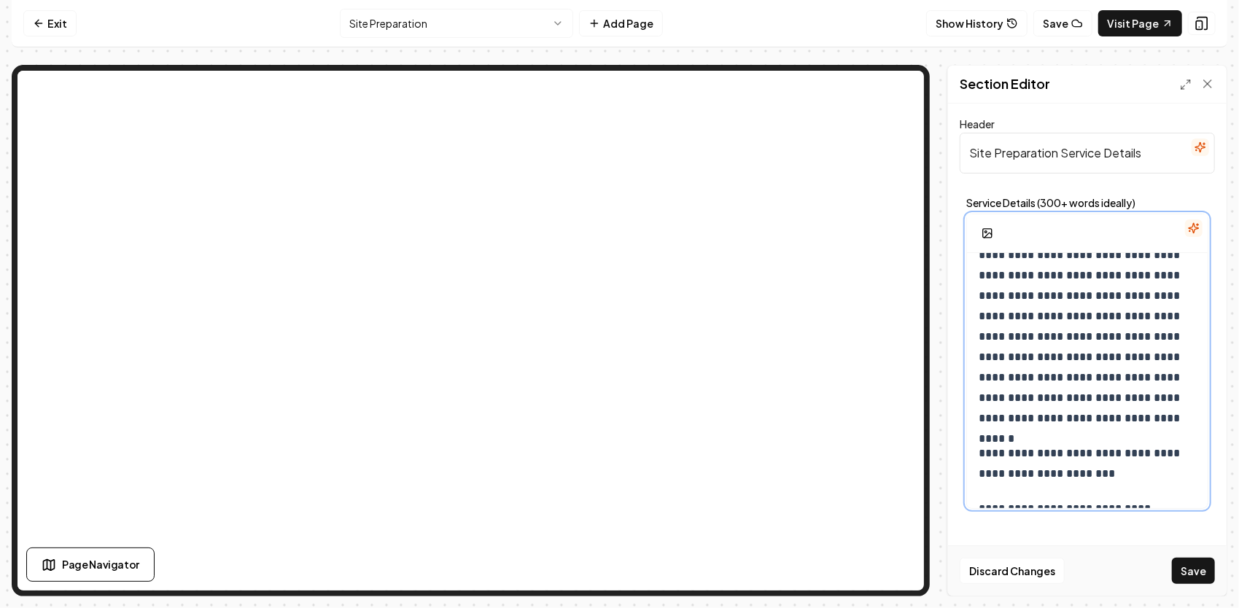
scroll to position [0, 0]
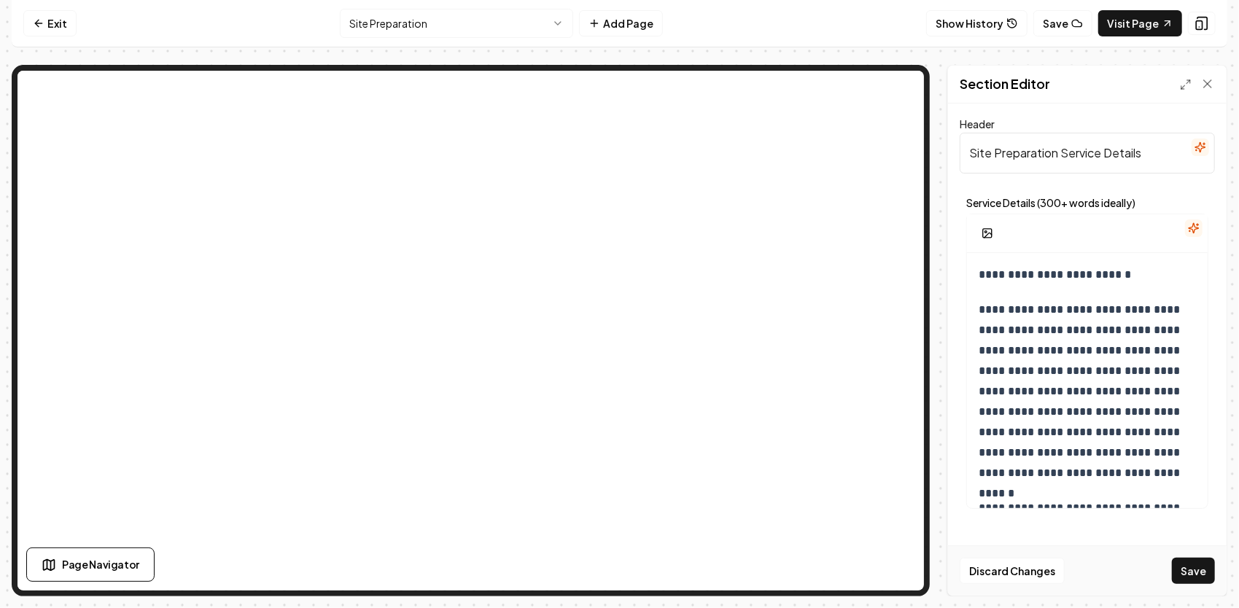
drag, startPoint x: 1143, startPoint y: 153, endPoint x: 1068, endPoint y: 152, distance: 75.1
click at [1066, 152] on input "Site Preparation Service Details" at bounding box center [1087, 153] width 255 height 41
drag, startPoint x: 970, startPoint y: 155, endPoint x: 977, endPoint y: 153, distance: 7.6
click at [972, 155] on input "Site Preparation" at bounding box center [1087, 153] width 255 height 41
click at [1059, 159] on input "Site Preparation" at bounding box center [1087, 153] width 255 height 41
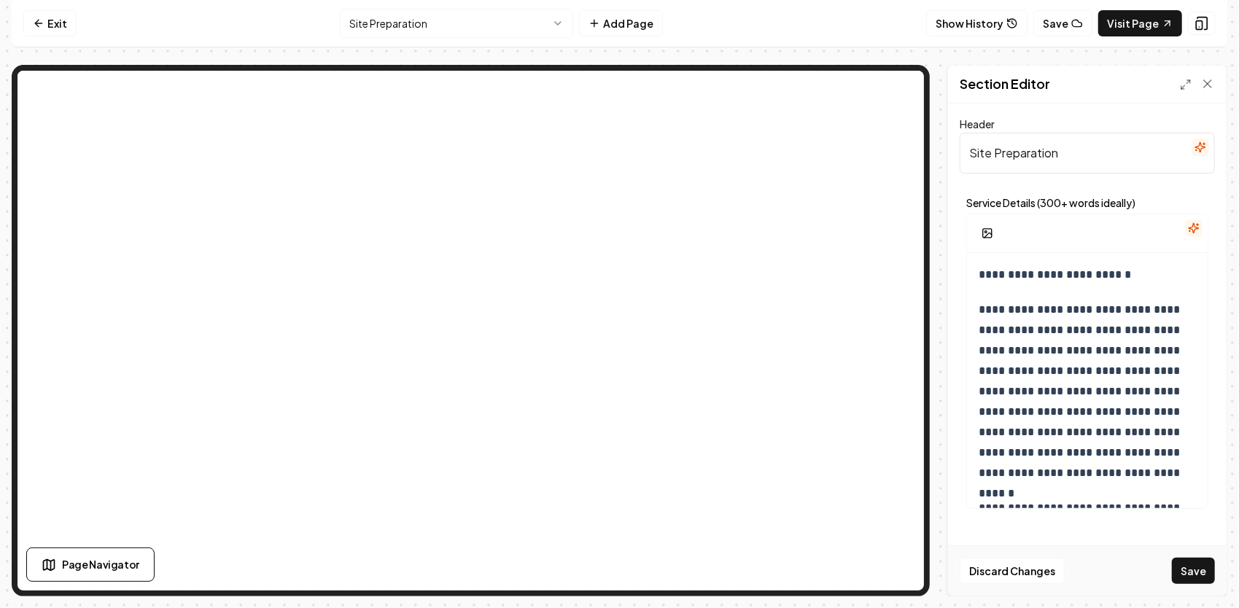
click at [973, 152] on input "Site Preparation" at bounding box center [1087, 153] width 255 height 41
click at [966, 159] on input "Site Preparation" at bounding box center [1087, 153] width 255 height 41
type input "Turnkey- Site Preparation"
click at [1204, 574] on button "Save" at bounding box center [1193, 571] width 43 height 26
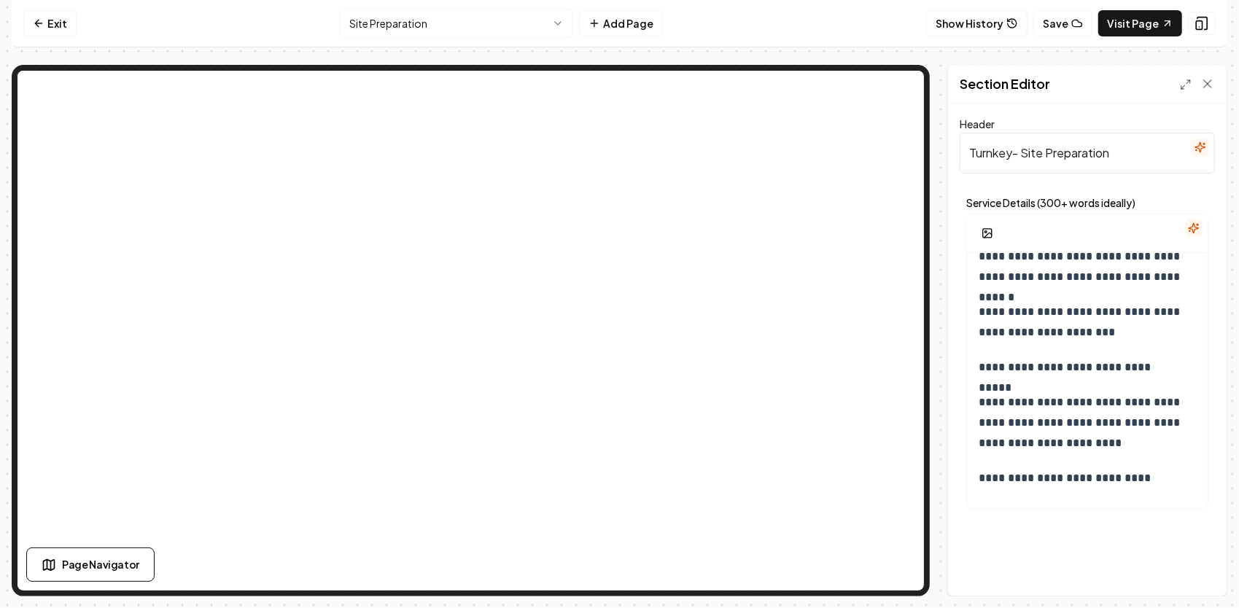
scroll to position [219, 0]
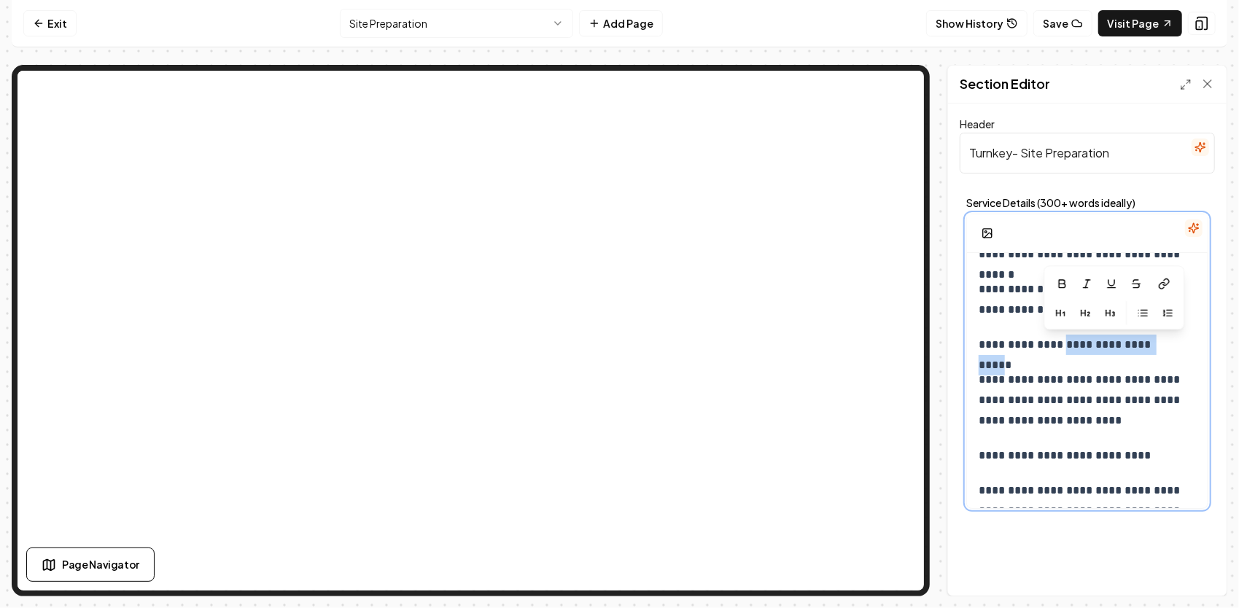
drag, startPoint x: 1068, startPoint y: 346, endPoint x: 1169, endPoint y: 349, distance: 100.7
click at [1169, 349] on p "**********" at bounding box center [1083, 345] width 208 height 20
click at [1170, 282] on icon at bounding box center [1168, 284] width 12 height 12
click at [1166, 286] on icon at bounding box center [1168, 284] width 12 height 12
click at [1144, 281] on icon "button" at bounding box center [1140, 284] width 12 height 12
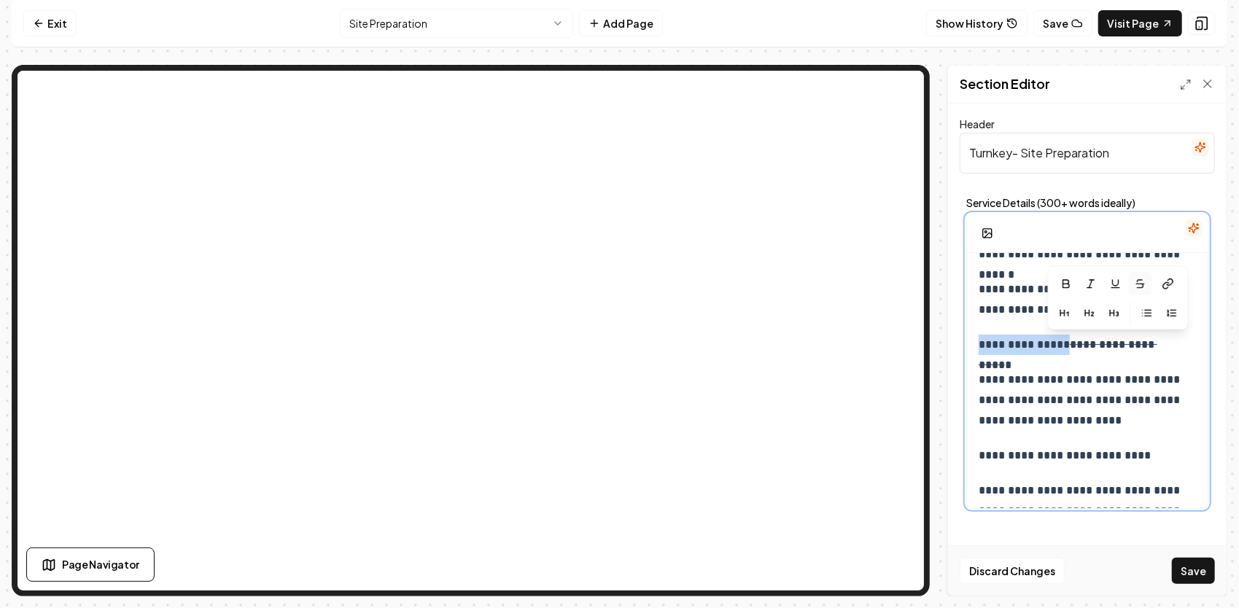
click at [1144, 281] on icon "button" at bounding box center [1140, 284] width 12 height 12
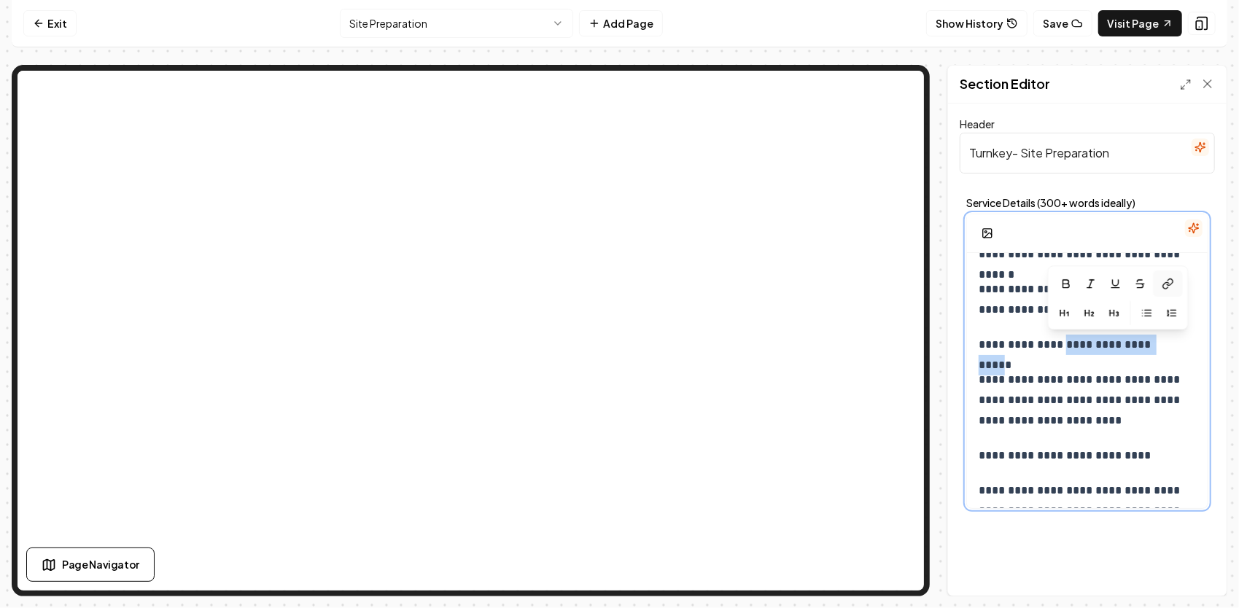
click at [1170, 282] on icon at bounding box center [1168, 284] width 12 height 12
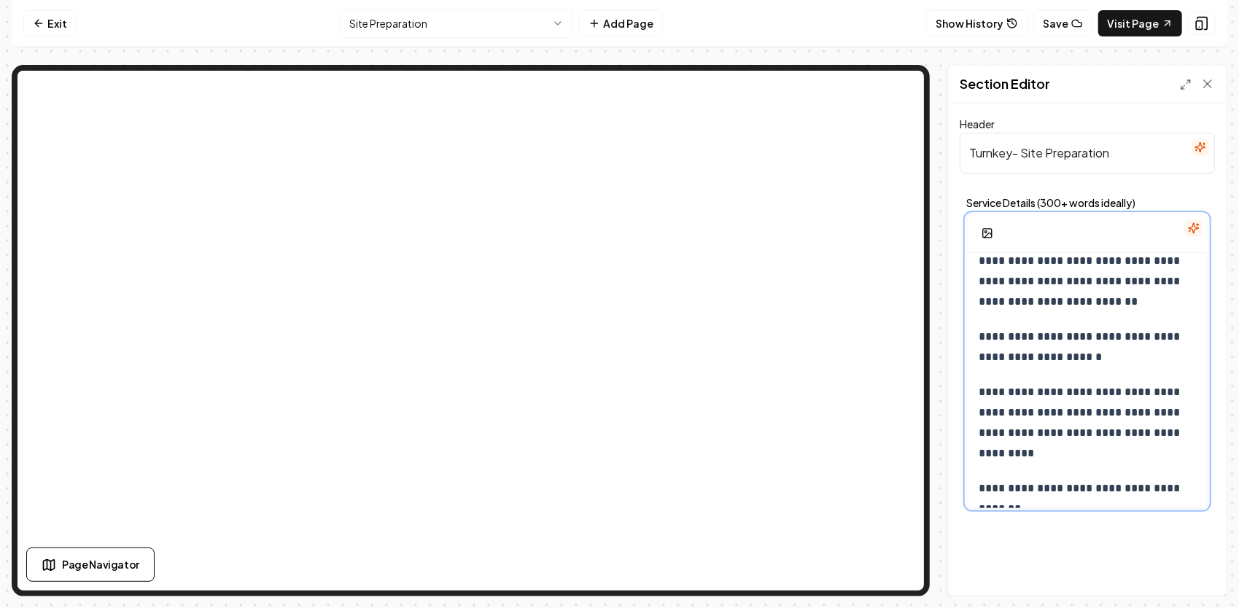
scroll to position [729, 0]
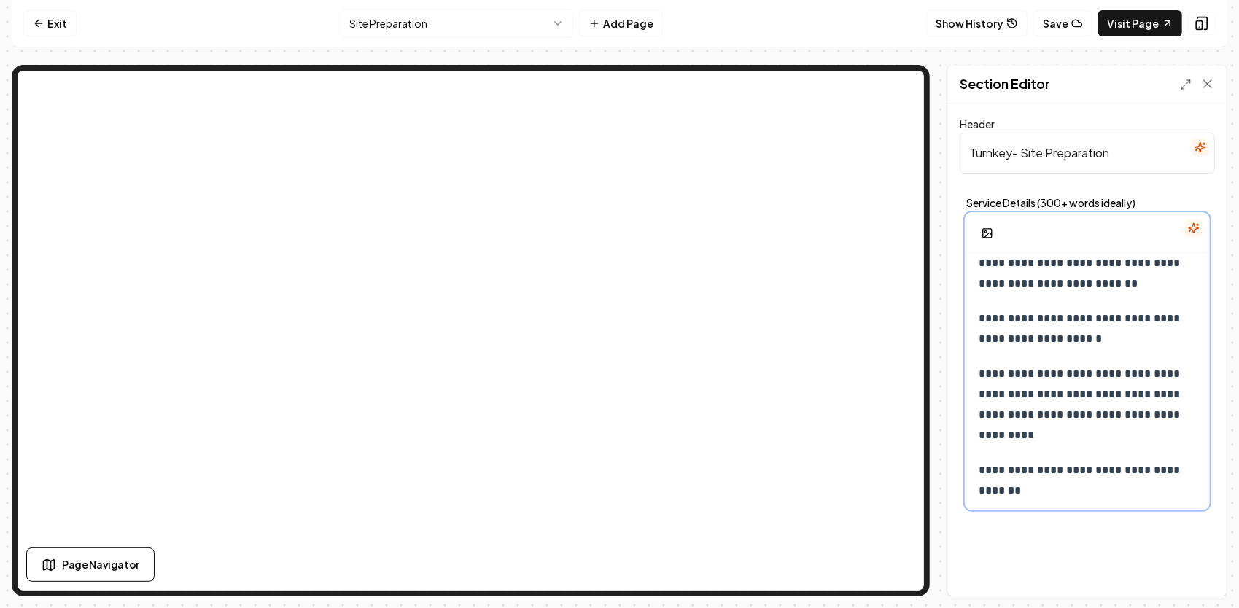
click at [1093, 336] on p "**********" at bounding box center [1083, 329] width 208 height 41
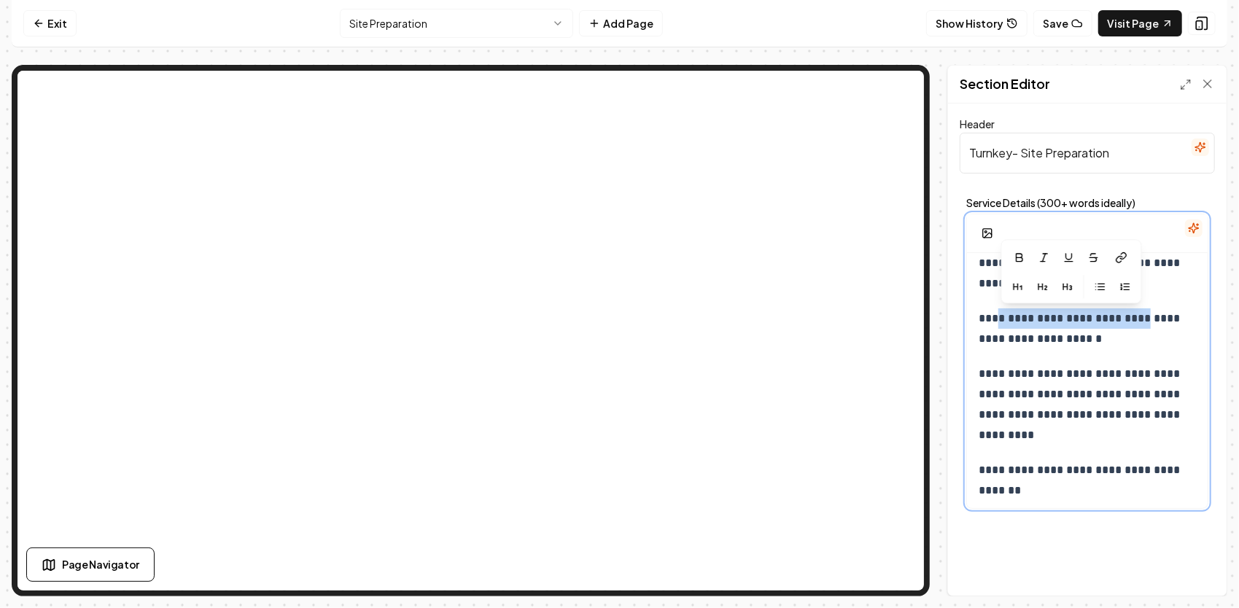
drag, startPoint x: 998, startPoint y: 319, endPoint x: 1133, endPoint y: 321, distance: 134.9
click at [1157, 322] on p "**********" at bounding box center [1083, 329] width 208 height 41
click at [1015, 320] on p "**********" at bounding box center [1083, 329] width 208 height 41
click at [995, 317] on p "**********" at bounding box center [1083, 329] width 208 height 41
drag, startPoint x: 993, startPoint y: 319, endPoint x: 1134, endPoint y: 320, distance: 140.8
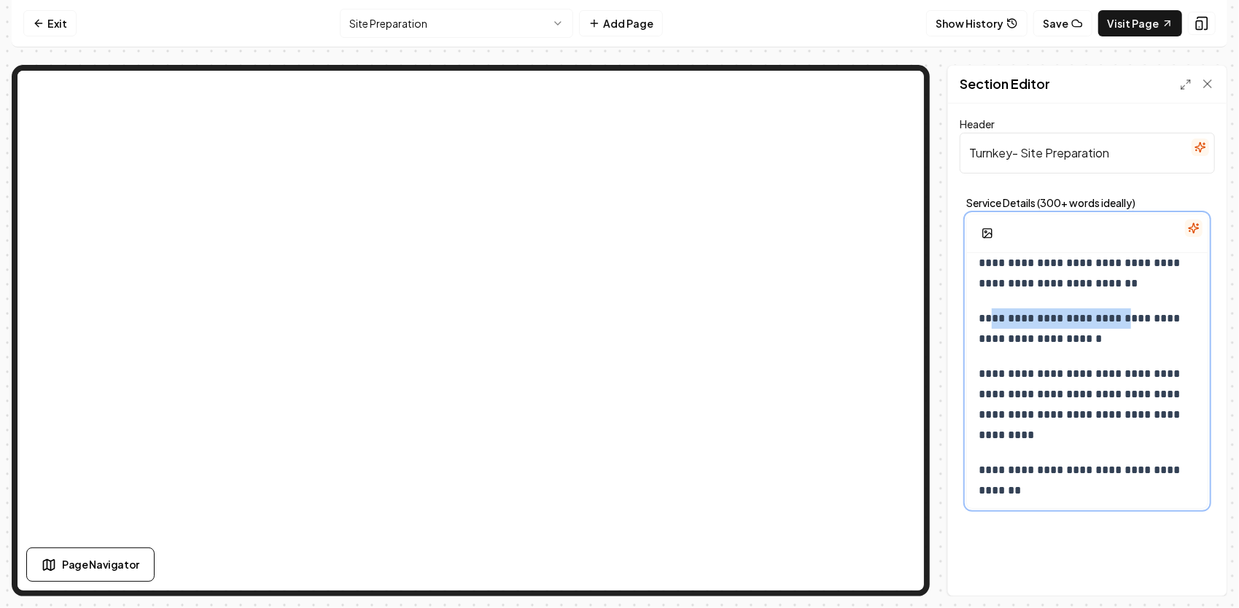
click at [1134, 320] on p "**********" at bounding box center [1083, 329] width 208 height 41
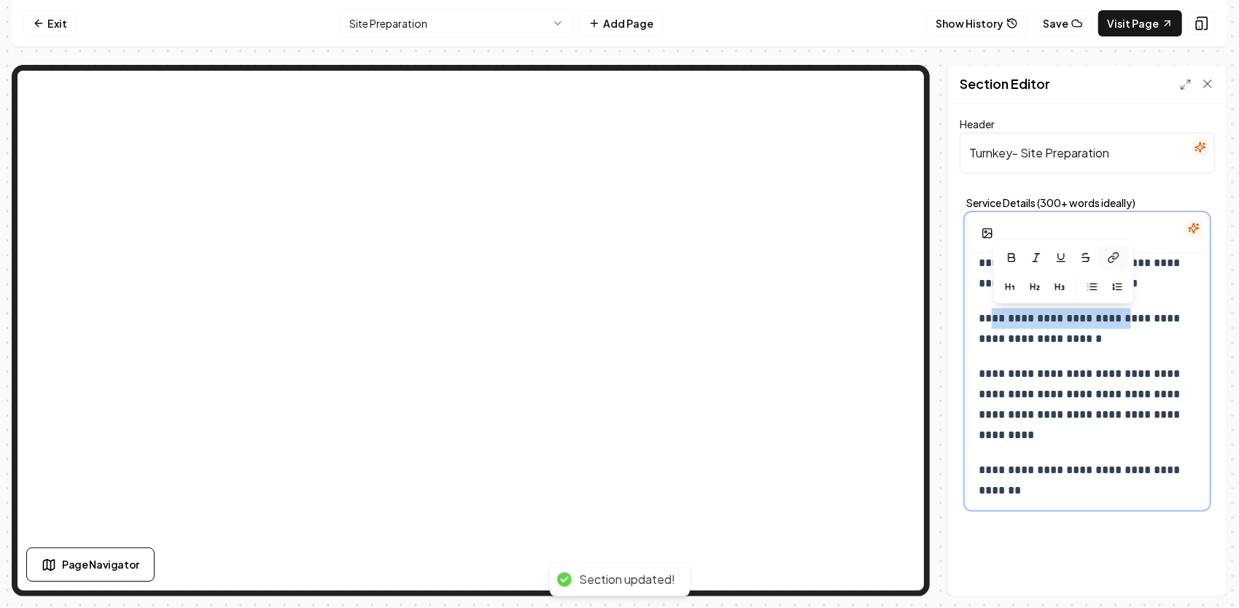
click at [1109, 260] on icon at bounding box center [1114, 258] width 12 height 12
click at [1118, 256] on icon at bounding box center [1114, 258] width 12 height 12
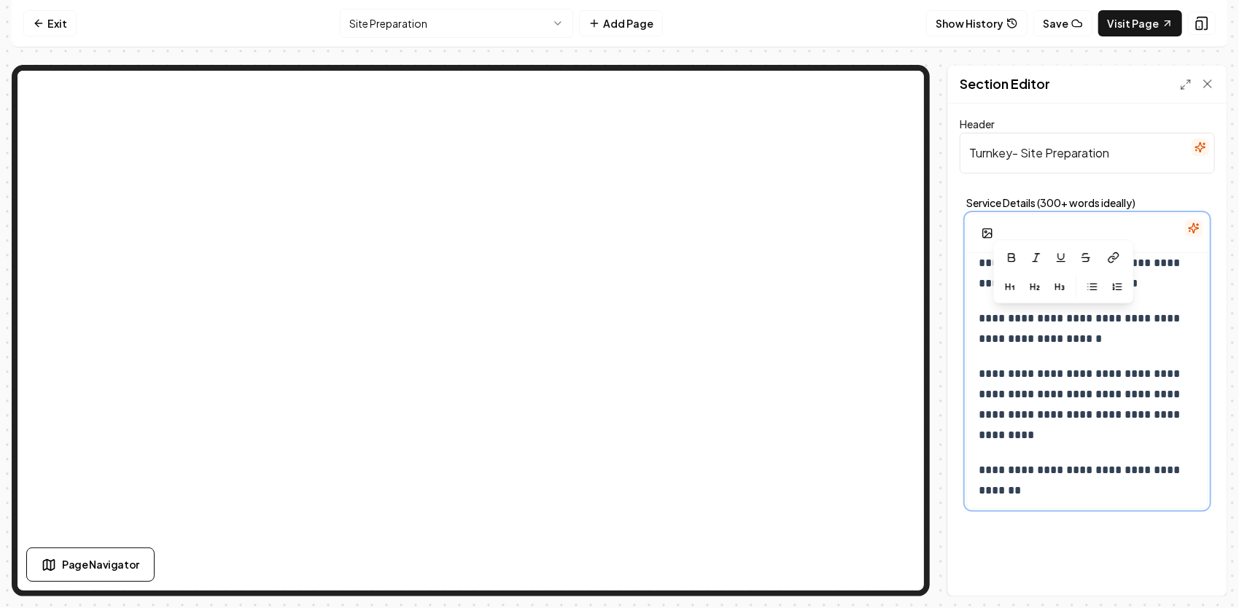
click at [1098, 460] on p "**********" at bounding box center [1083, 480] width 208 height 41
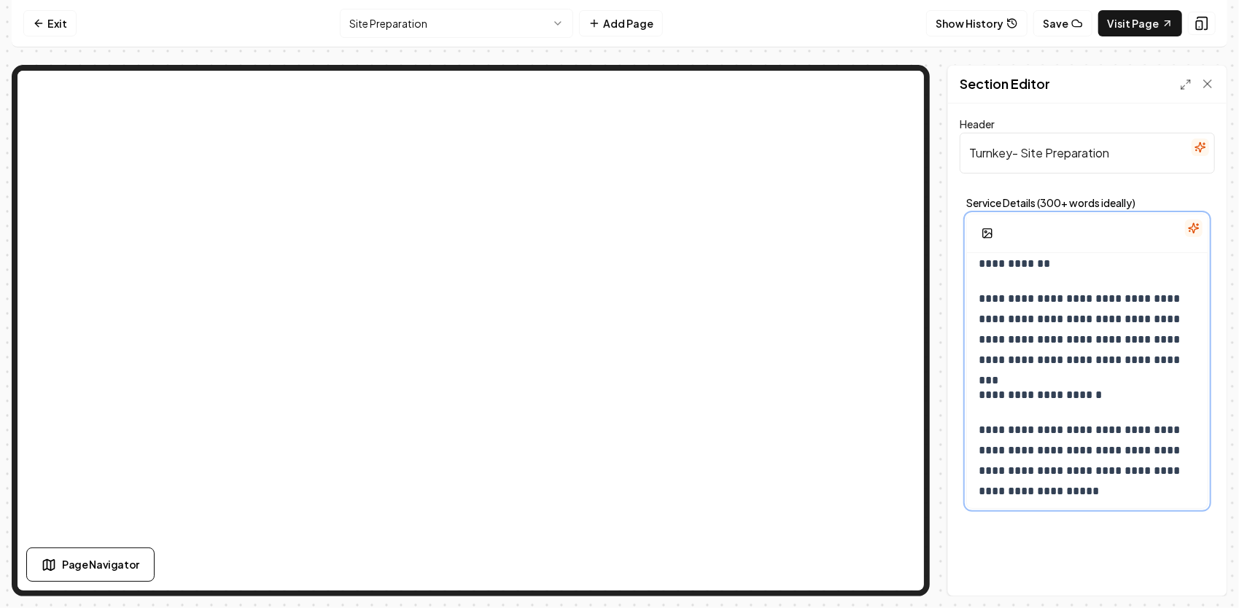
scroll to position [1737, 0]
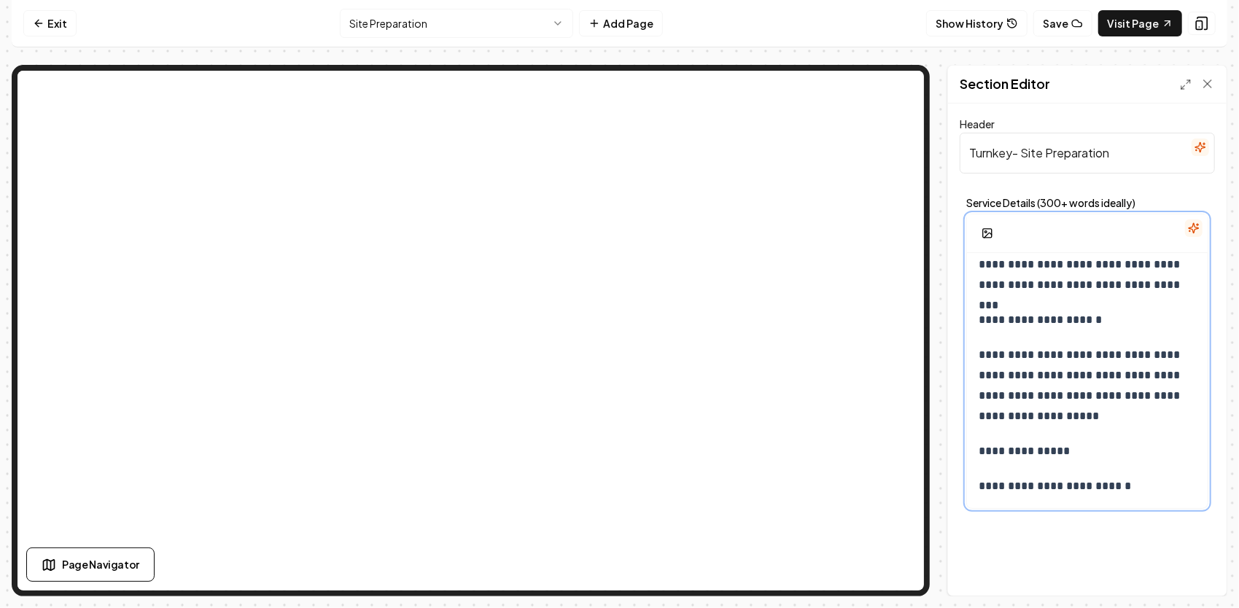
click at [1148, 483] on p "**********" at bounding box center [1083, 486] width 208 height 20
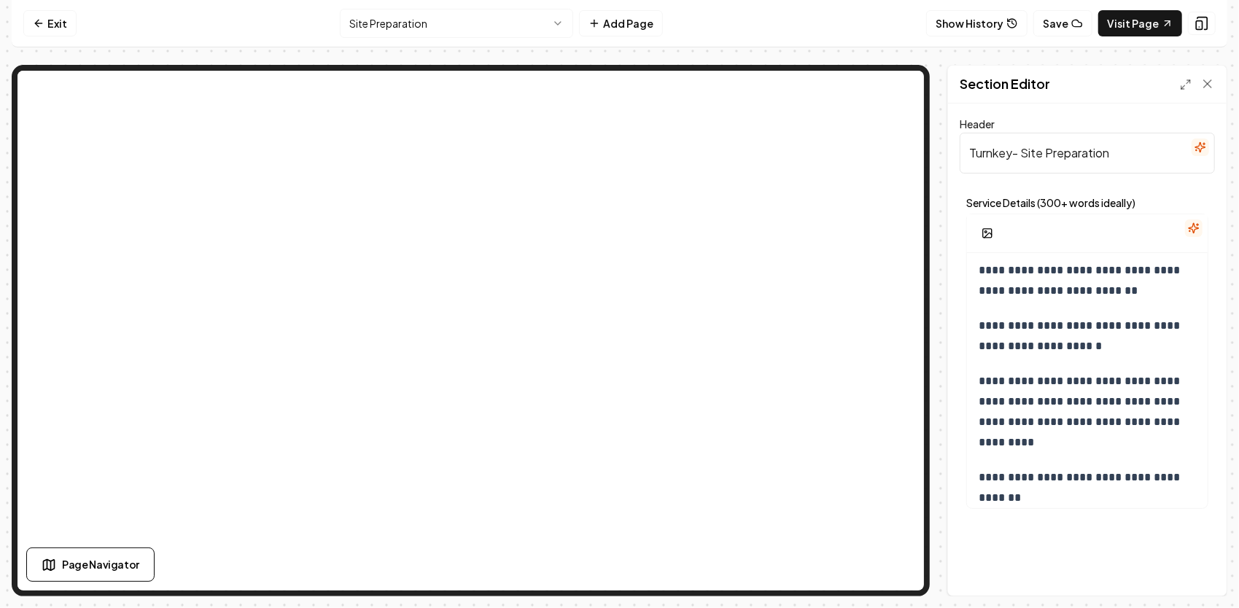
scroll to position [729, 0]
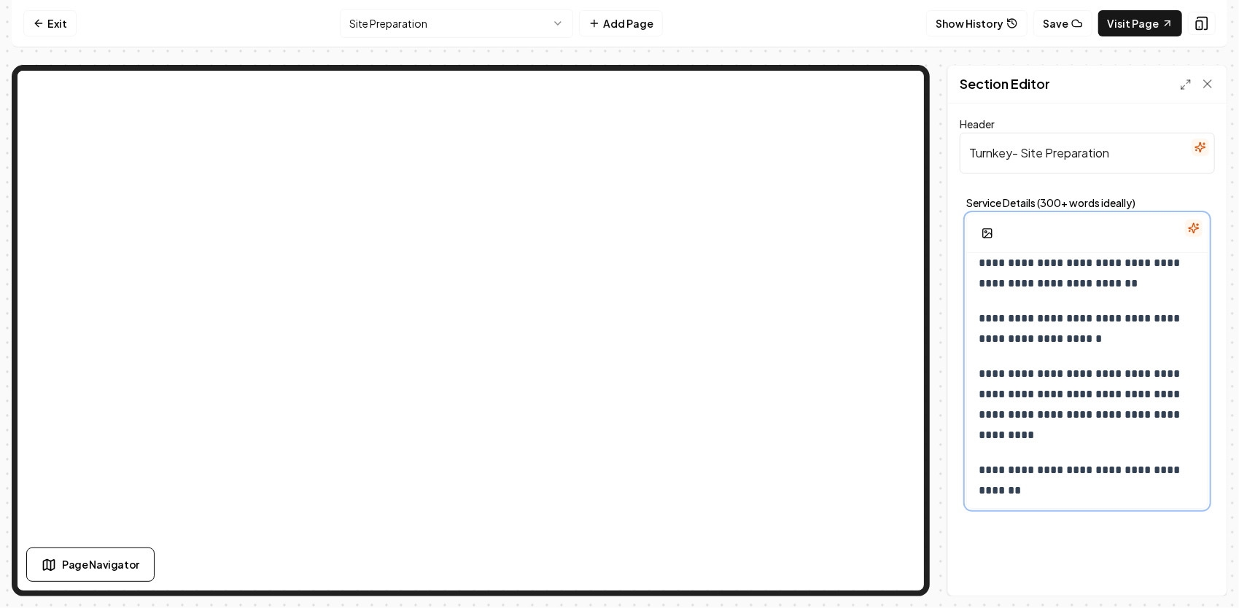
click at [1008, 322] on p "**********" at bounding box center [1083, 329] width 208 height 41
drag, startPoint x: 994, startPoint y: 320, endPoint x: 1136, endPoint y: 312, distance: 142.5
click at [1136, 312] on p "**********" at bounding box center [1083, 329] width 208 height 41
click at [1031, 256] on icon "button" at bounding box center [1037, 258] width 12 height 12
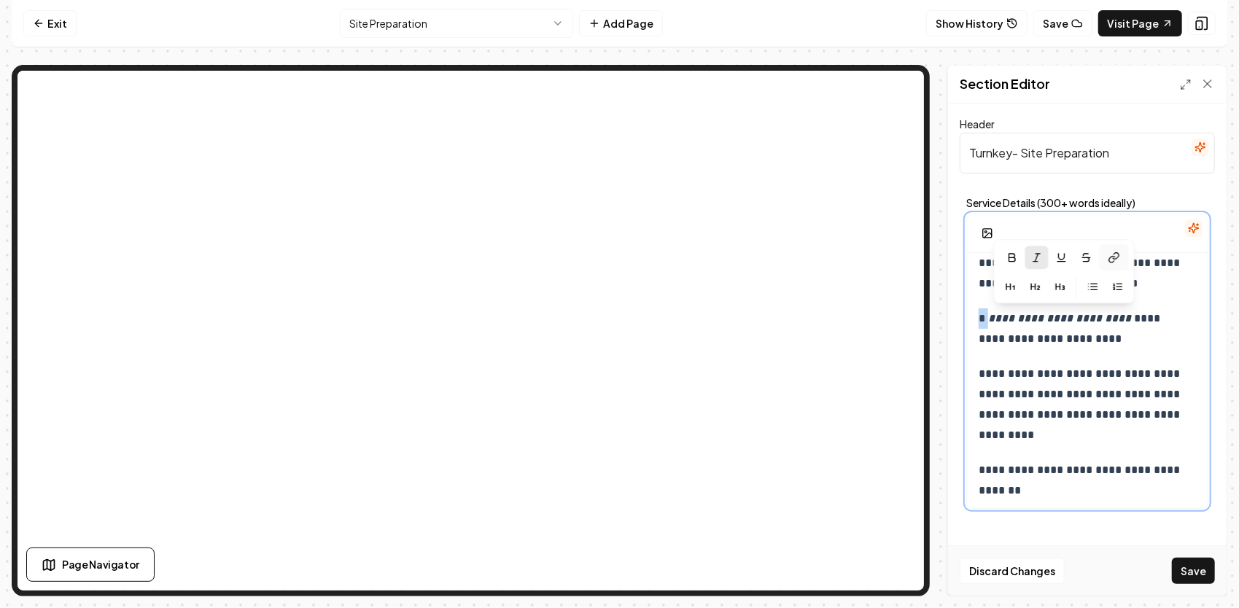
click at [1109, 257] on icon at bounding box center [1112, 259] width 6 height 7
click at [1113, 254] on icon at bounding box center [1114, 258] width 12 height 12
click at [1139, 341] on p "**********" at bounding box center [1083, 329] width 208 height 41
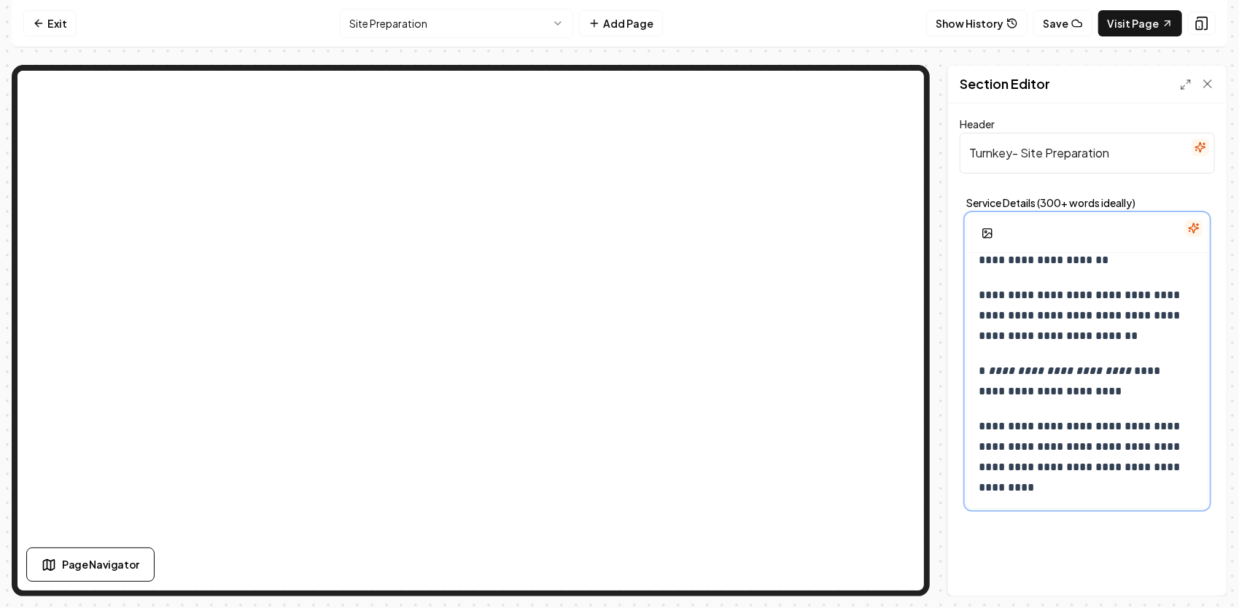
scroll to position [656, 0]
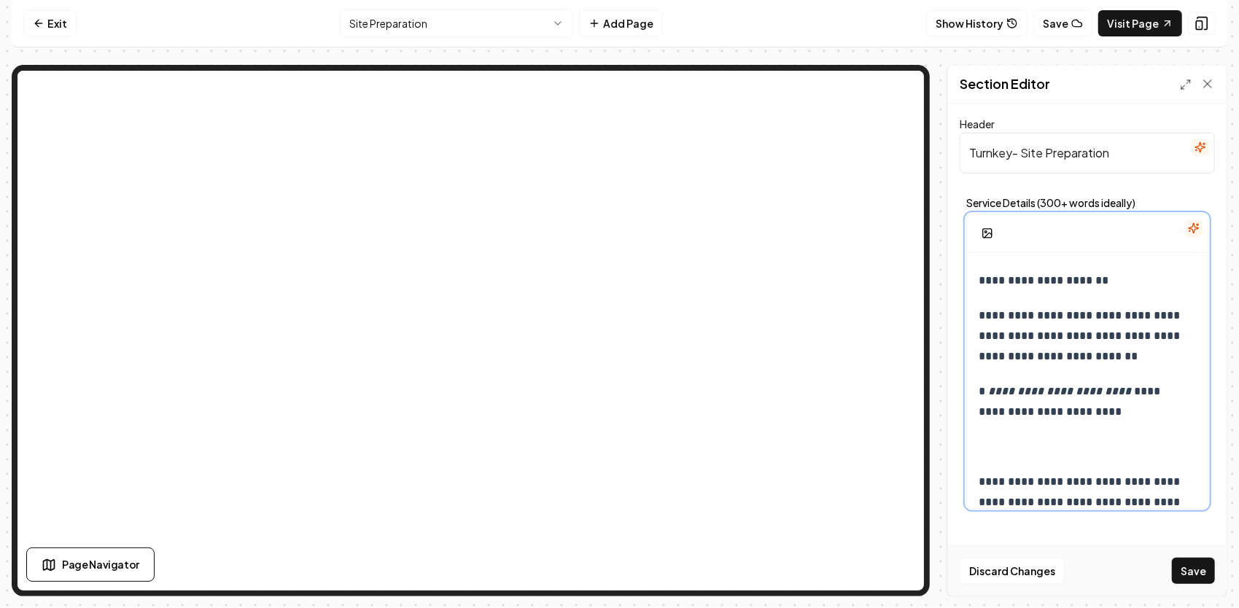
drag, startPoint x: 993, startPoint y: 447, endPoint x: 981, endPoint y: 448, distance: 12.4
click at [978, 448] on div "**********" at bounding box center [1087, 611] width 241 height 2028
click at [994, 432] on div "**********" at bounding box center [1087, 611] width 241 height 2028
click at [988, 448] on p at bounding box center [1087, 447] width 217 height 20
click at [1047, 395] on em "**********" at bounding box center [1059, 391] width 143 height 11
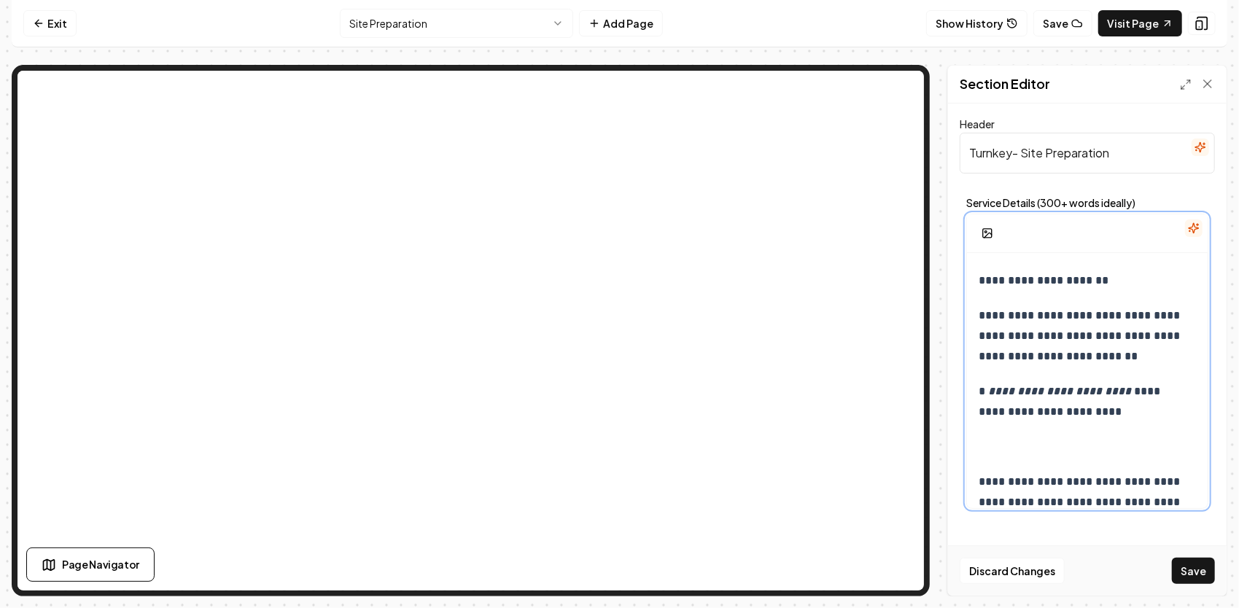
click at [1053, 392] on em "**********" at bounding box center [1059, 391] width 143 height 11
click at [976, 433] on div "**********" at bounding box center [1087, 611] width 241 height 2028
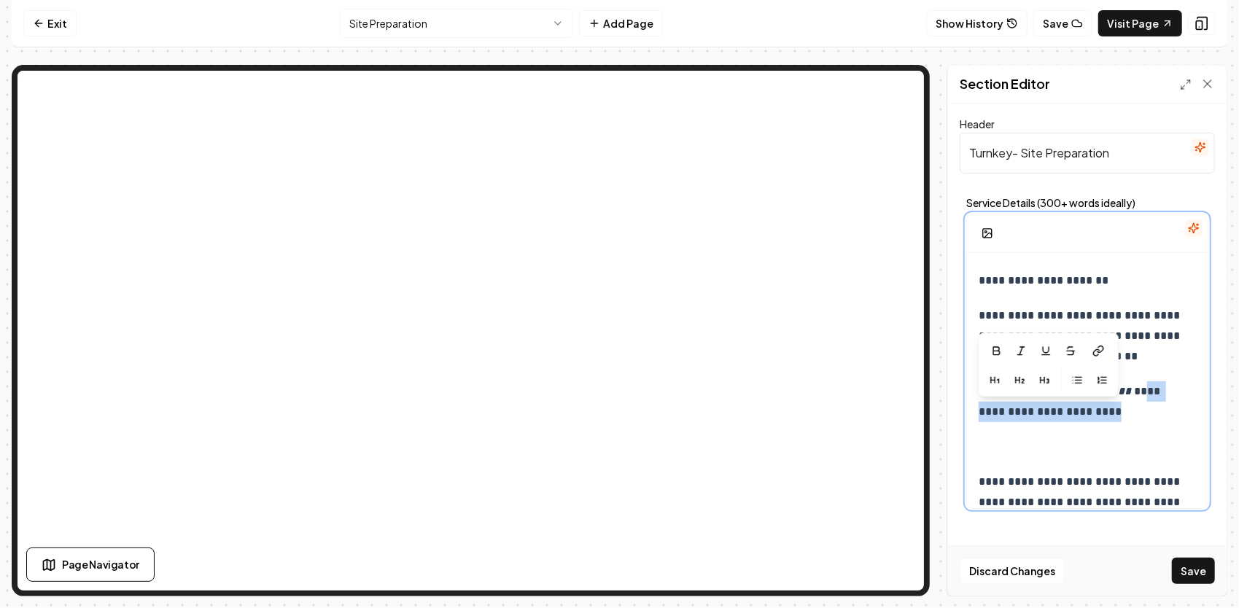
drag, startPoint x: 1117, startPoint y: 410, endPoint x: 992, endPoint y: 417, distance: 125.7
click at [973, 418] on div "**********" at bounding box center [1087, 611] width 241 height 2028
click at [1101, 349] on icon at bounding box center [1101, 349] width 6 height 7
click at [1097, 350] on icon at bounding box center [1099, 351] width 12 height 12
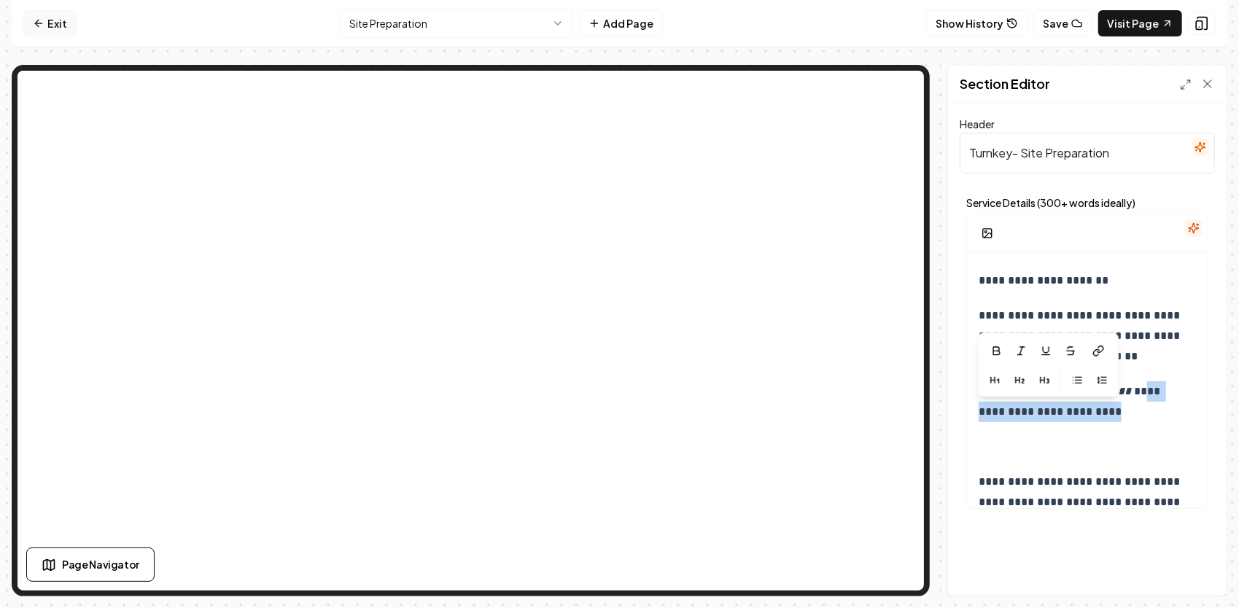
click at [58, 27] on link "Exit" at bounding box center [49, 23] width 53 height 26
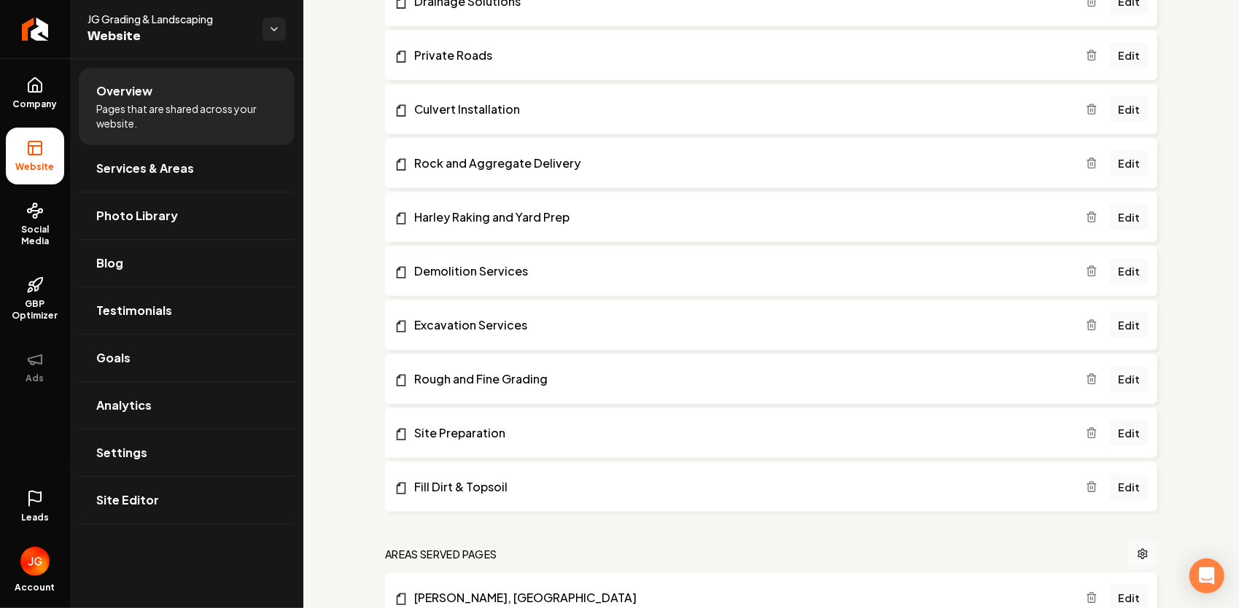
scroll to position [948, 0]
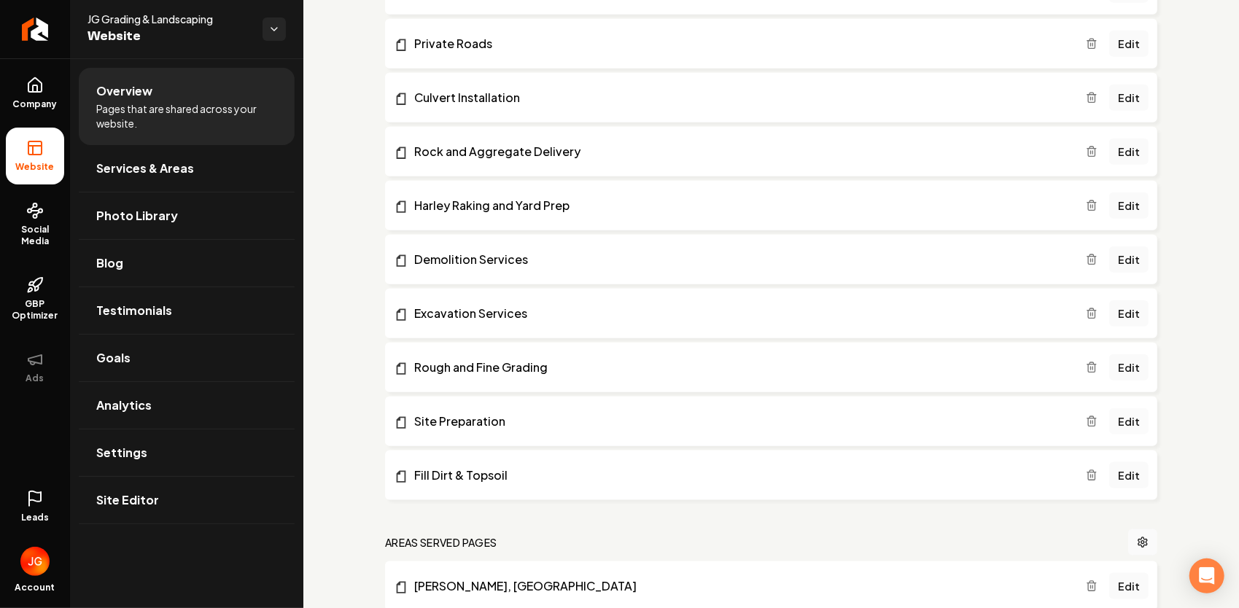
click at [1109, 419] on link "Edit" at bounding box center [1128, 421] width 39 height 26
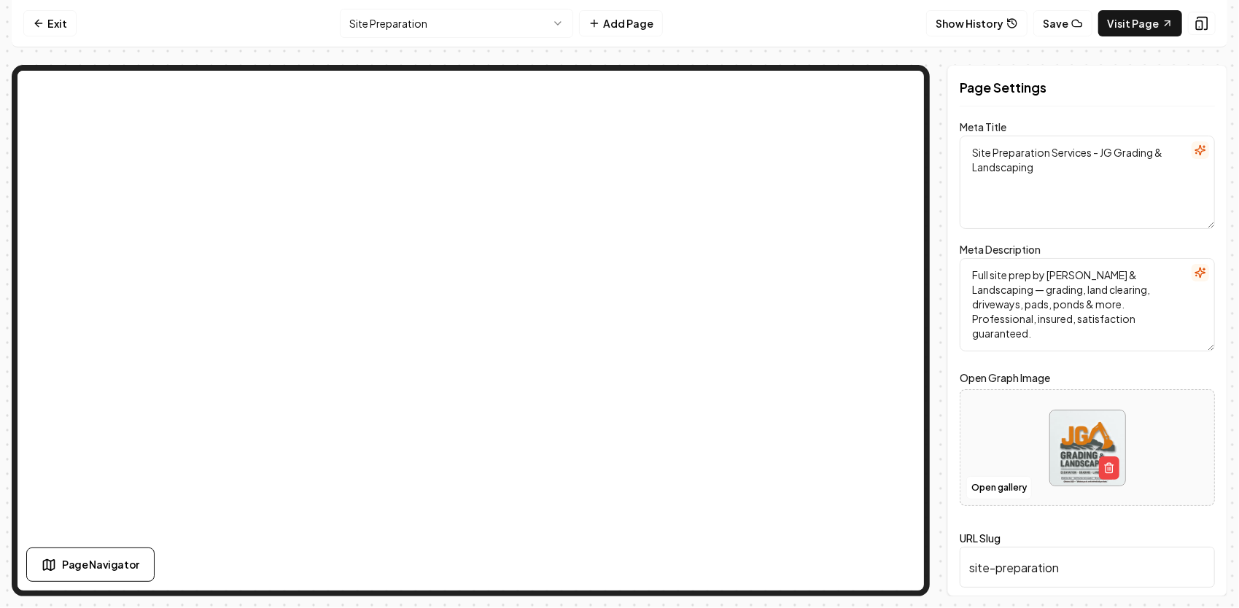
click at [1085, 563] on input "site-preparation" at bounding box center [1087, 567] width 255 height 41
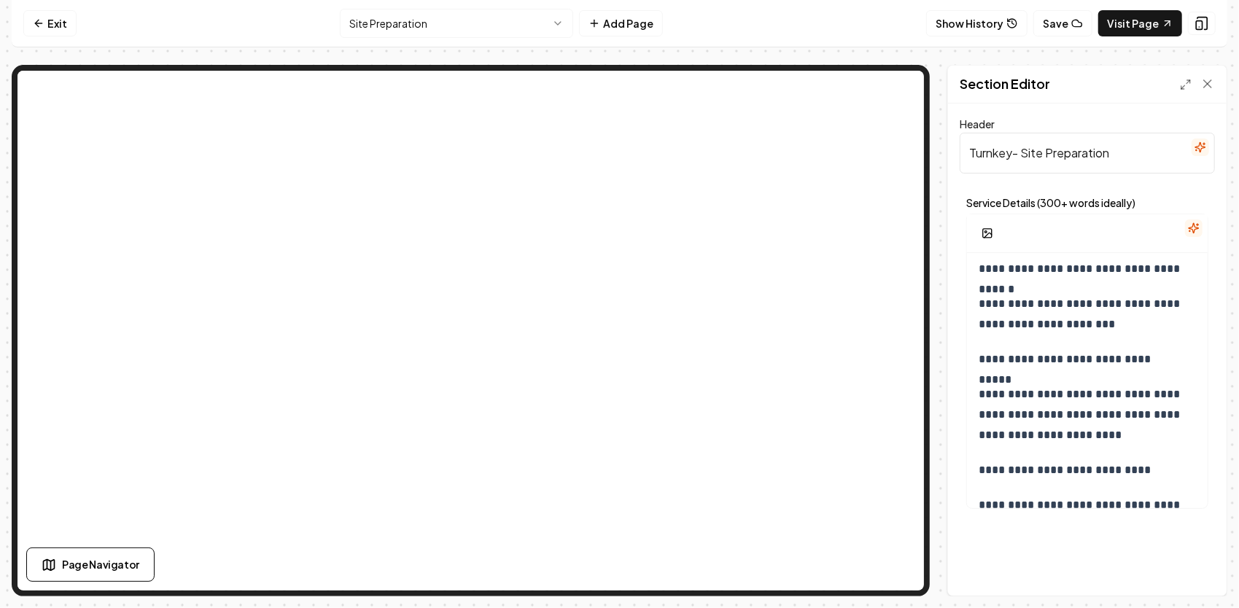
scroll to position [438, 0]
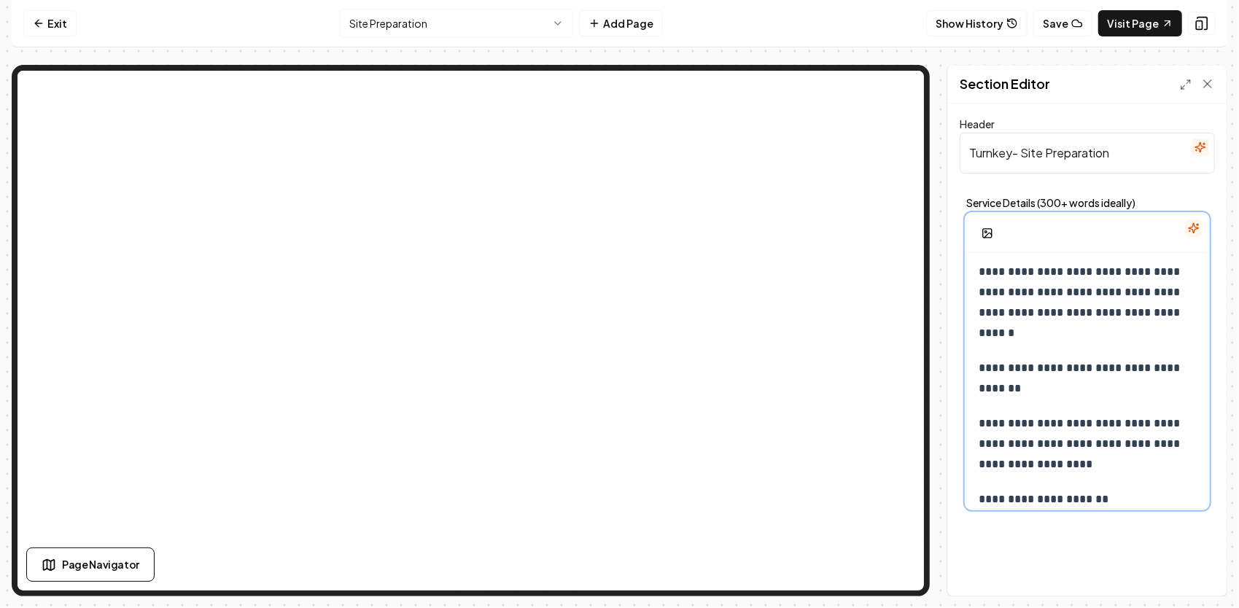
click at [995, 369] on p "**********" at bounding box center [1083, 378] width 208 height 41
click at [991, 367] on p "**********" at bounding box center [1083, 378] width 208 height 41
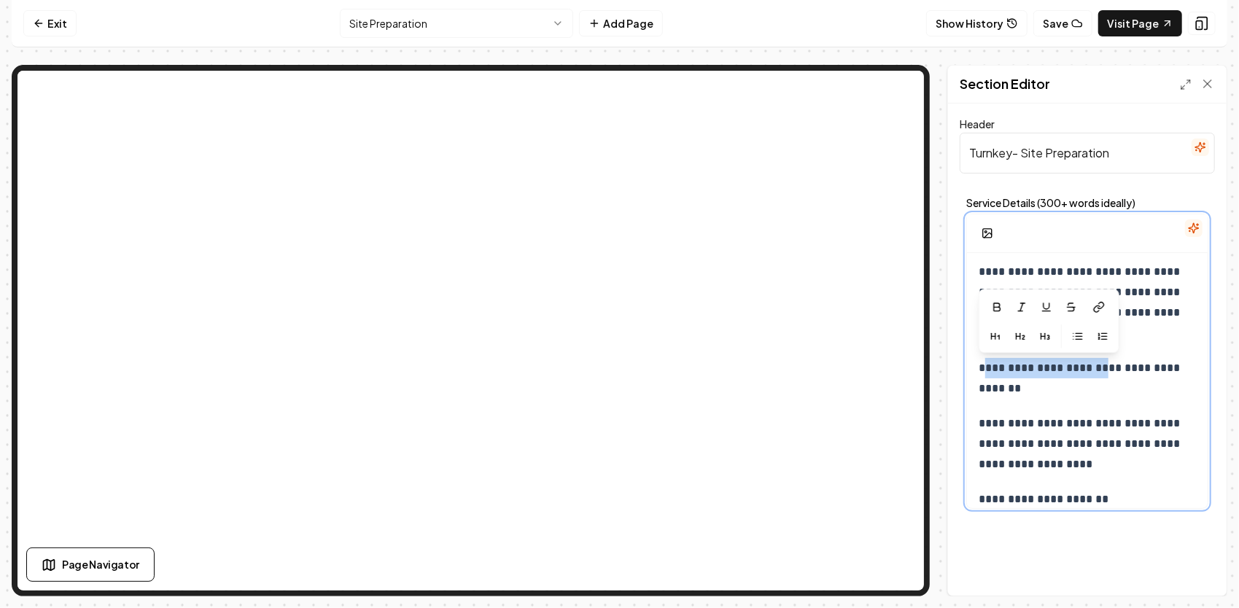
drag, startPoint x: 992, startPoint y: 369, endPoint x: 1110, endPoint y: 376, distance: 118.3
click at [1110, 376] on p "**********" at bounding box center [1083, 378] width 208 height 41
click at [1097, 306] on icon at bounding box center [1097, 309] width 6 height 7
click at [1096, 387] on p "**********" at bounding box center [1083, 378] width 208 height 41
drag, startPoint x: 1106, startPoint y: 371, endPoint x: 992, endPoint y: 361, distance: 114.2
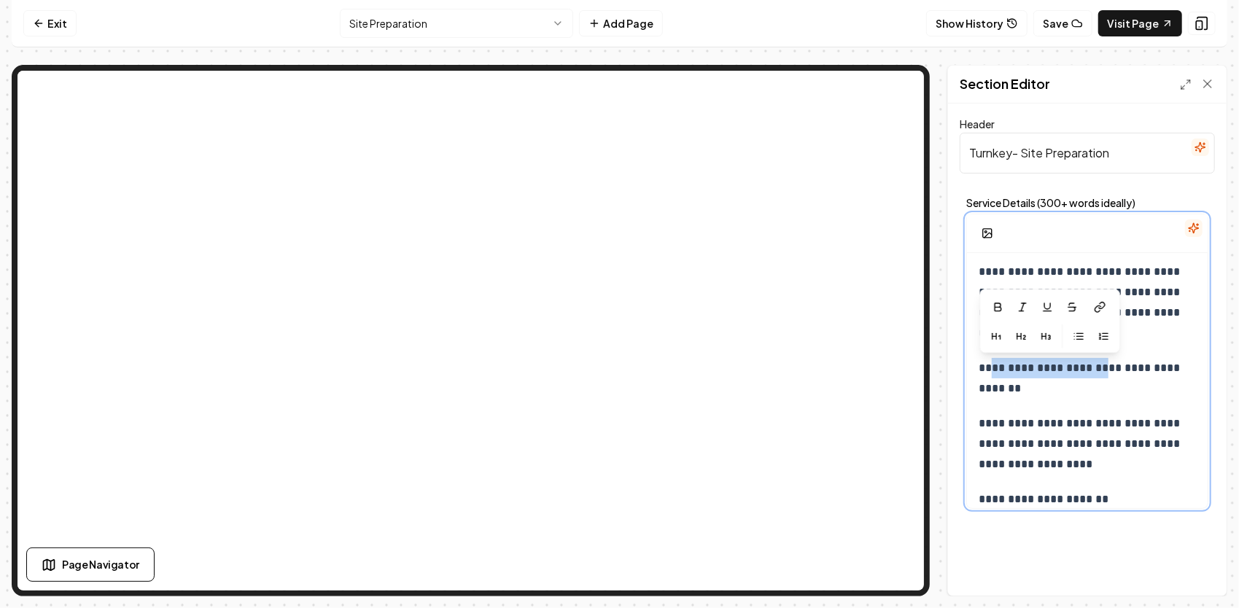
click at [992, 361] on p "**********" at bounding box center [1083, 378] width 208 height 41
click at [1097, 394] on p "**********" at bounding box center [1083, 378] width 208 height 41
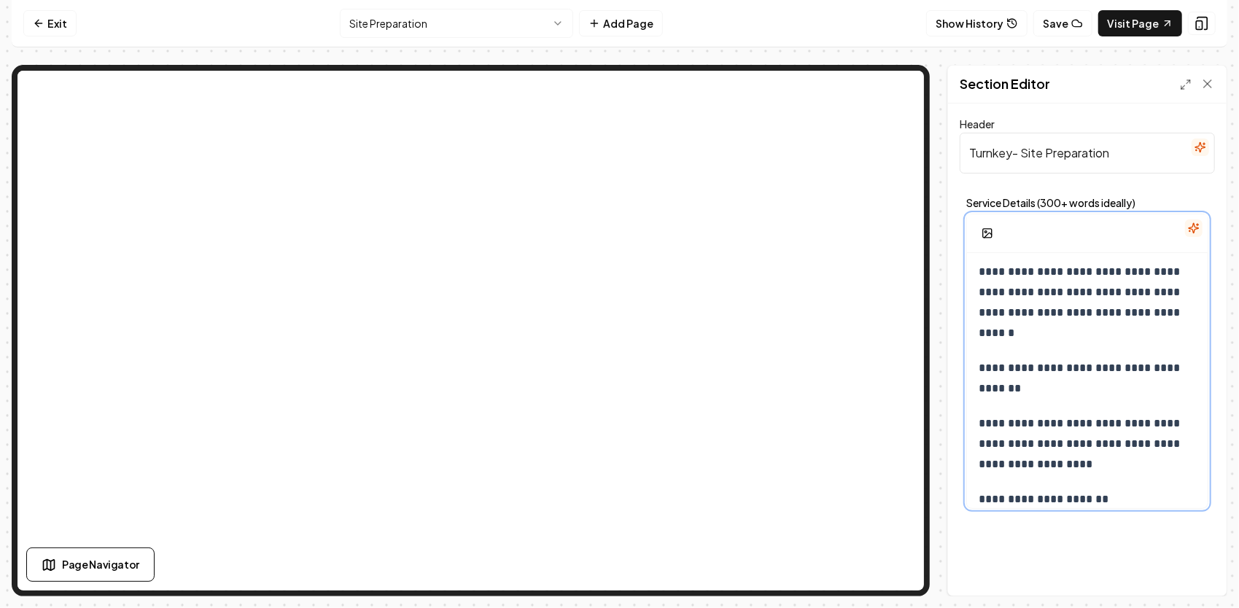
click at [1098, 199] on label "Service Details (300+ words ideally)" at bounding box center [1087, 203] width 242 height 10
click at [1190, 85] on icon at bounding box center [1186, 85] width 12 height 12
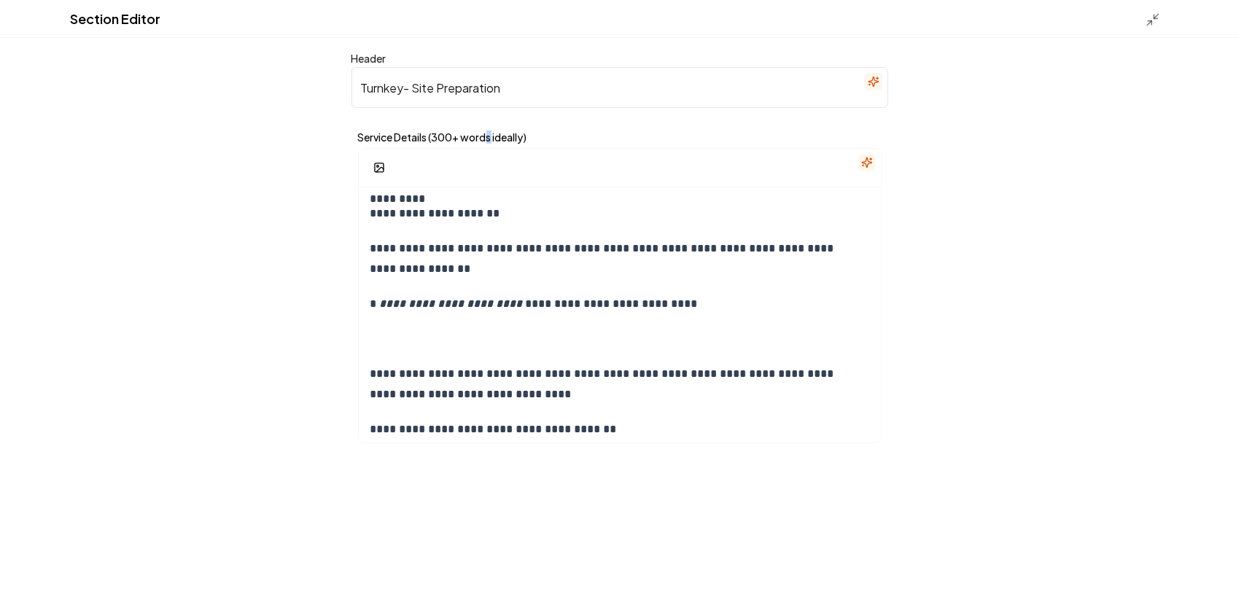
scroll to position [149, 0]
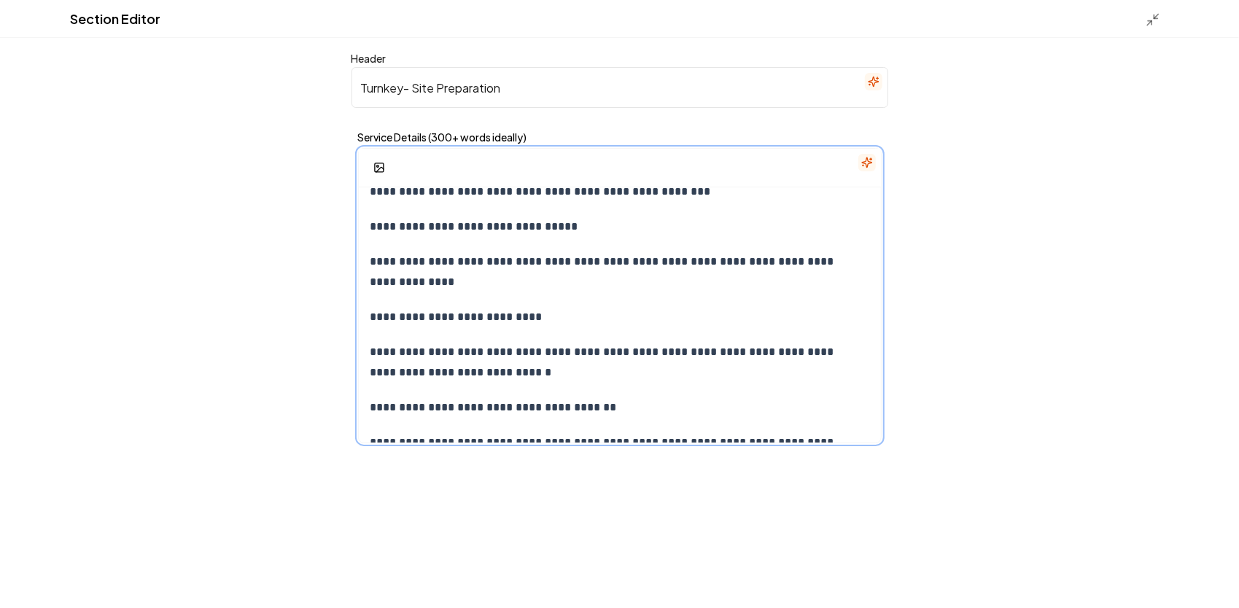
click at [462, 284] on p "**********" at bounding box center [615, 272] width 489 height 41
drag, startPoint x: 454, startPoint y: 292, endPoint x: 744, endPoint y: 292, distance: 290.3
click at [753, 292] on p "**********" at bounding box center [615, 272] width 489 height 41
drag, startPoint x: 460, startPoint y: 225, endPoint x: 560, endPoint y: 220, distance: 100.8
click at [560, 220] on p "**********" at bounding box center [615, 227] width 489 height 20
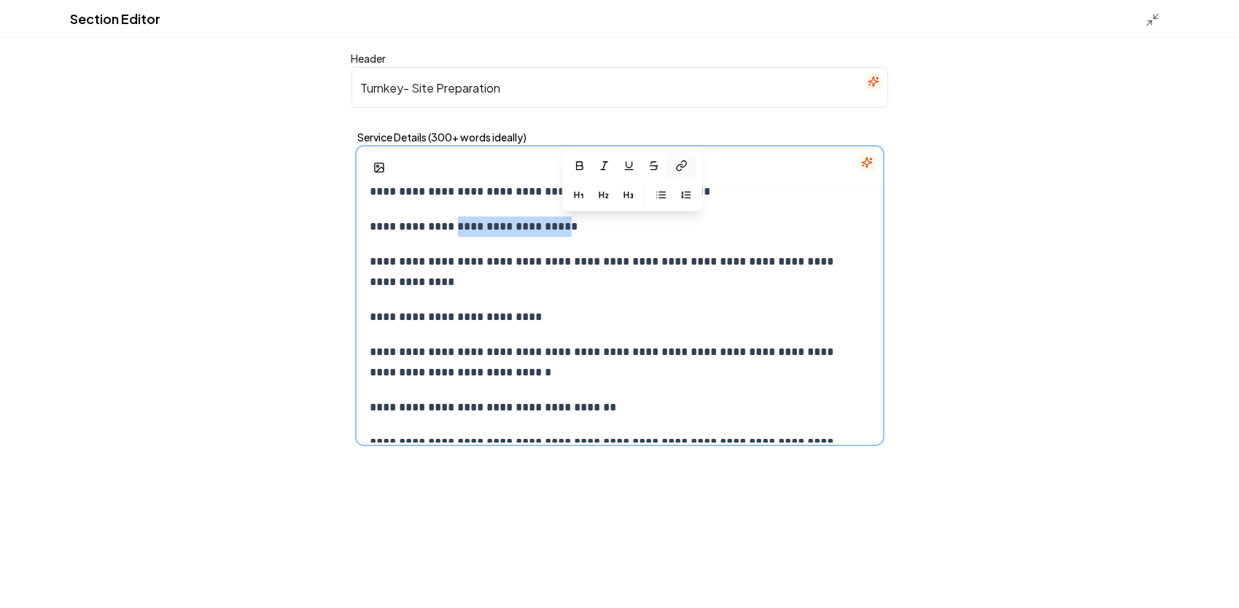
click at [680, 165] on icon at bounding box center [680, 168] width 6 height 7
click at [654, 160] on icon "button" at bounding box center [654, 166] width 12 height 12
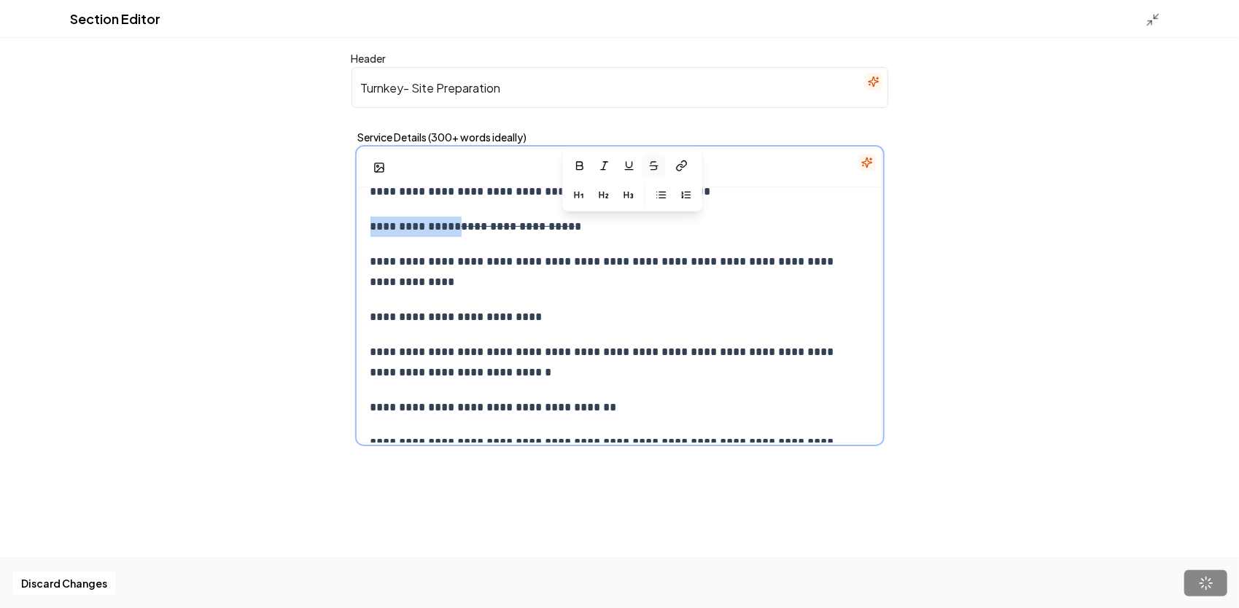
click at [654, 159] on button "button" at bounding box center [654, 166] width 23 height 23
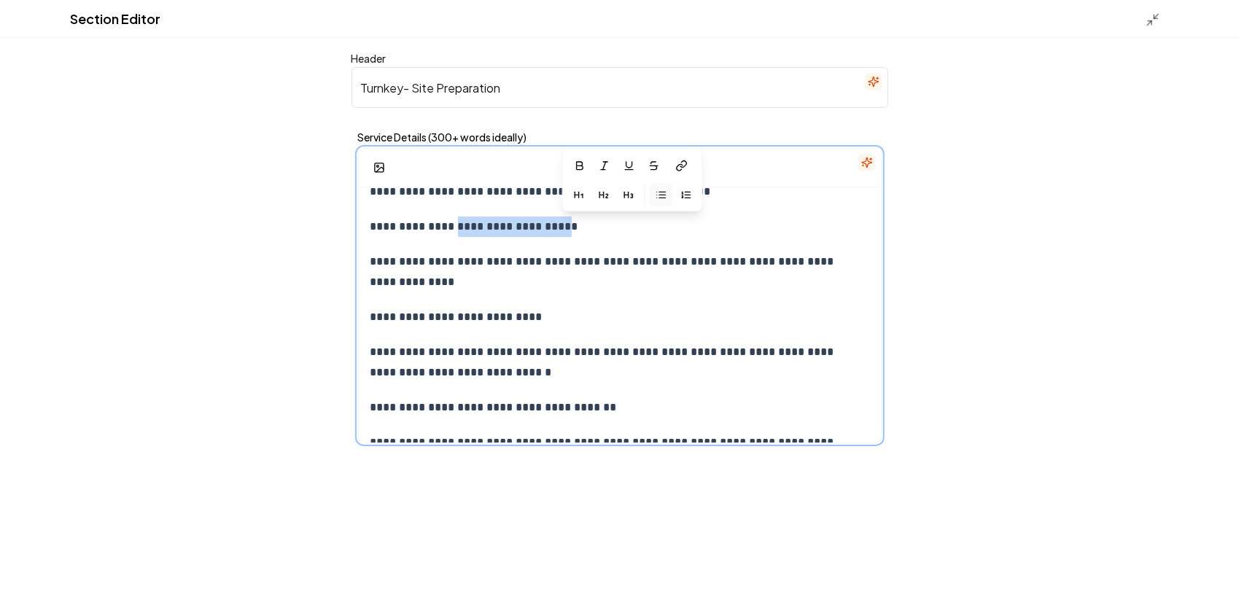
click at [665, 193] on icon "button" at bounding box center [661, 196] width 12 height 12
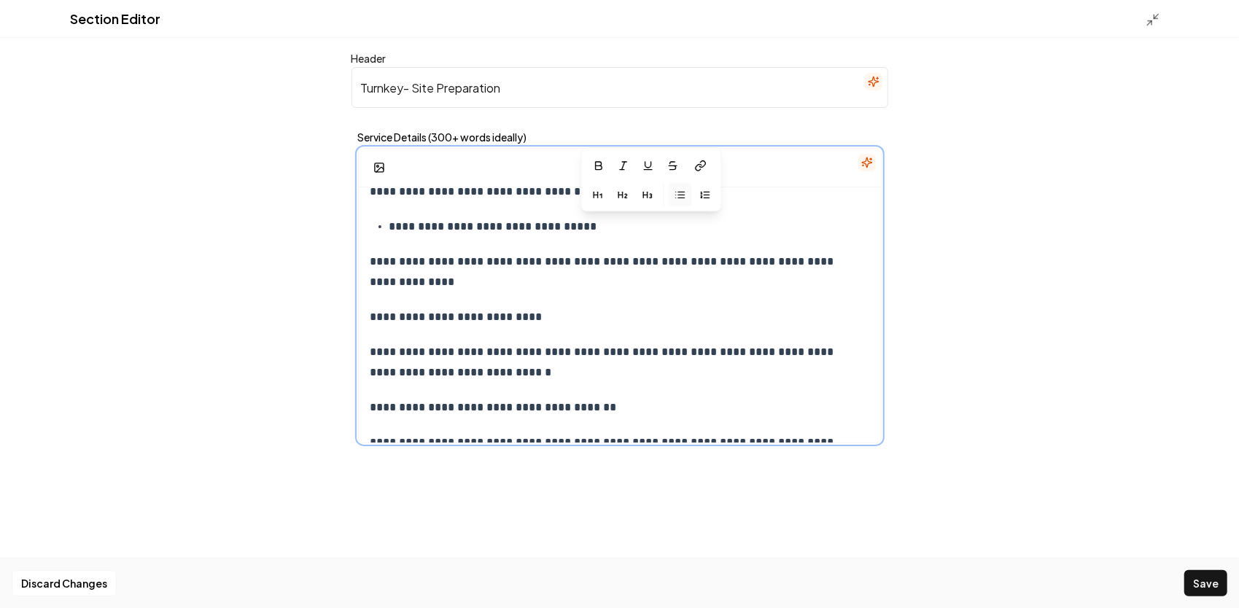
click at [687, 196] on button "button" at bounding box center [679, 195] width 23 height 23
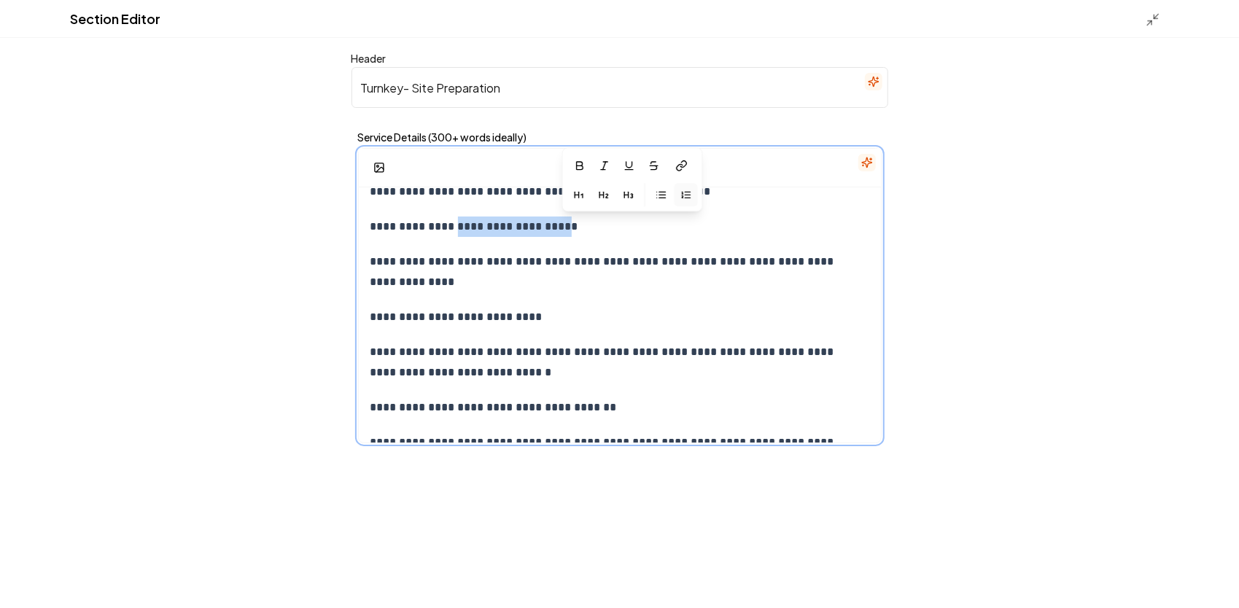
click at [689, 193] on icon "button" at bounding box center [686, 196] width 12 height 12
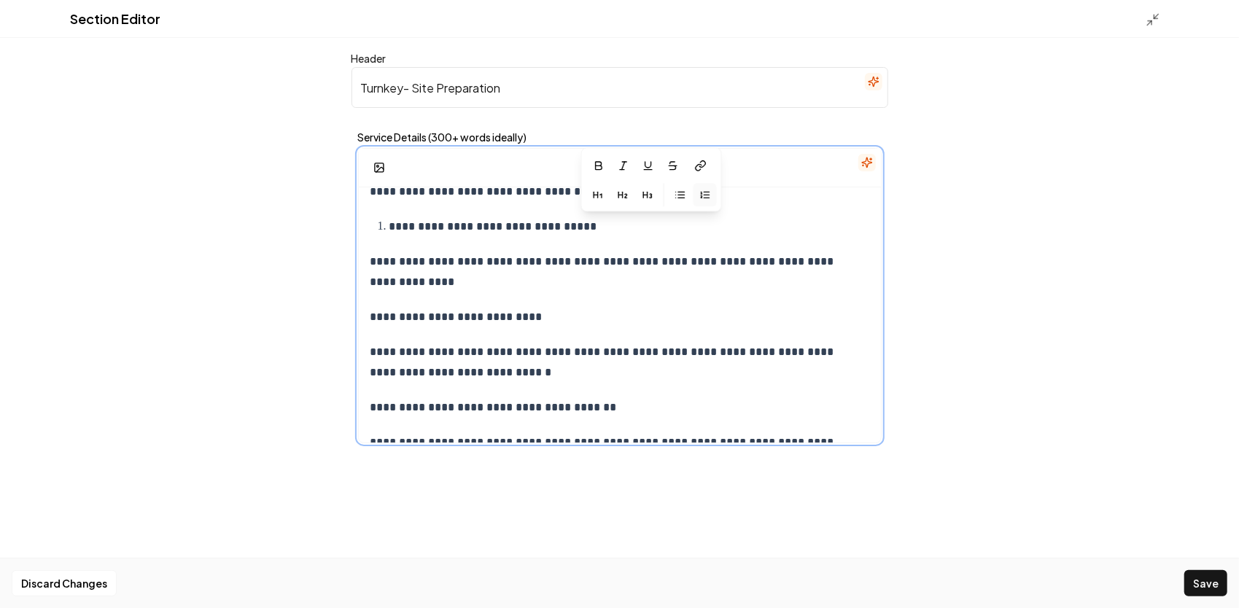
click at [689, 193] on button "button" at bounding box center [679, 195] width 23 height 23
click at [586, 166] on button "button" at bounding box center [579, 166] width 23 height 23
click at [592, 279] on p "**********" at bounding box center [615, 272] width 489 height 41
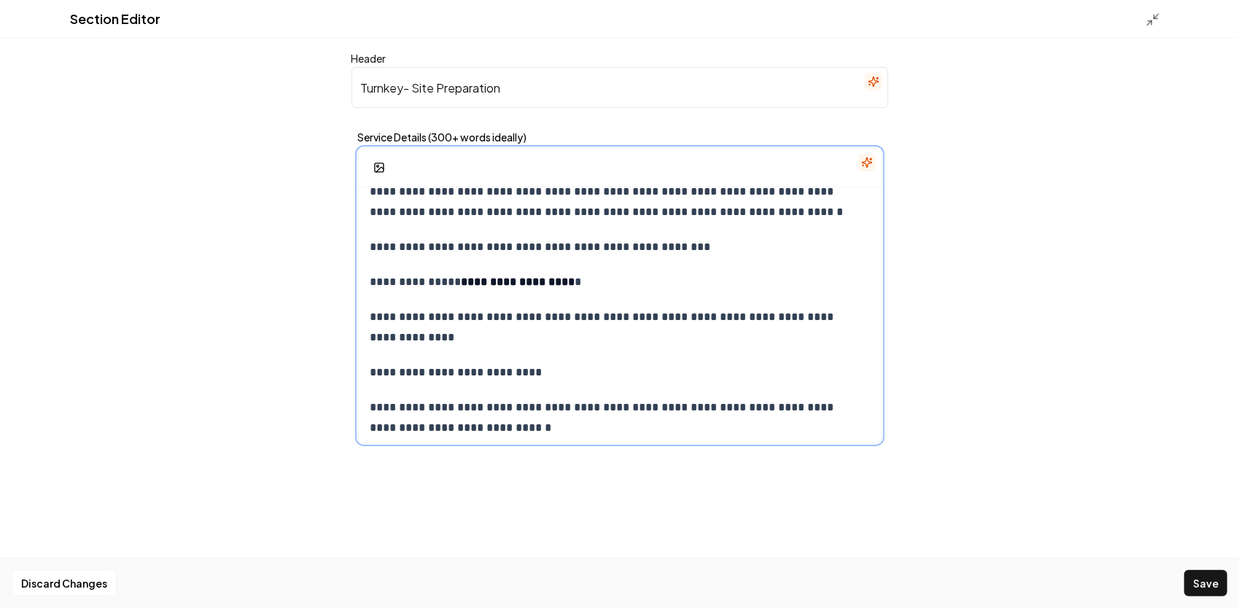
scroll to position [76, 0]
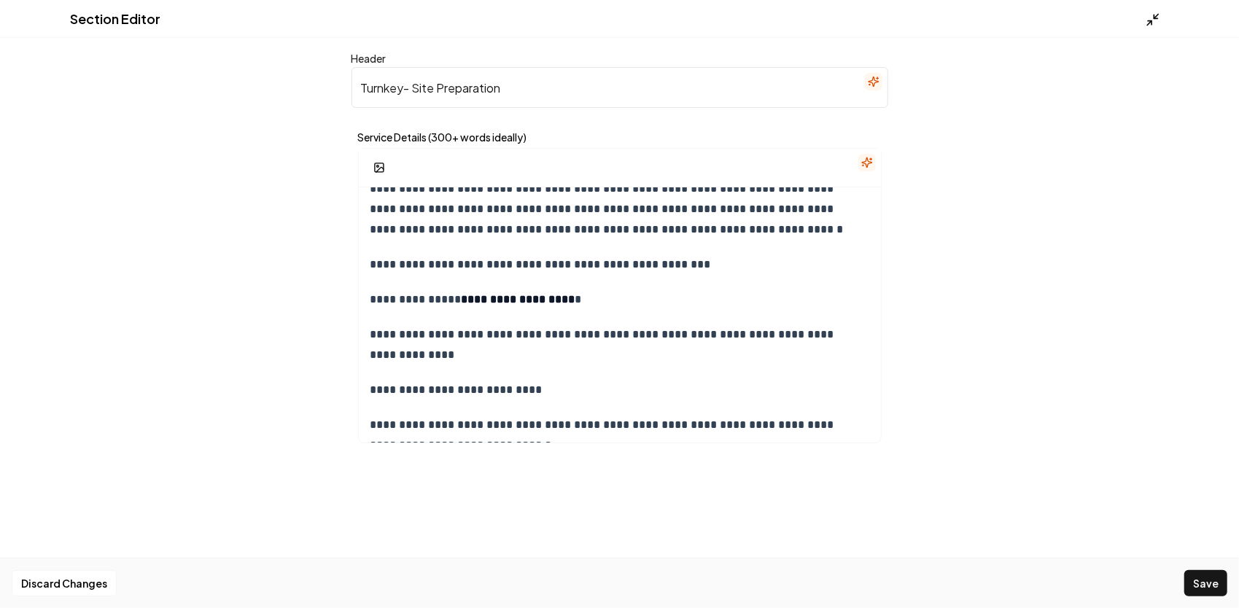
click at [1150, 16] on icon at bounding box center [1153, 19] width 15 height 15
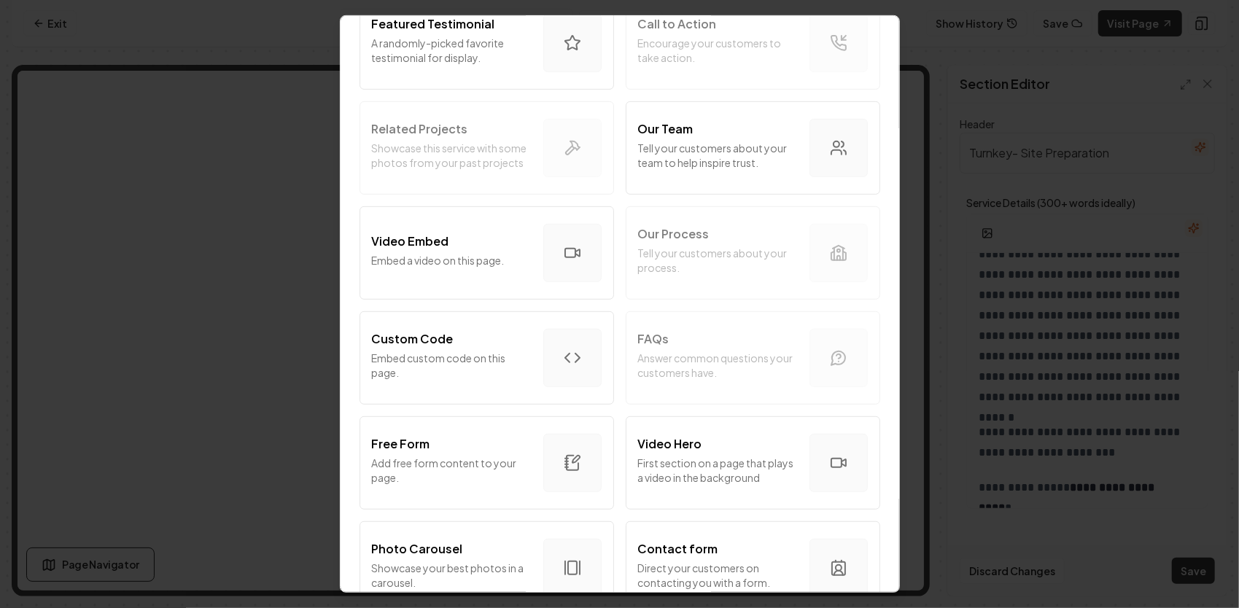
scroll to position [511, 0]
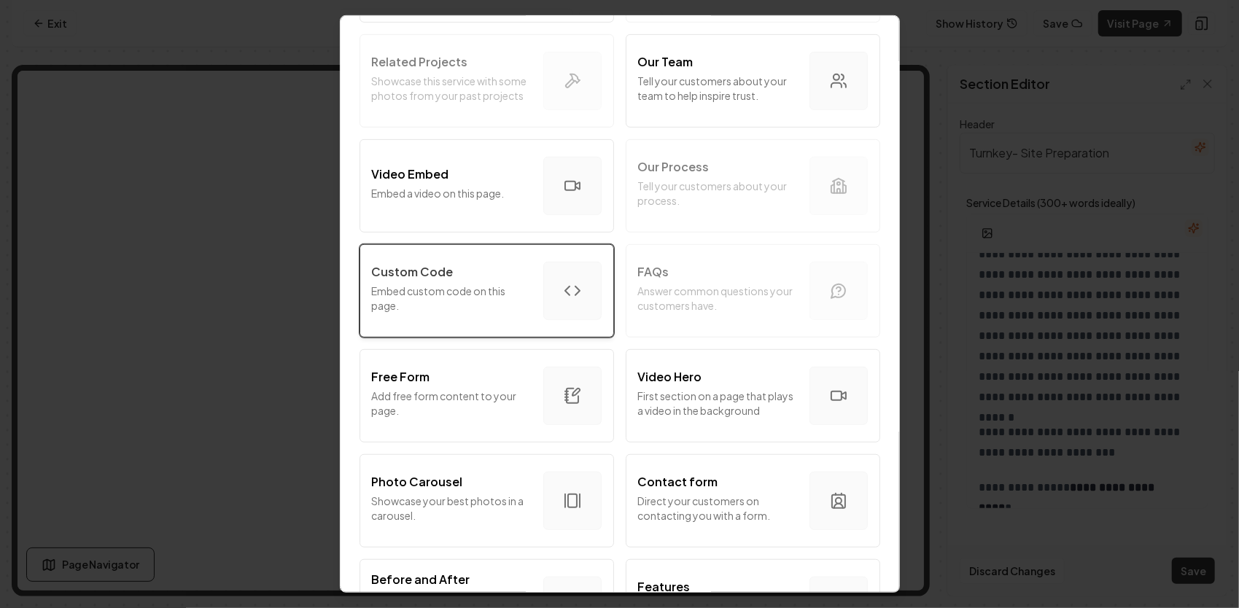
click at [451, 303] on p "Embed custom code on this page." at bounding box center [452, 298] width 160 height 29
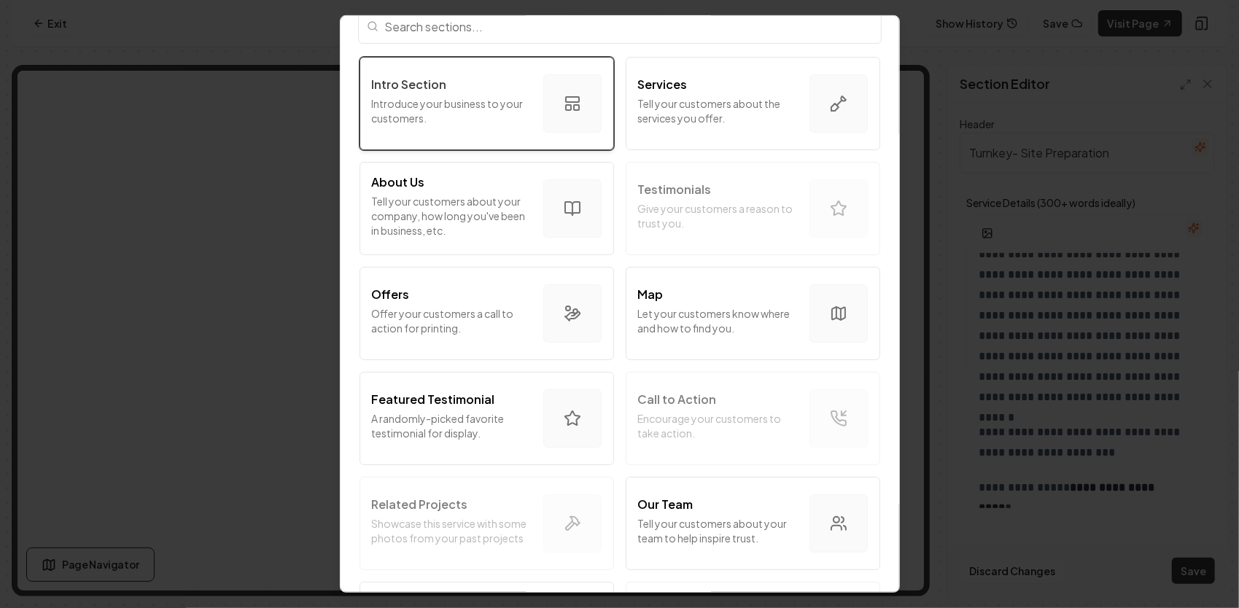
scroll to position [0, 0]
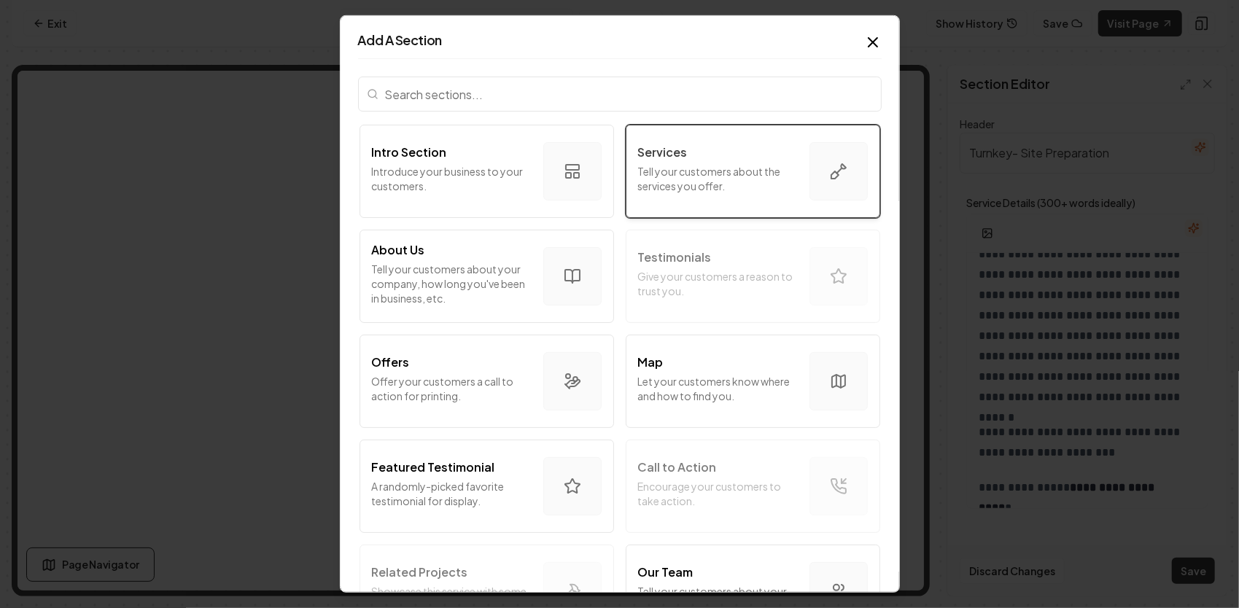
click at [737, 166] on p "Tell your customers about the services you offer." at bounding box center [718, 178] width 160 height 29
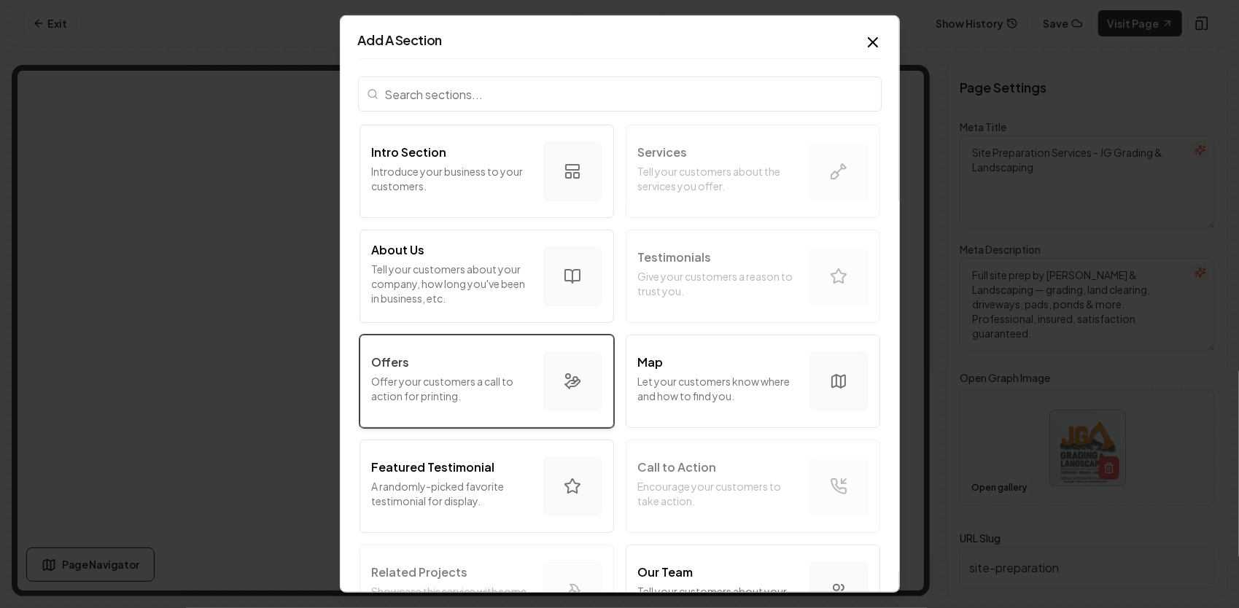
scroll to position [292, 0]
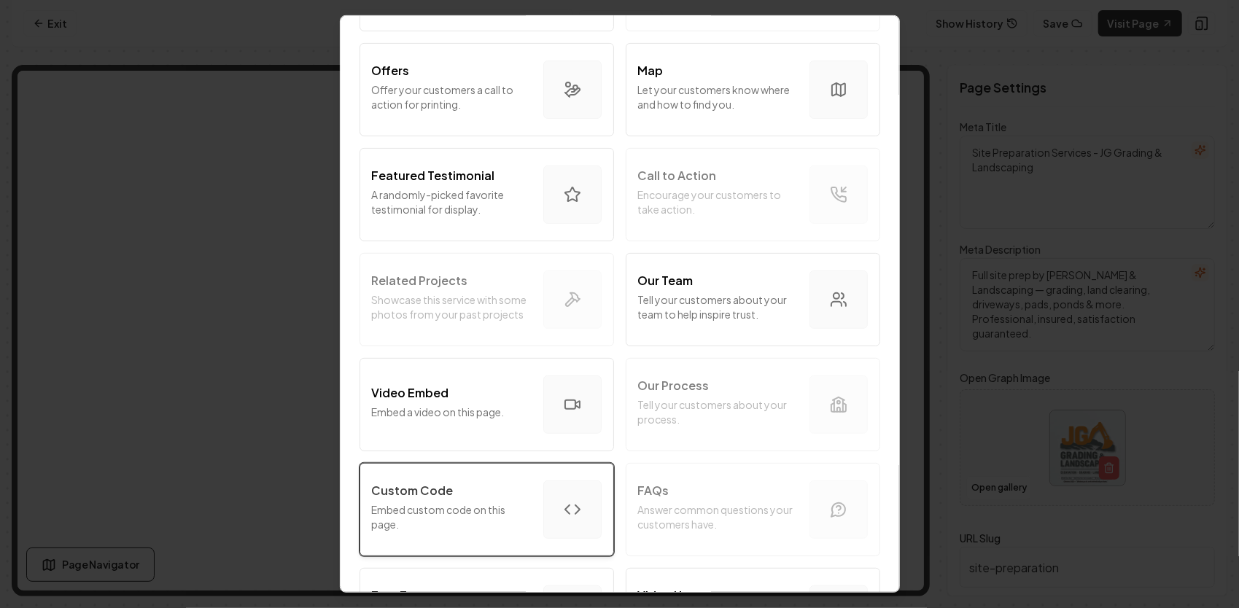
click at [505, 514] on p "Embed custom code on this page." at bounding box center [452, 517] width 160 height 29
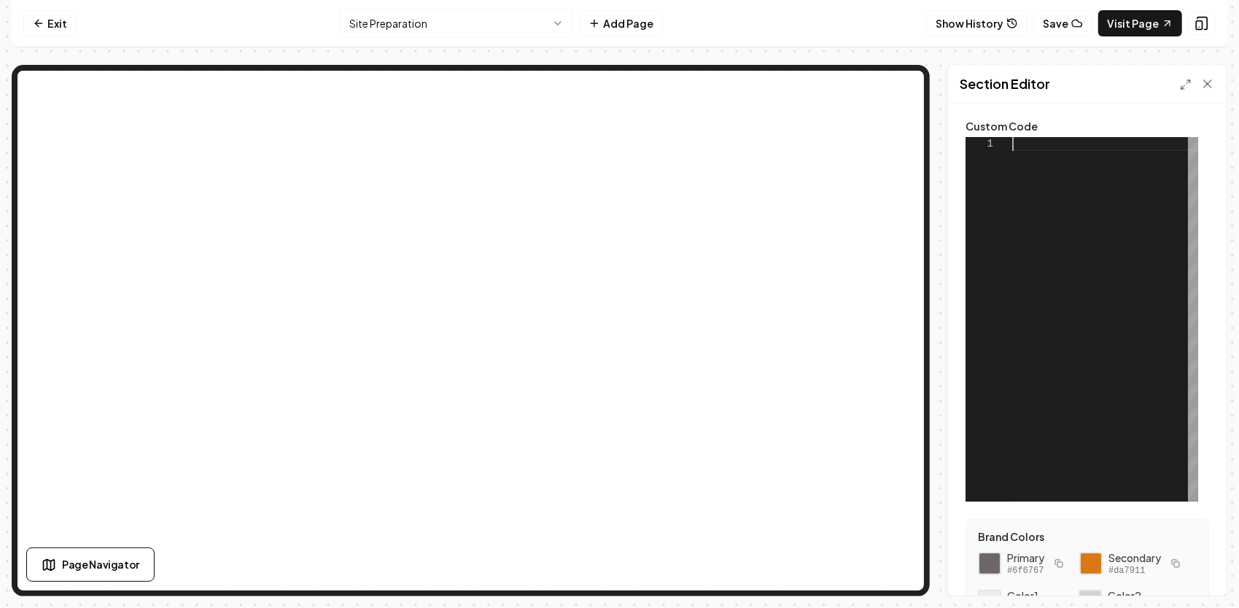
scroll to position [0, 0]
click at [1045, 146] on div at bounding box center [1105, 319] width 186 height 365
click at [1028, 121] on label "Custom Code" at bounding box center [1088, 126] width 244 height 10
click at [1023, 124] on label "Custom Code" at bounding box center [1088, 126] width 244 height 10
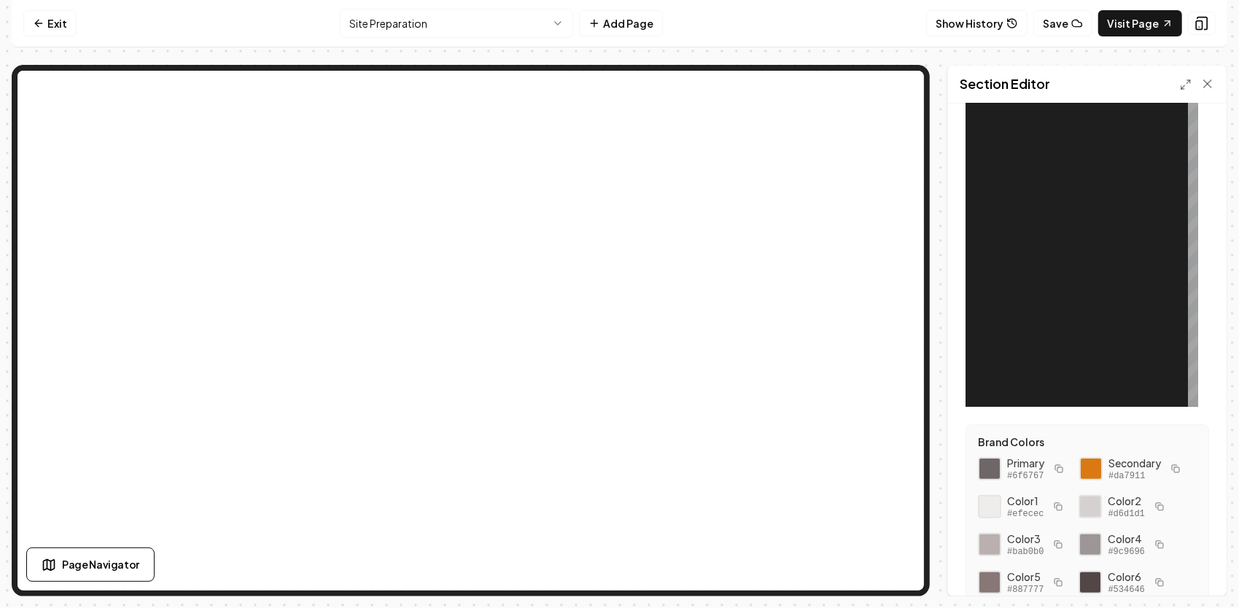
scroll to position [196, 0]
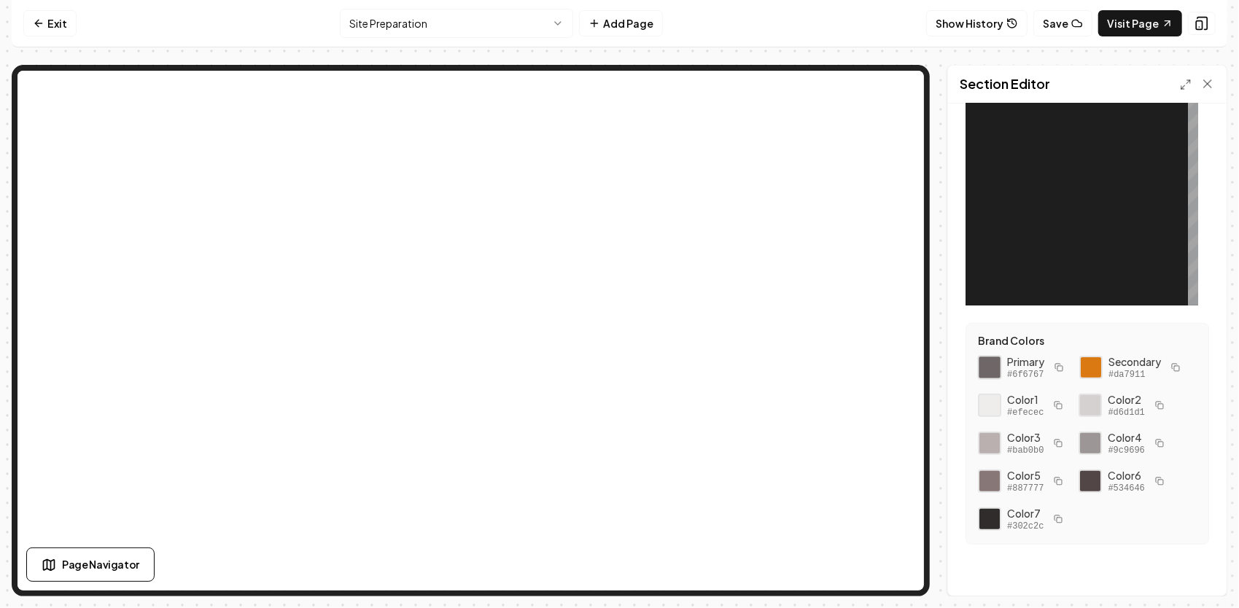
click at [992, 365] on div at bounding box center [989, 367] width 25 height 25
click at [1098, 368] on div at bounding box center [1091, 367] width 25 height 25
click at [1020, 250] on div at bounding box center [1105, 123] width 186 height 365
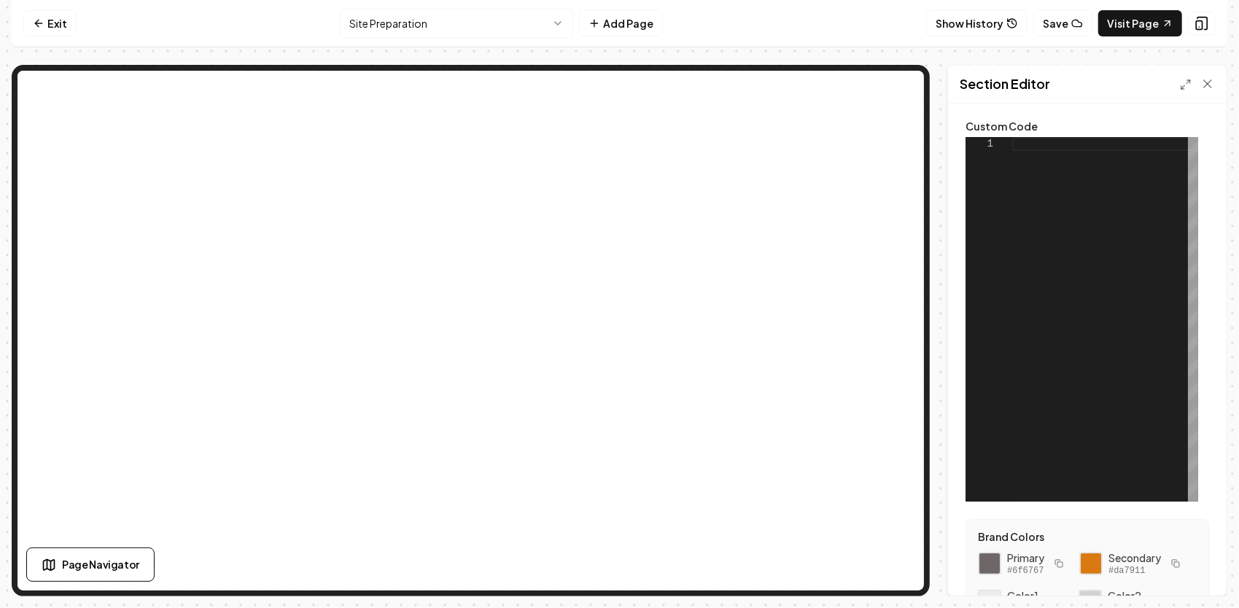
scroll to position [0, 0]
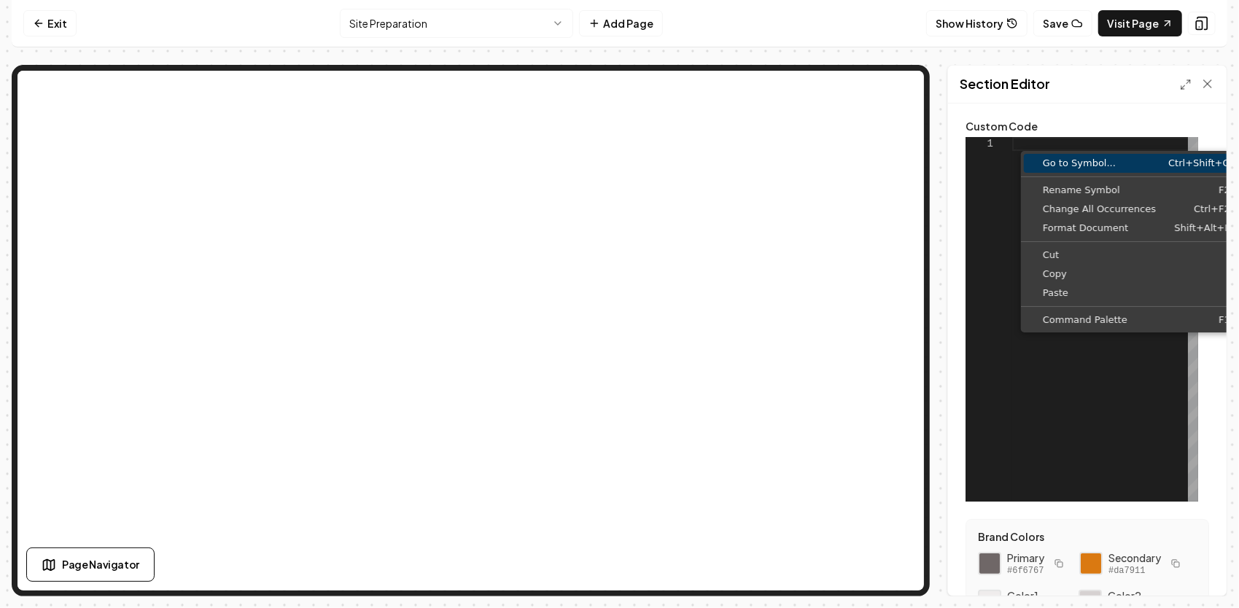
click at [1077, 165] on span "Go to Symbol..." at bounding box center [1082, 162] width 116 height 9
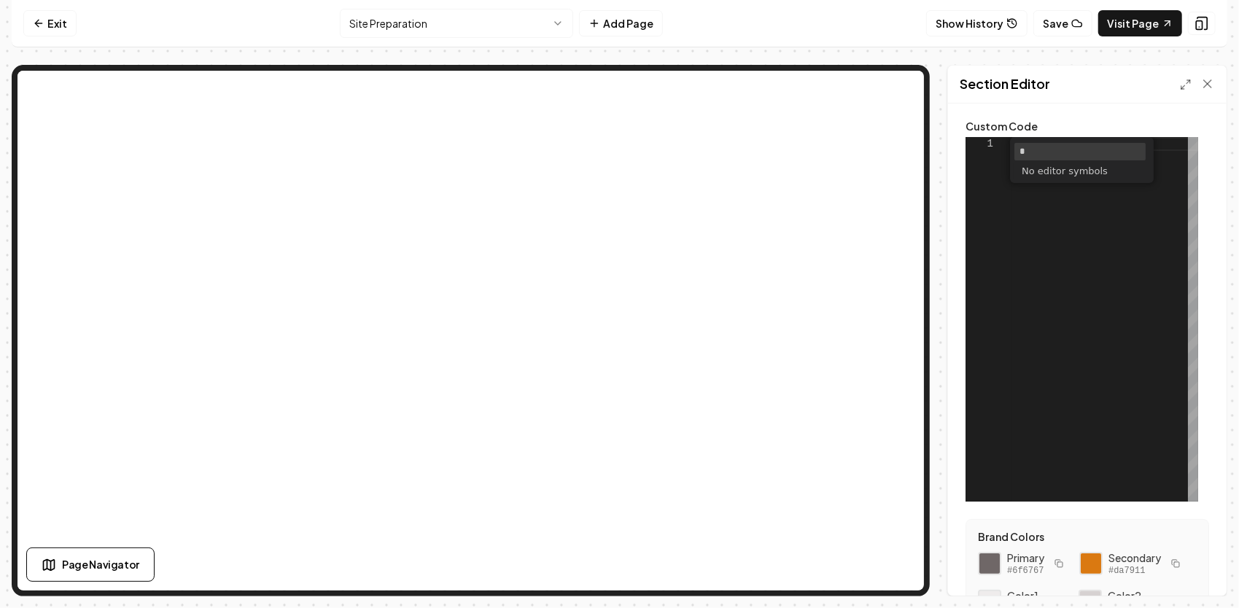
drag, startPoint x: 1046, startPoint y: 158, endPoint x: 988, endPoint y: 161, distance: 57.7
click at [988, 160] on div "1 * 1 Results 0 Selected Press 'Enter' to confirm your input or 'Escape' to can…" at bounding box center [1082, 319] width 233 height 365
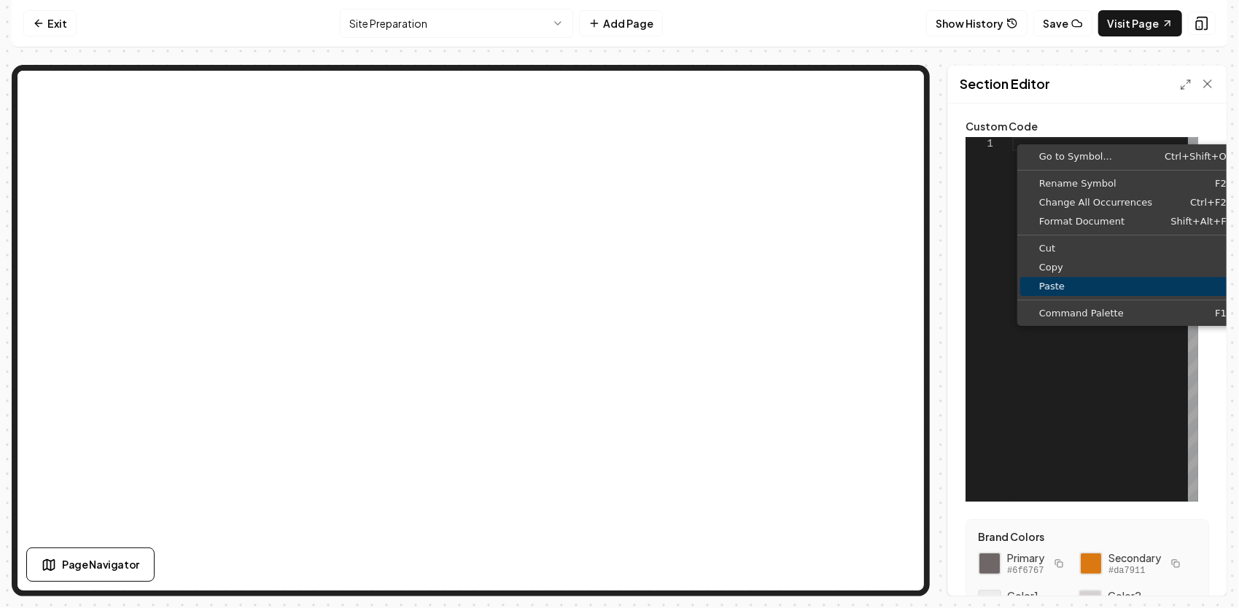
click at [1085, 289] on span "Paste" at bounding box center [1132, 286] width 225 height 9
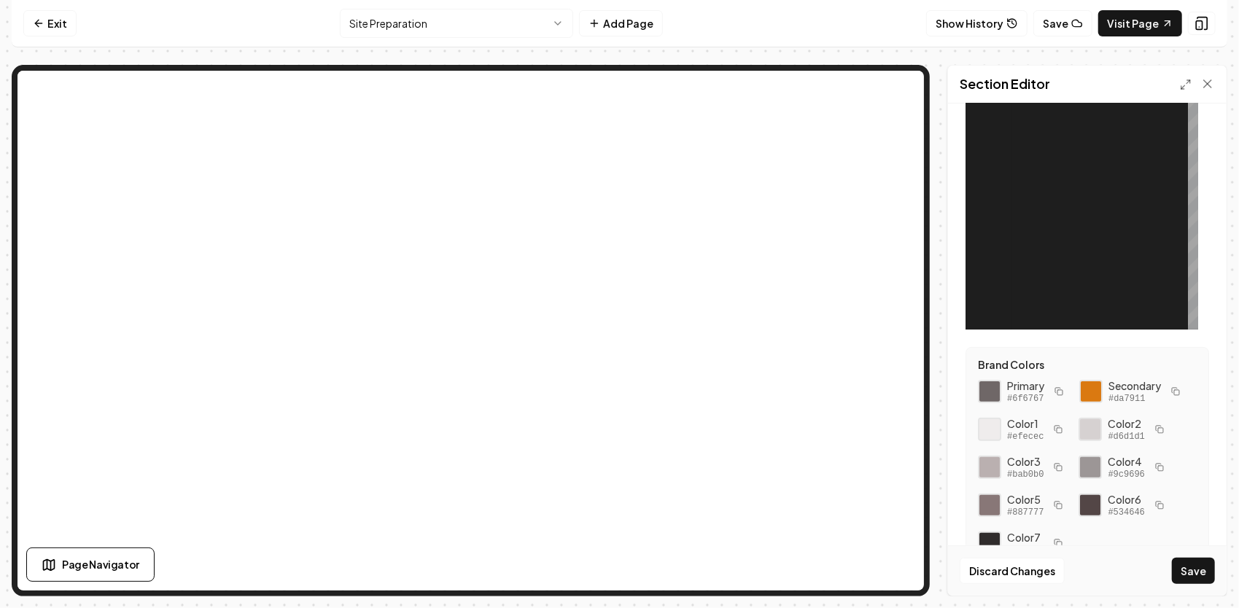
scroll to position [196, 0]
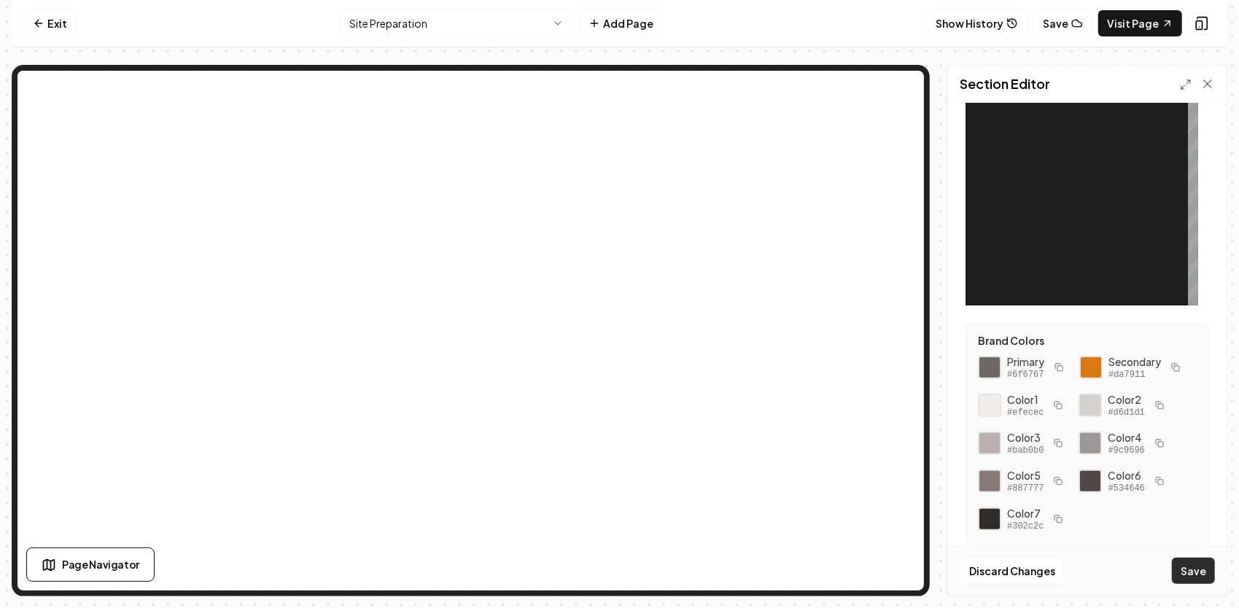
click at [1193, 566] on button "Save" at bounding box center [1193, 571] width 43 height 26
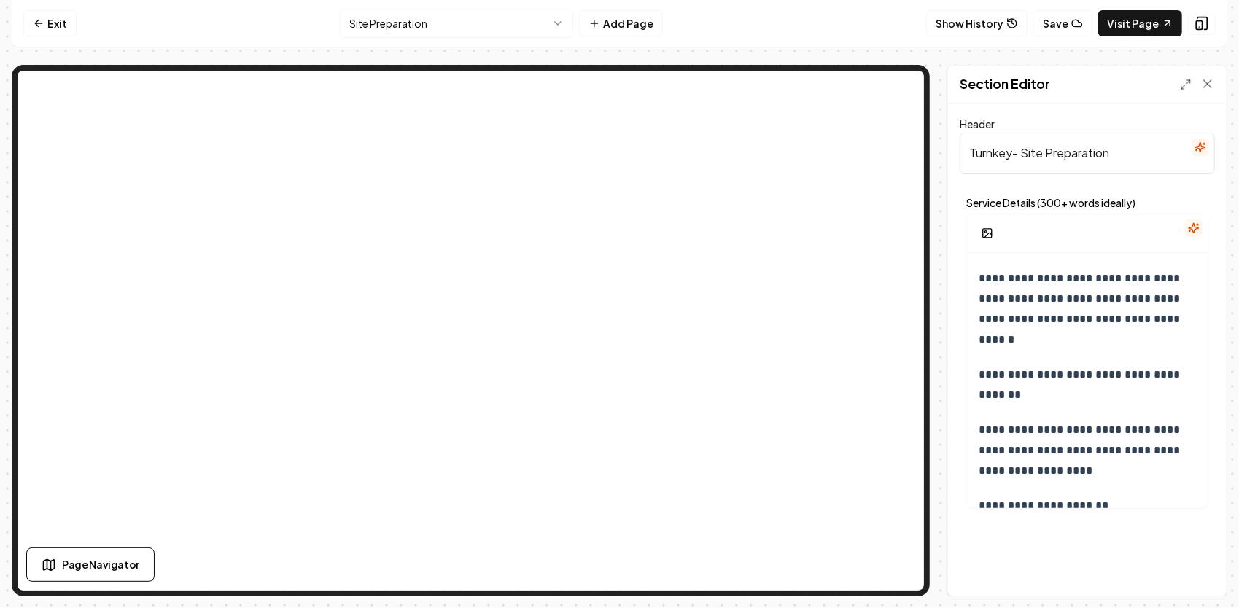
scroll to position [511, 0]
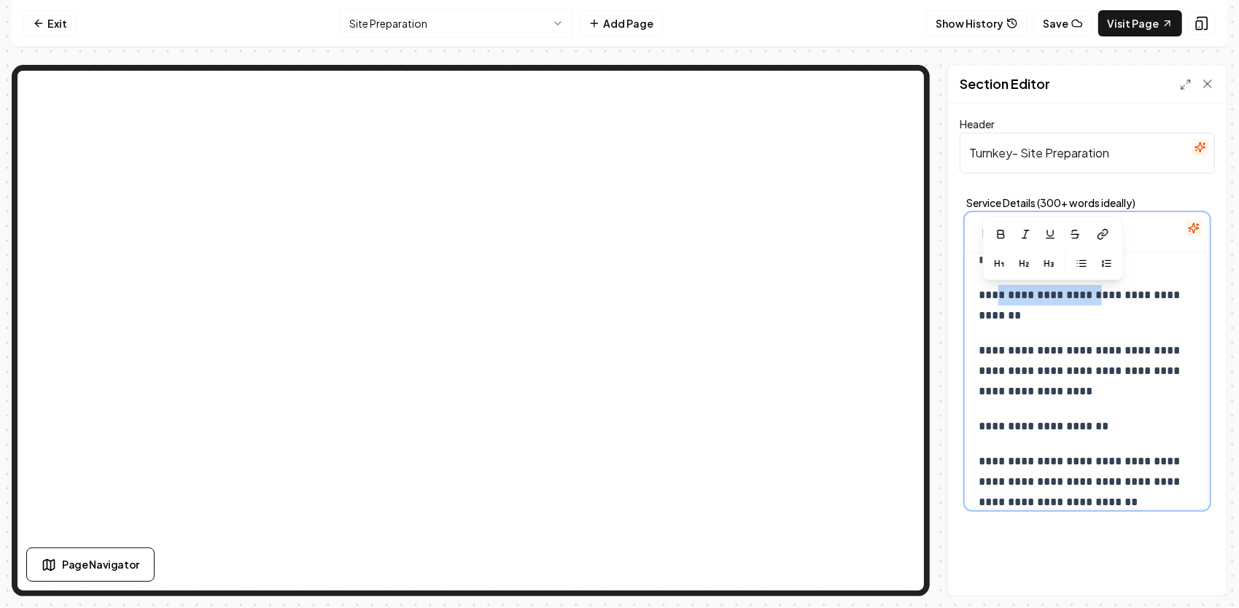
drag, startPoint x: 1102, startPoint y: 296, endPoint x: 996, endPoint y: 299, distance: 105.8
click at [996, 299] on p "**********" at bounding box center [1083, 305] width 208 height 41
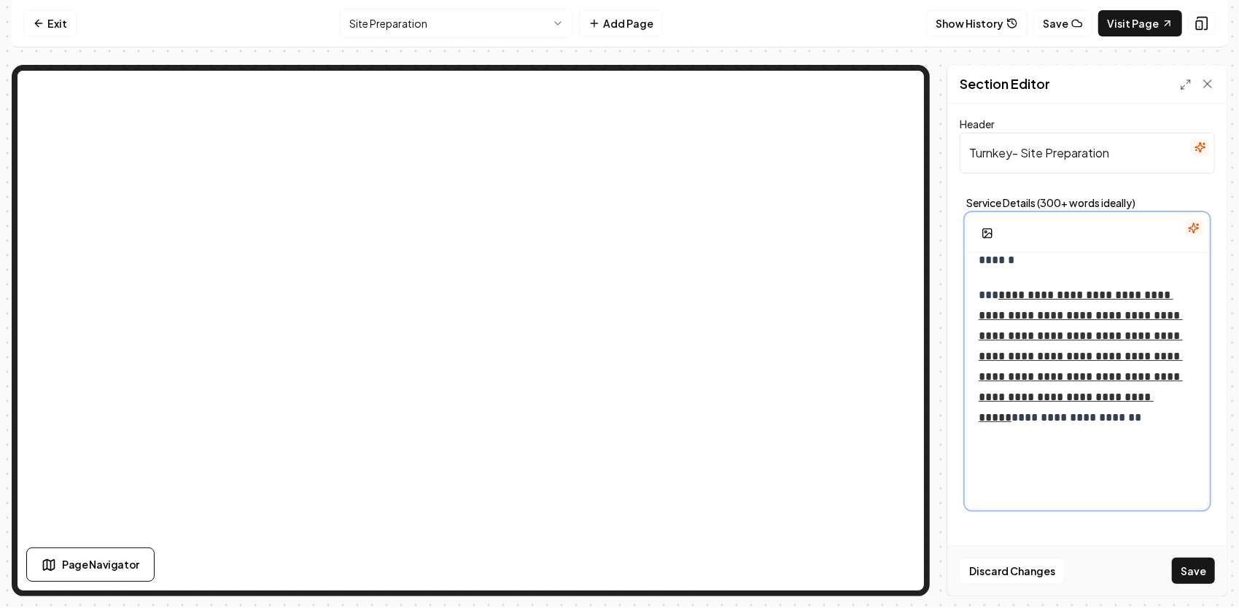
click at [1052, 394] on link "**********" at bounding box center [1081, 356] width 204 height 133
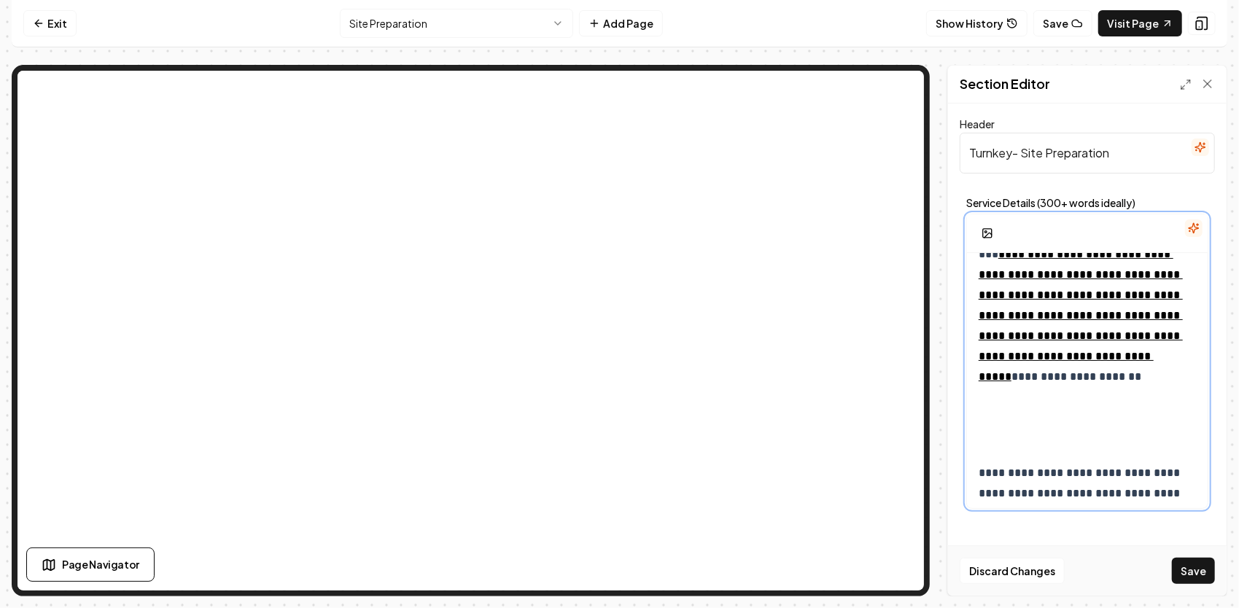
scroll to position [584, 0]
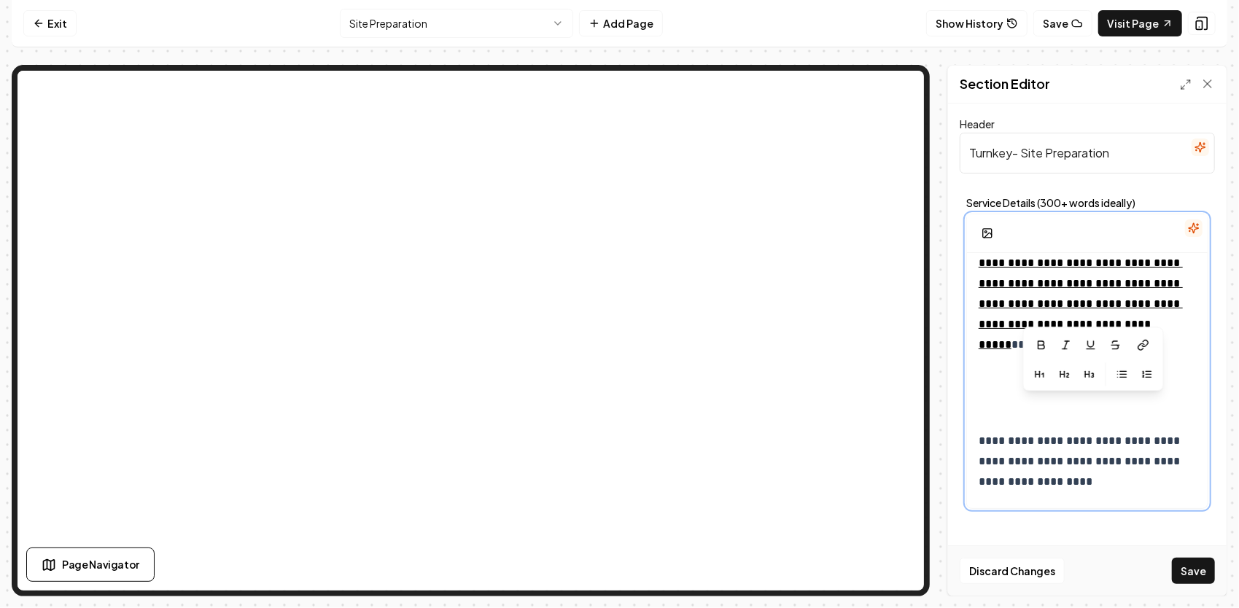
drag, startPoint x: 1141, startPoint y: 407, endPoint x: 1039, endPoint y: 414, distance: 101.6
click at [1039, 414] on p "**********" at bounding box center [1083, 314] width 208 height 204
click at [1147, 340] on icon at bounding box center [1143, 345] width 12 height 12
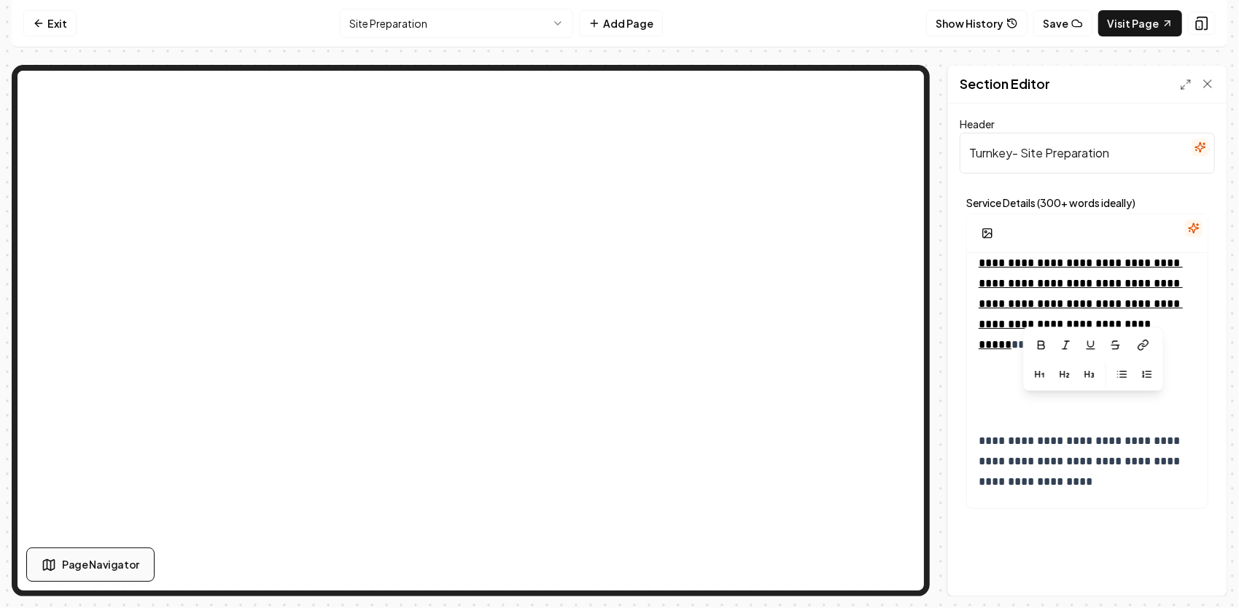
click at [105, 569] on span "Page Navigator" at bounding box center [100, 564] width 77 height 15
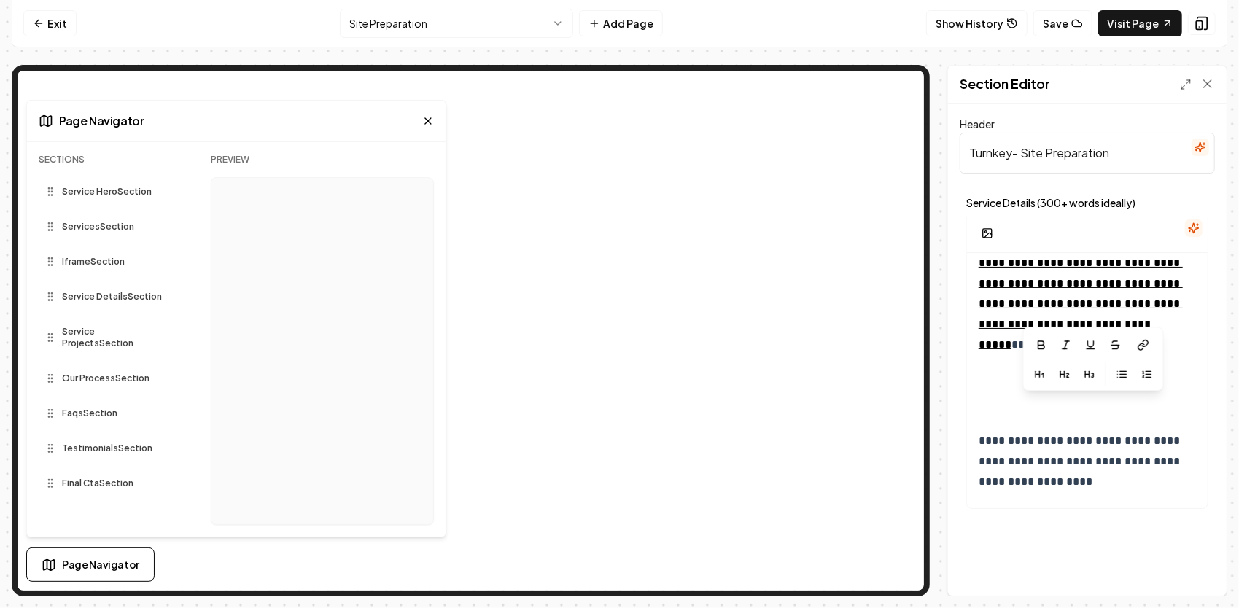
click at [428, 125] on icon at bounding box center [428, 121] width 12 height 12
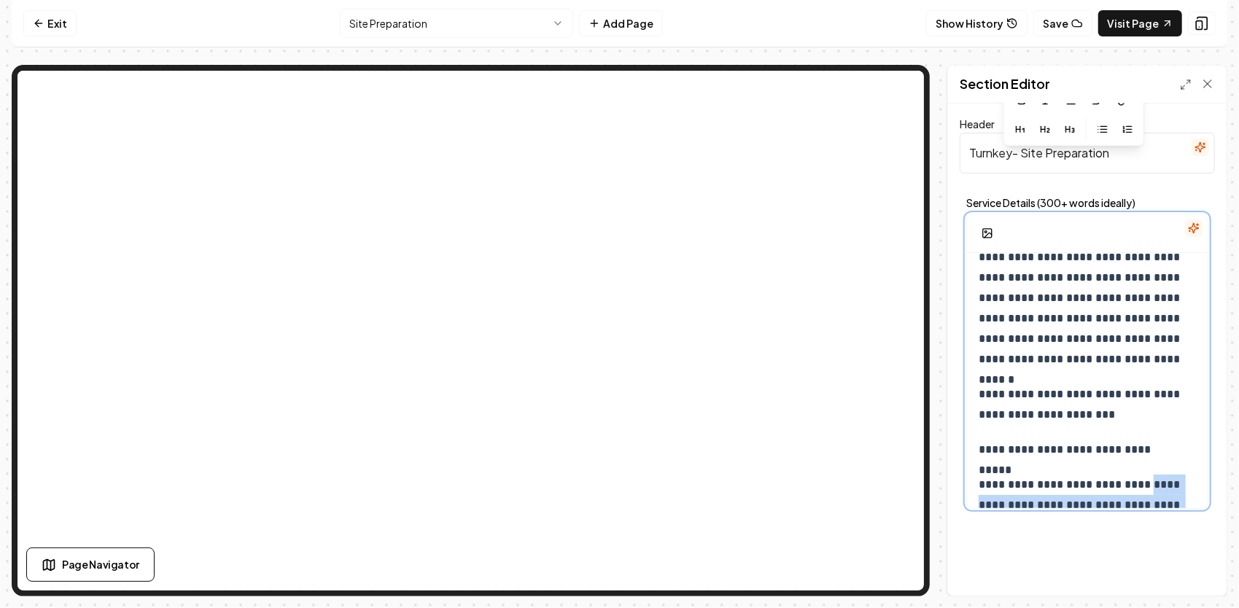
scroll to position [211, 0]
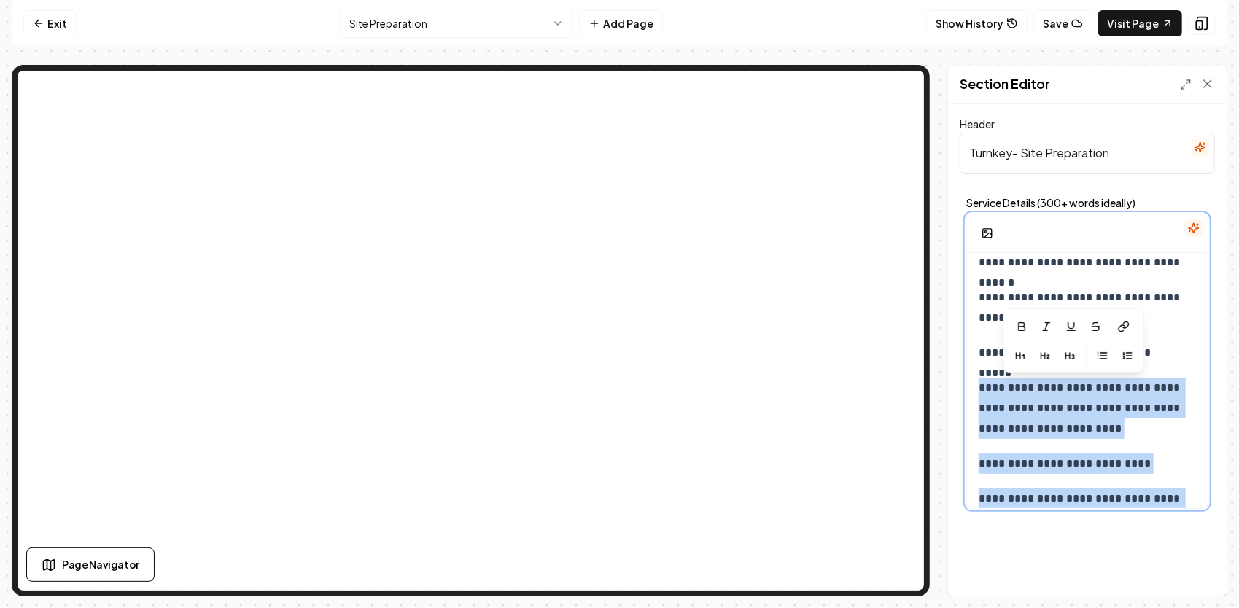
drag, startPoint x: 1182, startPoint y: 380, endPoint x: 977, endPoint y: 382, distance: 204.2
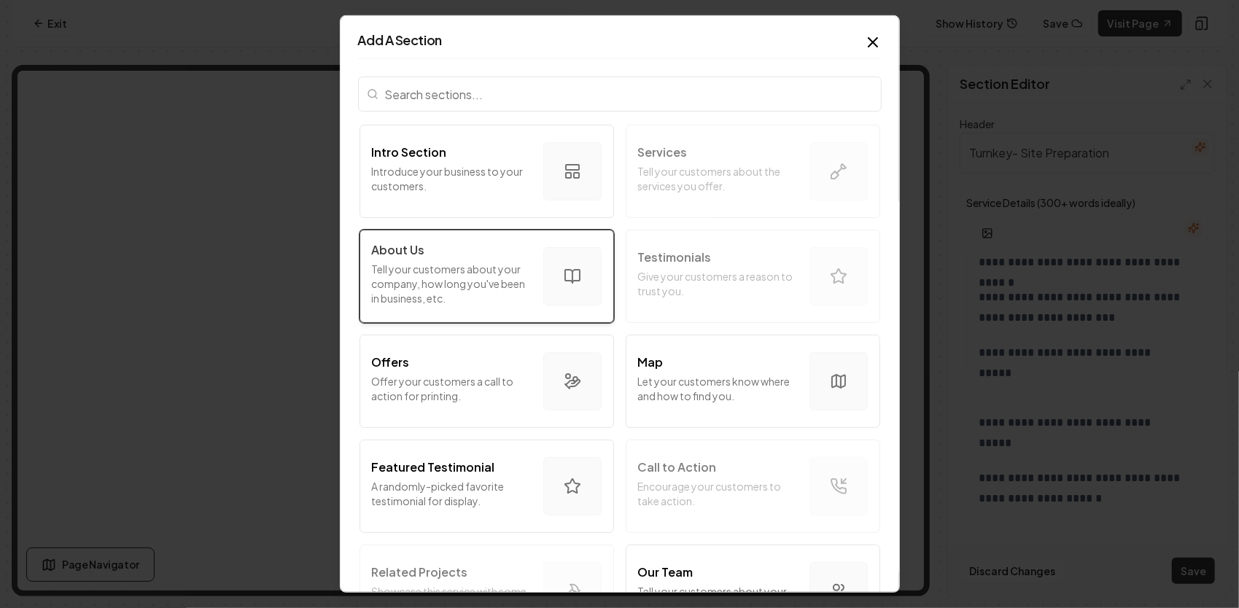
click at [483, 263] on p "Tell your customers about your company, how long you've been in business, etc." at bounding box center [452, 284] width 160 height 44
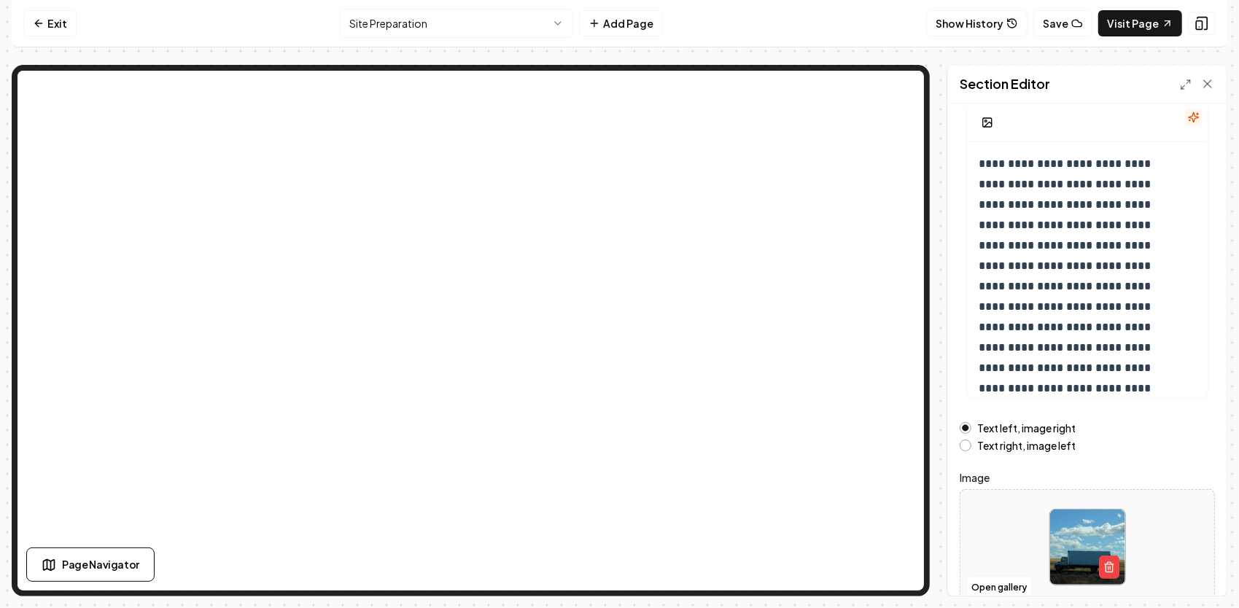
scroll to position [0, 0]
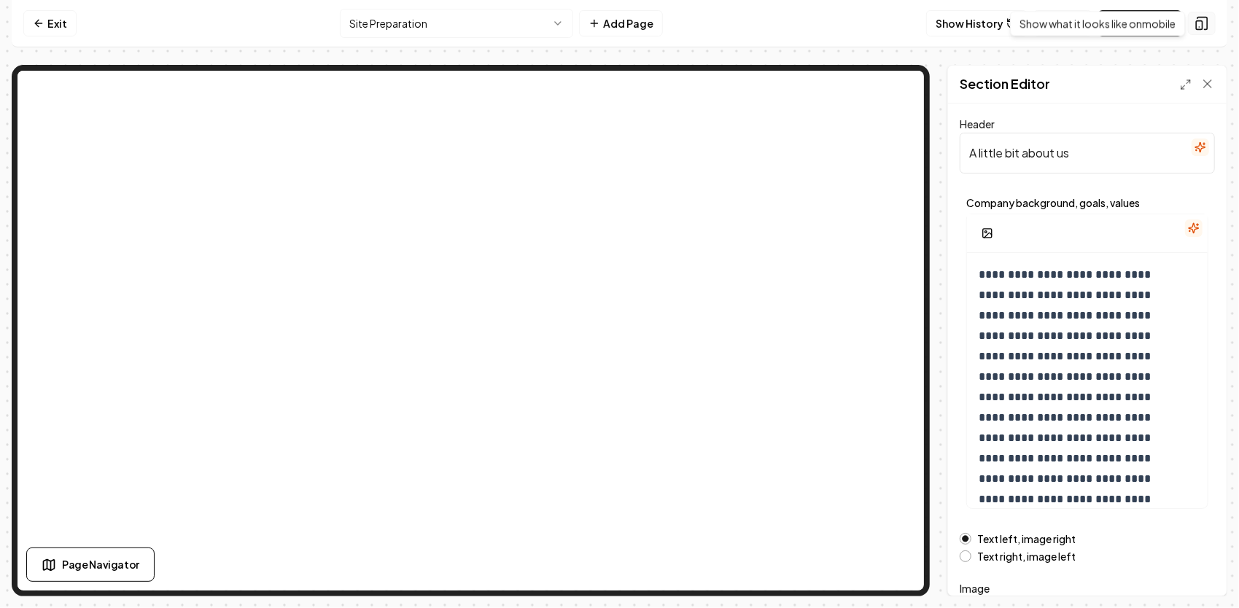
click at [1209, 23] on icon at bounding box center [1202, 23] width 15 height 15
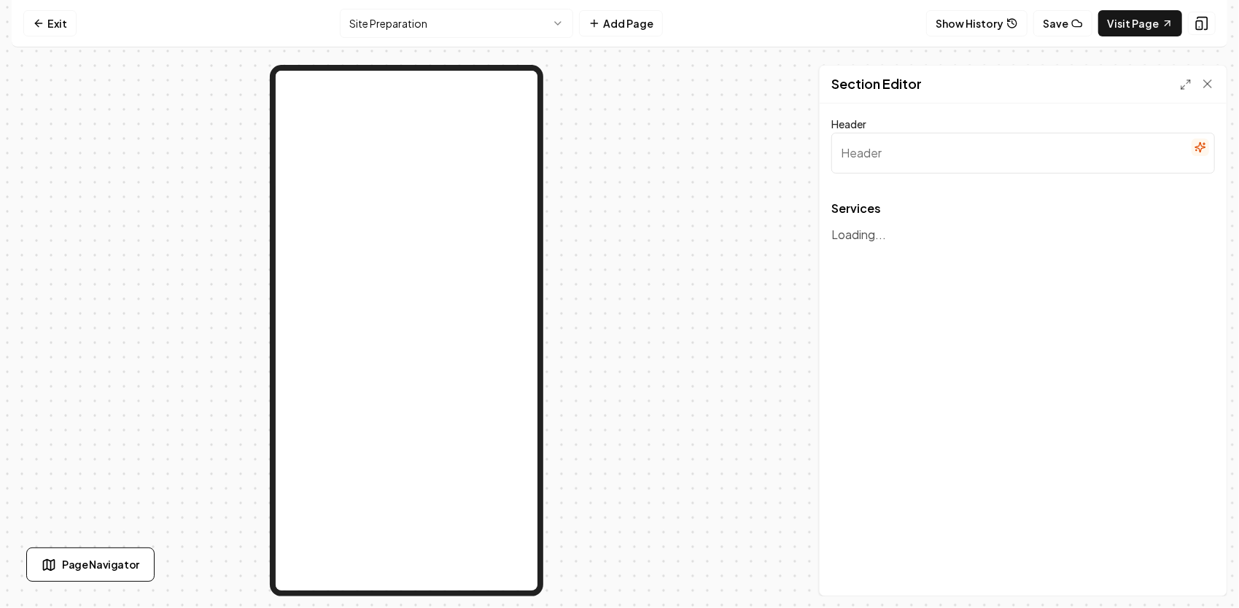
click at [913, 160] on input "Header" at bounding box center [1024, 153] width 384 height 41
type input "Our Services"
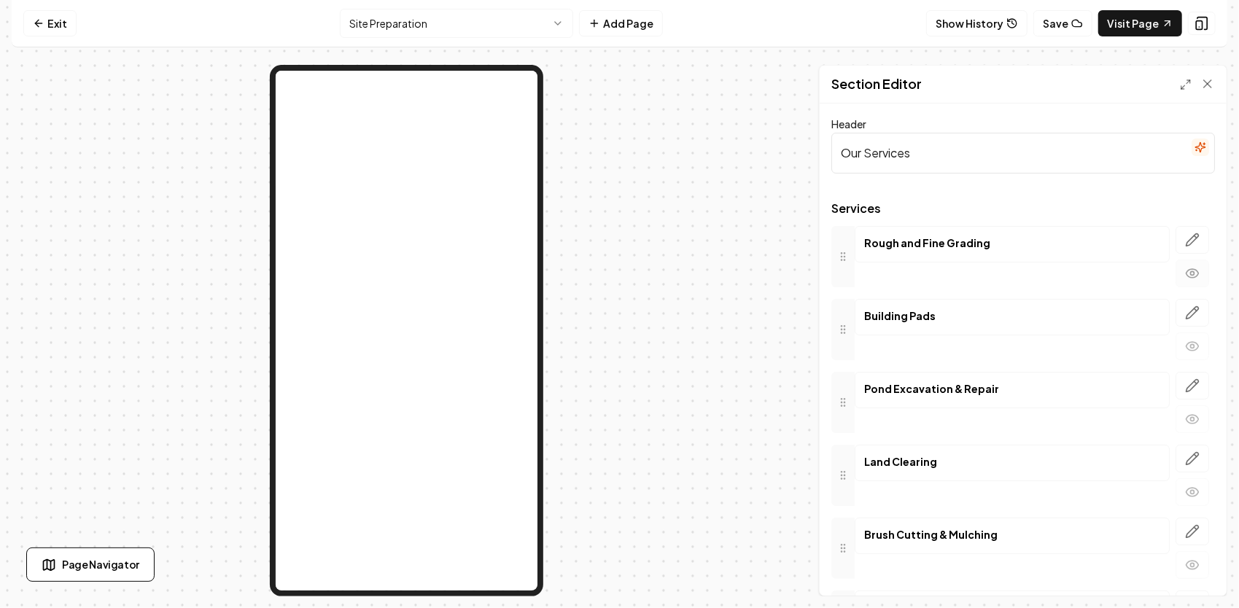
click at [1185, 270] on icon "button" at bounding box center [1192, 273] width 15 height 15
click at [1185, 239] on icon "button" at bounding box center [1192, 240] width 15 height 15
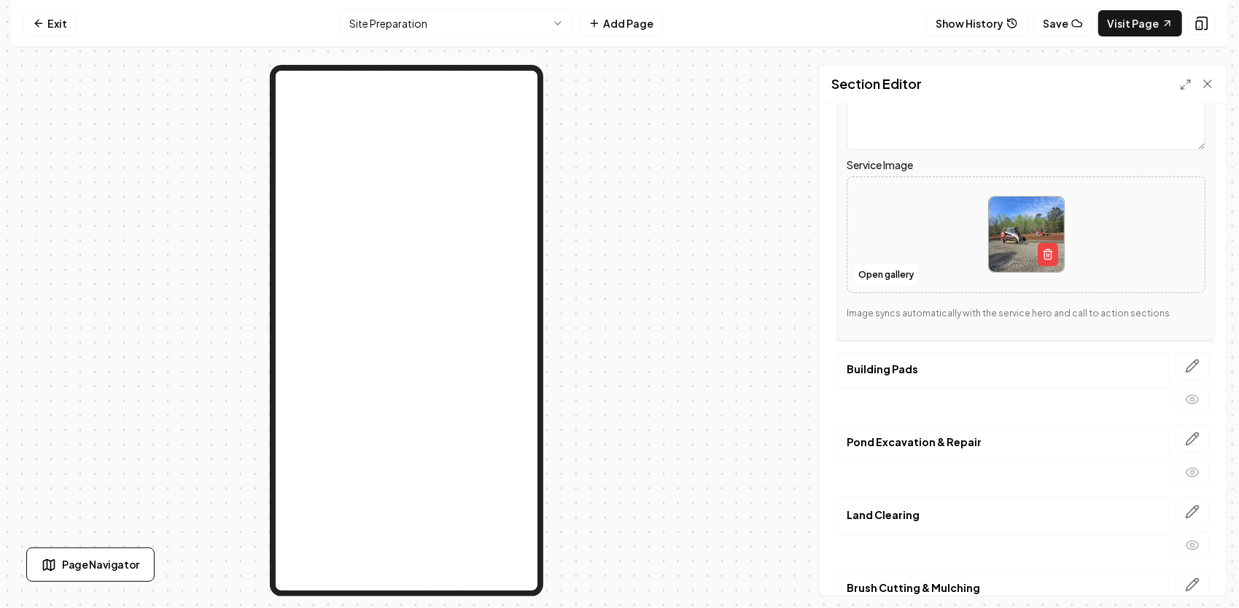
scroll to position [365, 0]
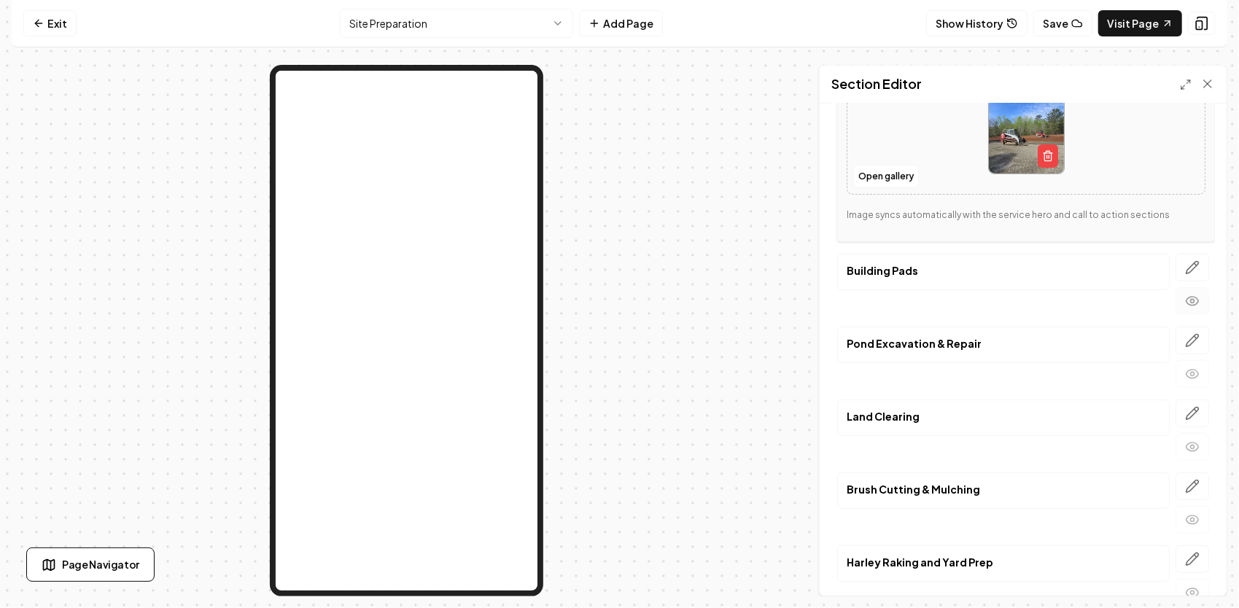
click at [1185, 298] on icon "button" at bounding box center [1192, 301] width 15 height 15
click at [1186, 297] on icon "button" at bounding box center [1192, 301] width 15 height 15
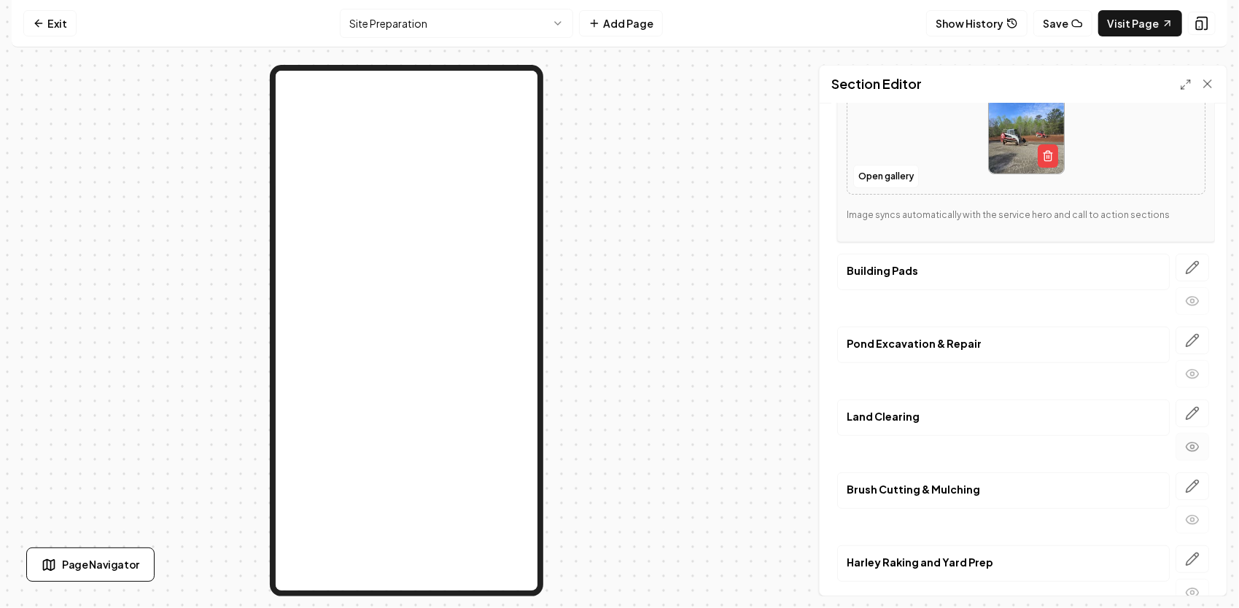
click at [1185, 440] on icon "button" at bounding box center [1192, 447] width 15 height 15
click at [1191, 372] on circle "button" at bounding box center [1193, 374] width 4 height 4
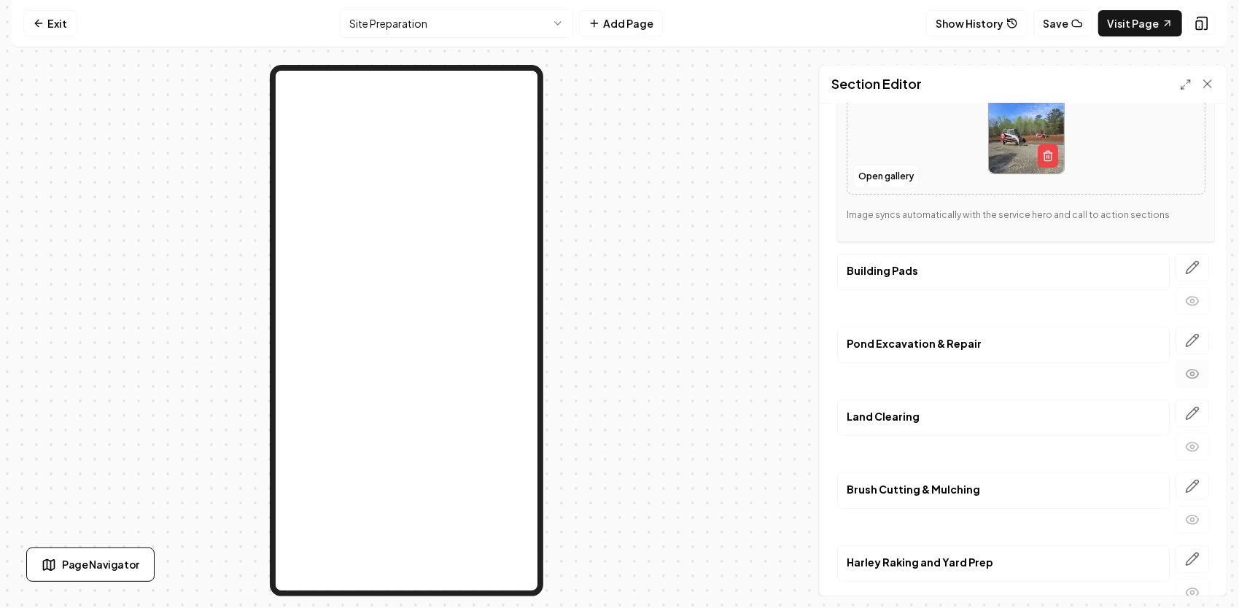
click at [1191, 372] on circle "button" at bounding box center [1193, 374] width 4 height 4
click at [124, 575] on button "Page Navigator" at bounding box center [90, 565] width 128 height 34
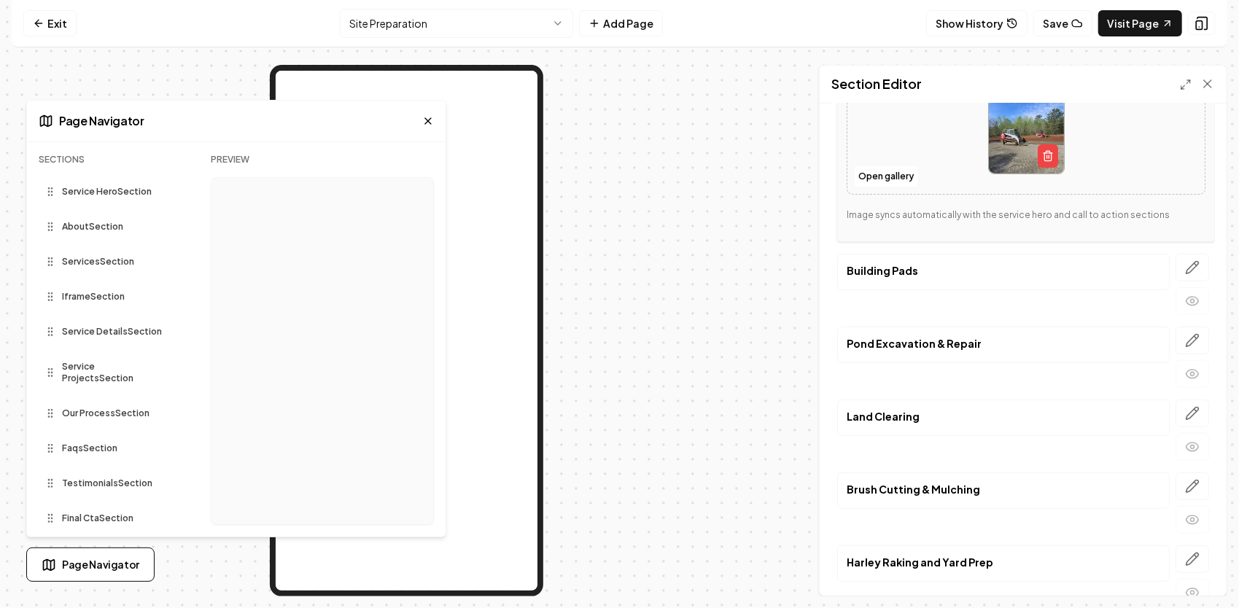
click at [89, 513] on span "Final Cta Section" at bounding box center [97, 519] width 71 height 12
click at [50, 513] on icon at bounding box center [50, 519] width 12 height 12
click at [427, 118] on icon at bounding box center [428, 121] width 12 height 12
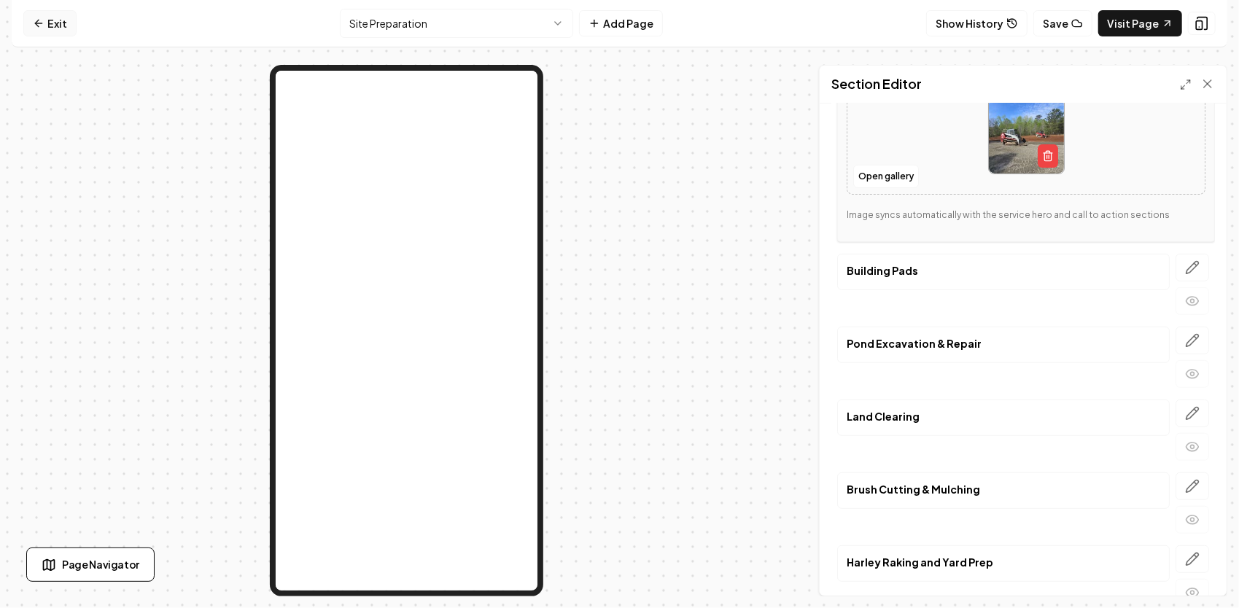
click at [36, 20] on icon at bounding box center [39, 24] width 12 height 12
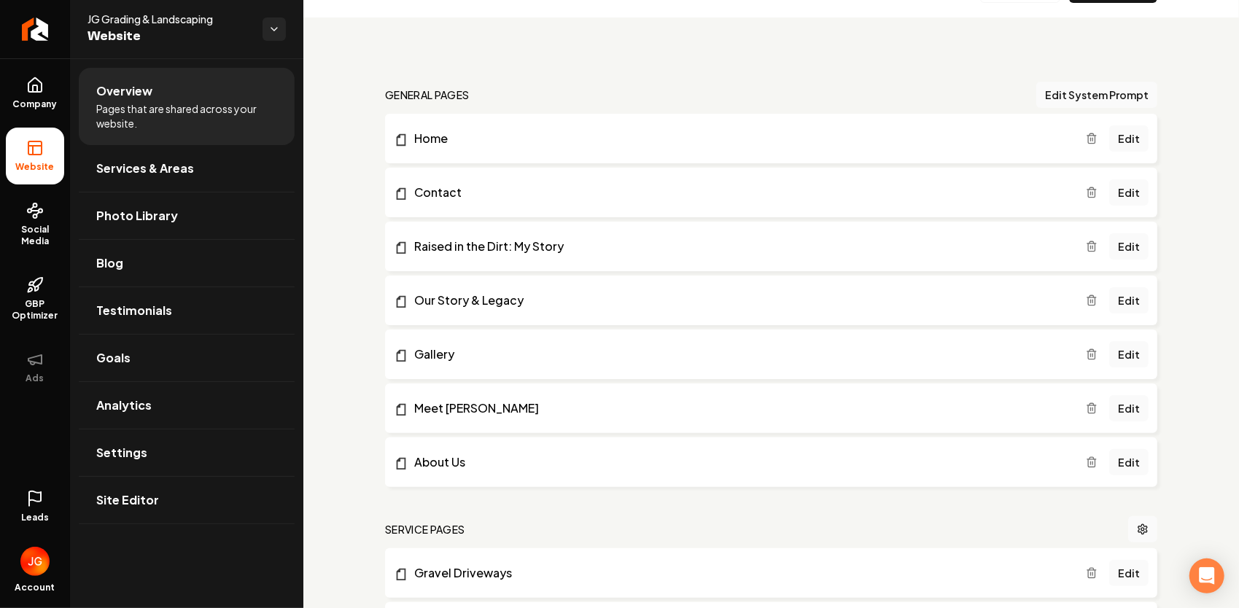
scroll to position [73, 0]
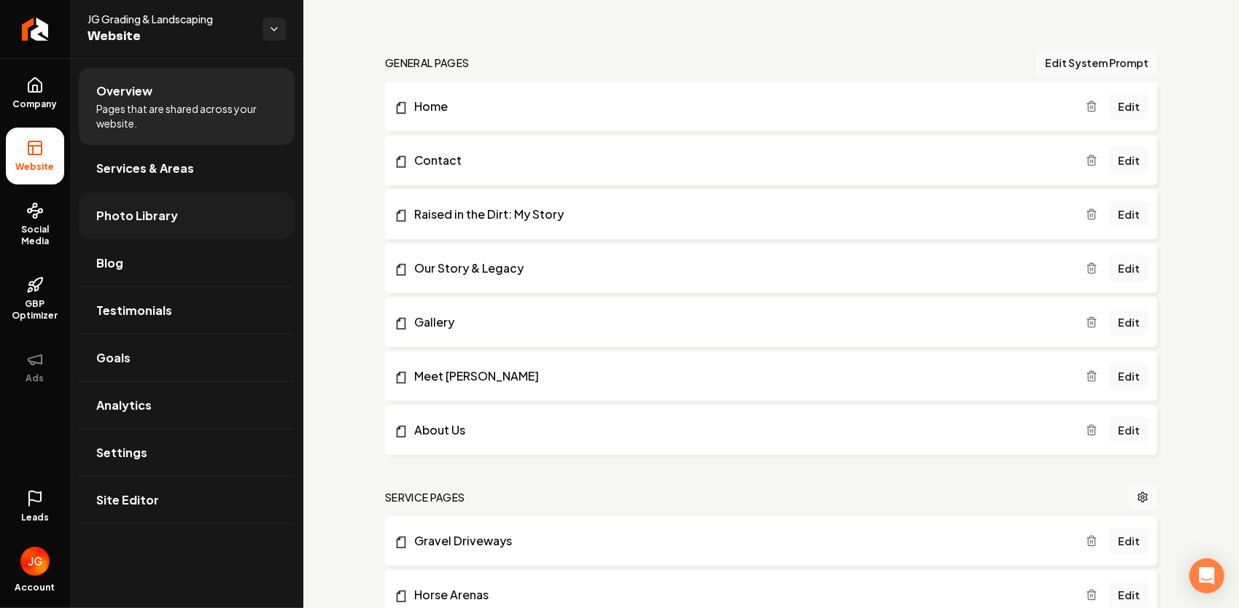
click at [152, 220] on span "Photo Library" at bounding box center [137, 216] width 82 height 18
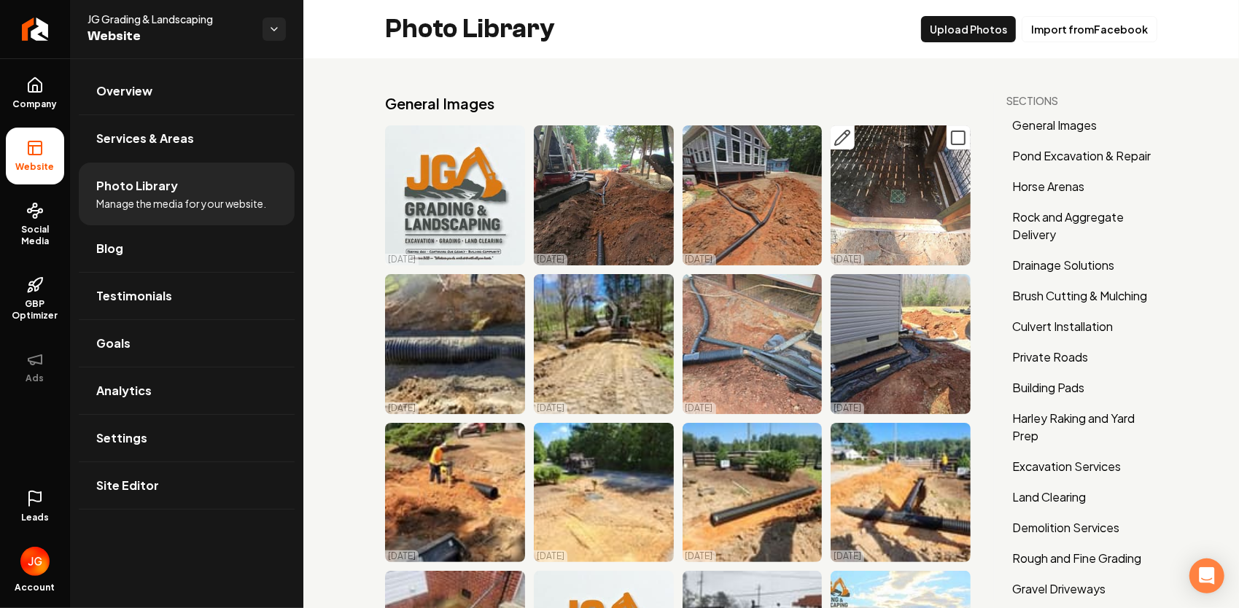
click at [950, 140] on icon "Main content area" at bounding box center [959, 138] width 18 height 18
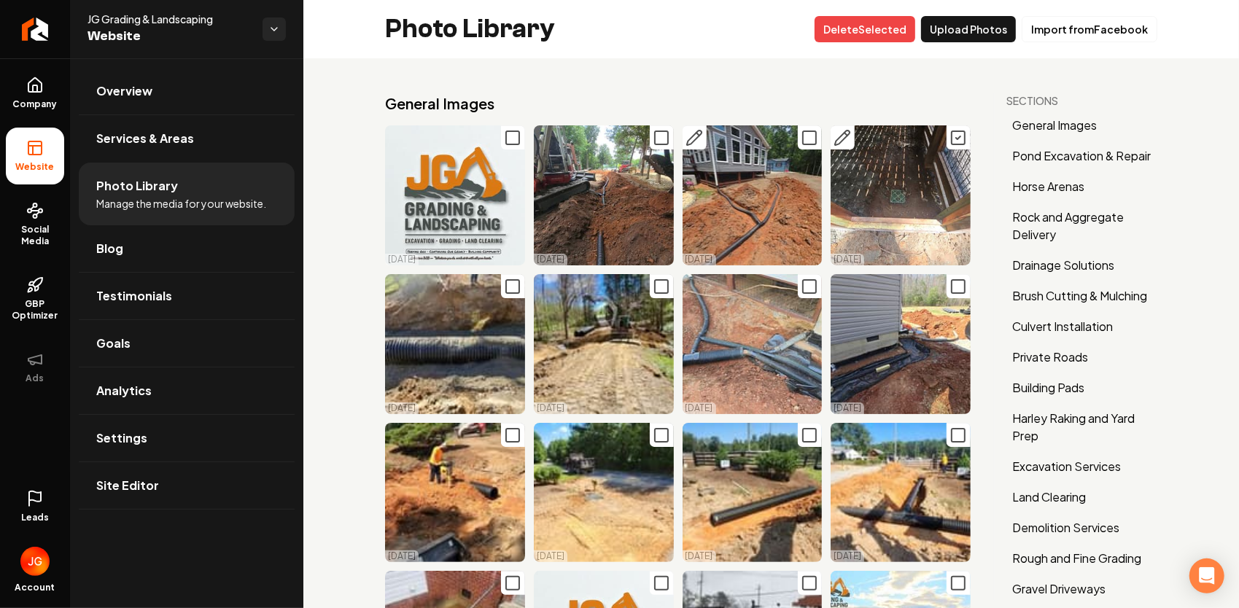
click at [801, 140] on icon "Main content area" at bounding box center [810, 138] width 18 height 18
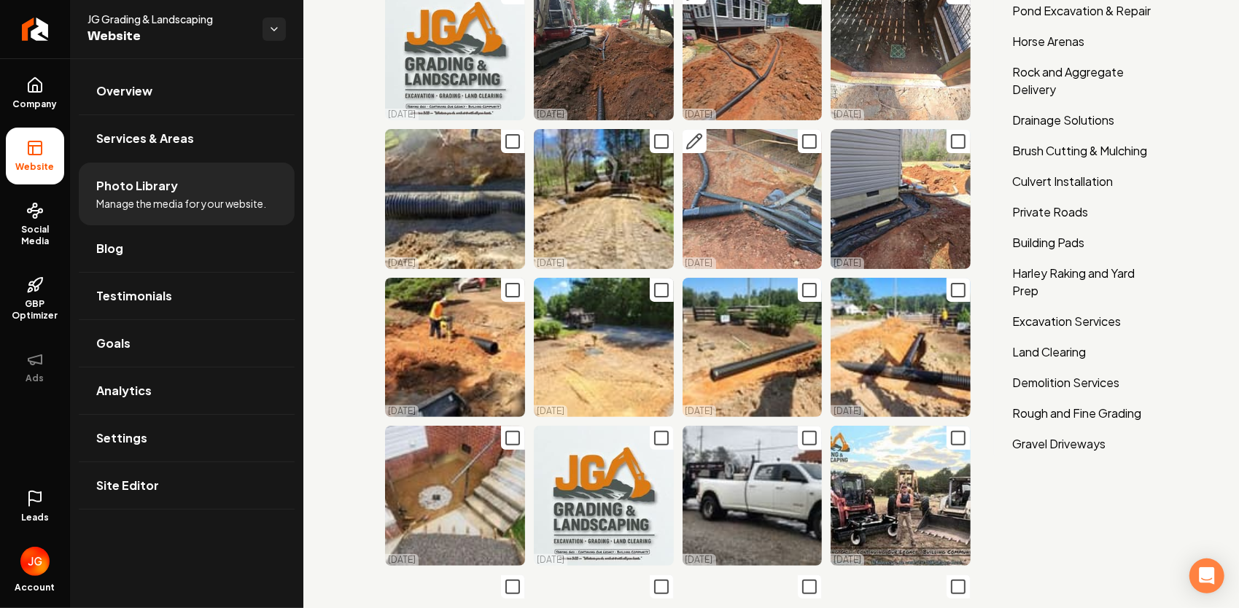
scroll to position [146, 0]
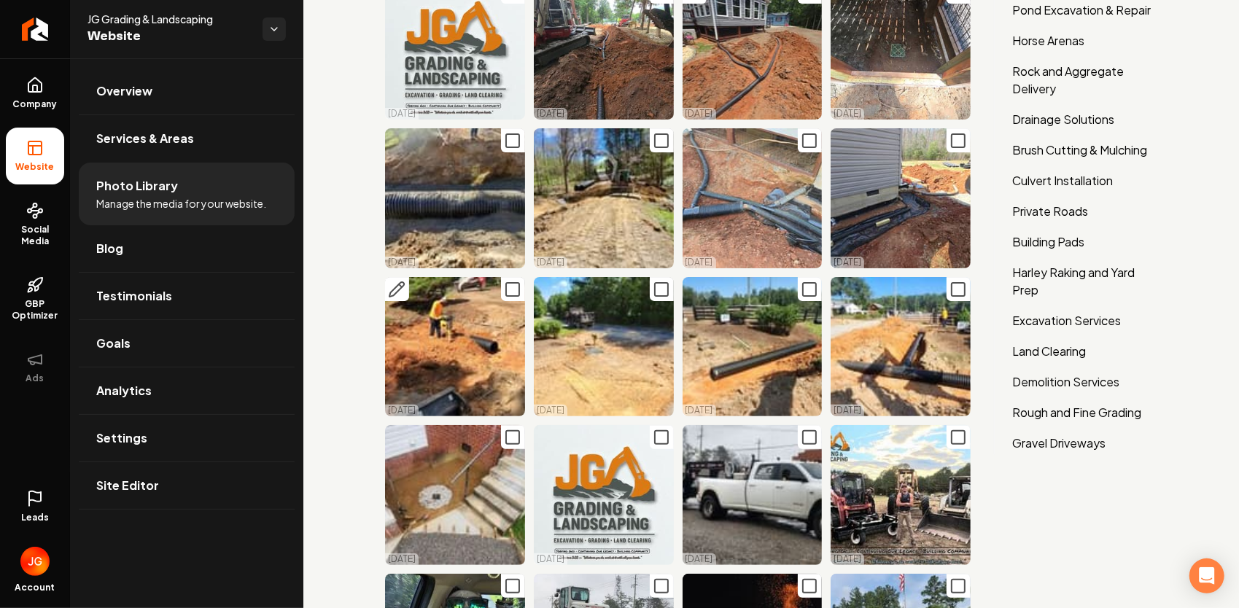
click at [515, 287] on icon "Main content area" at bounding box center [513, 290] width 18 height 18
click at [511, 134] on icon "Main content area" at bounding box center [513, 141] width 18 height 18
click at [659, 142] on icon "Main content area" at bounding box center [662, 141] width 18 height 18
click at [654, 284] on icon "Main content area" at bounding box center [662, 290] width 18 height 18
click at [801, 285] on icon "Main content area" at bounding box center [810, 290] width 18 height 18
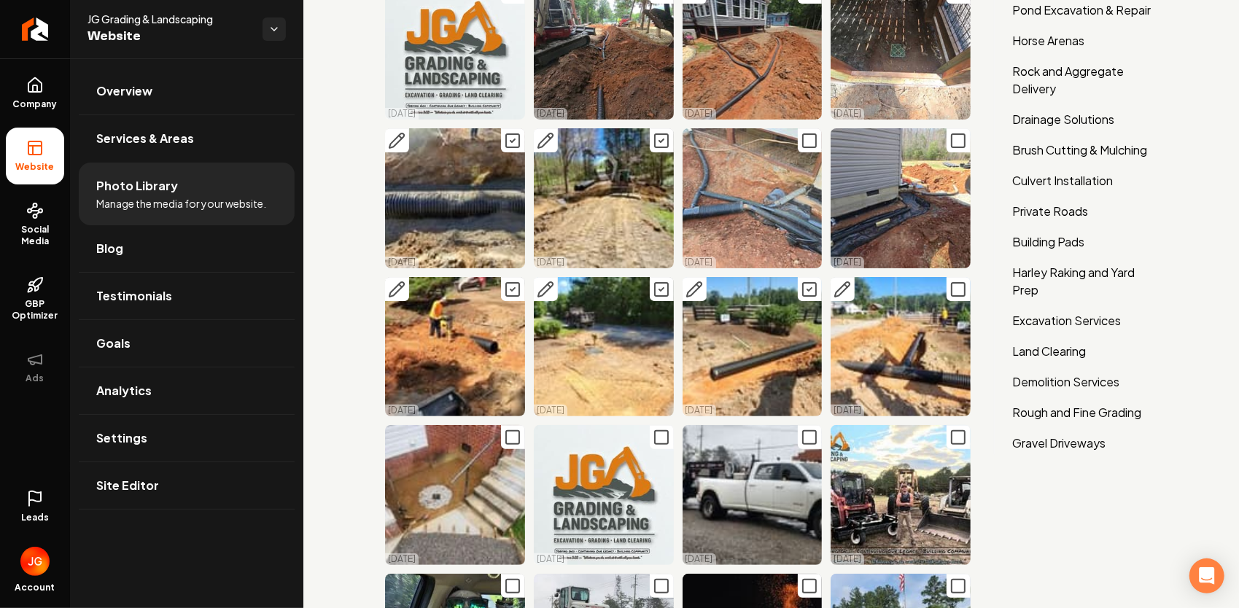
click at [951, 284] on icon "Main content area" at bounding box center [959, 290] width 18 height 18
click at [801, 134] on icon "Main content area" at bounding box center [810, 141] width 18 height 18
click at [950, 134] on icon "Main content area" at bounding box center [959, 141] width 18 height 18
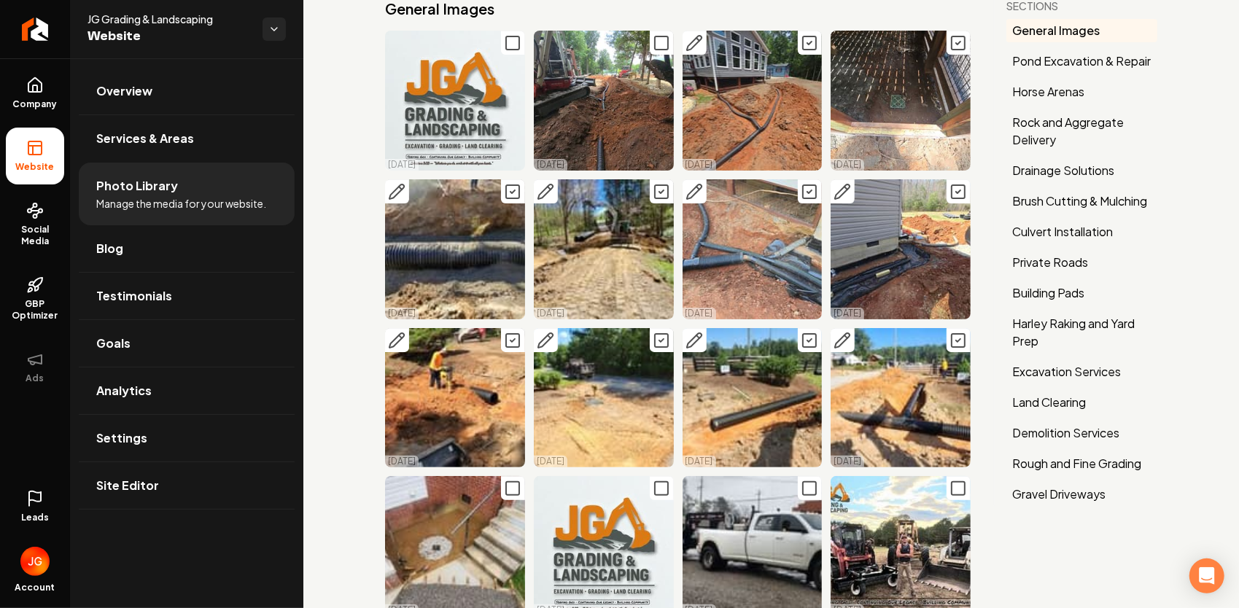
scroll to position [0, 0]
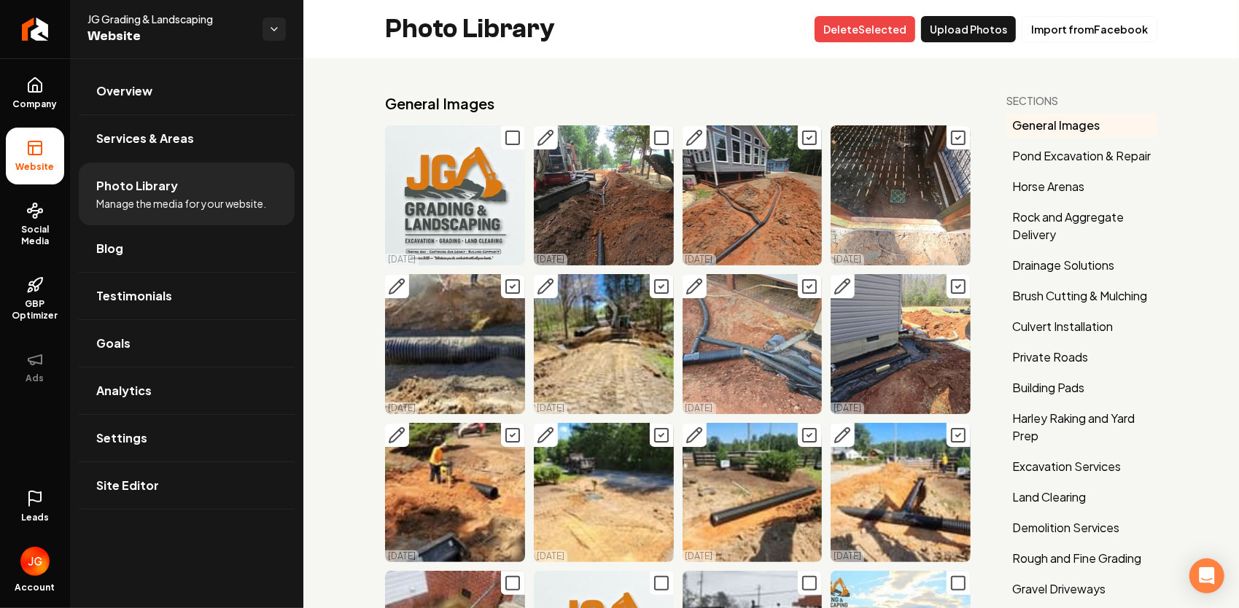
click at [656, 138] on icon "Main content area" at bounding box center [662, 138] width 18 height 18
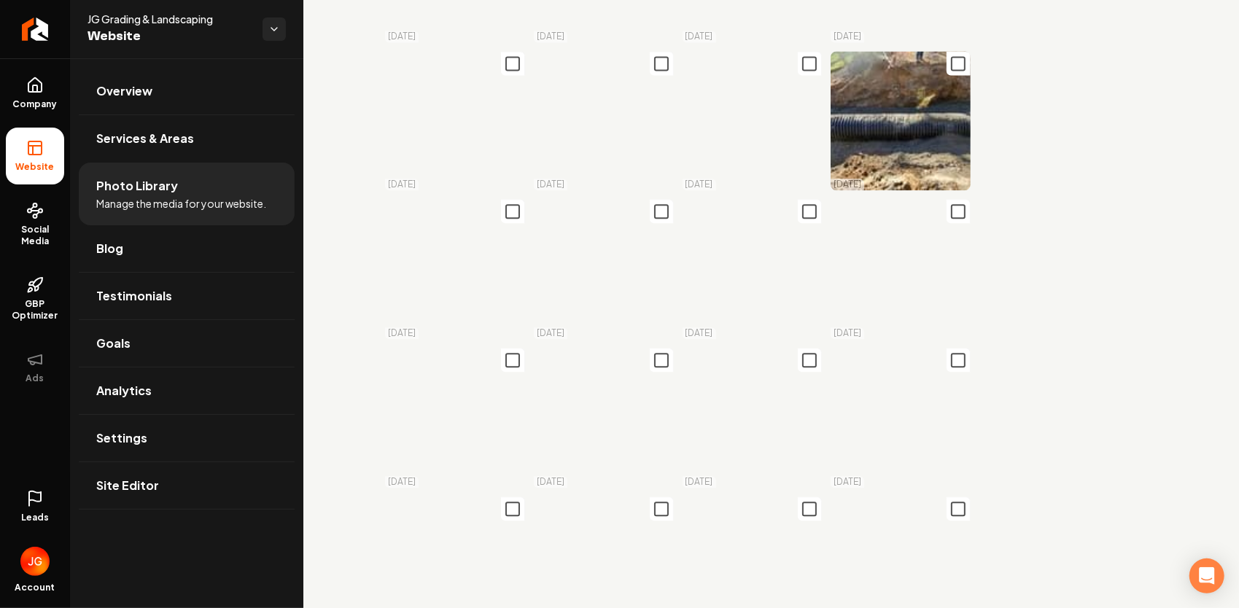
scroll to position [2115, 0]
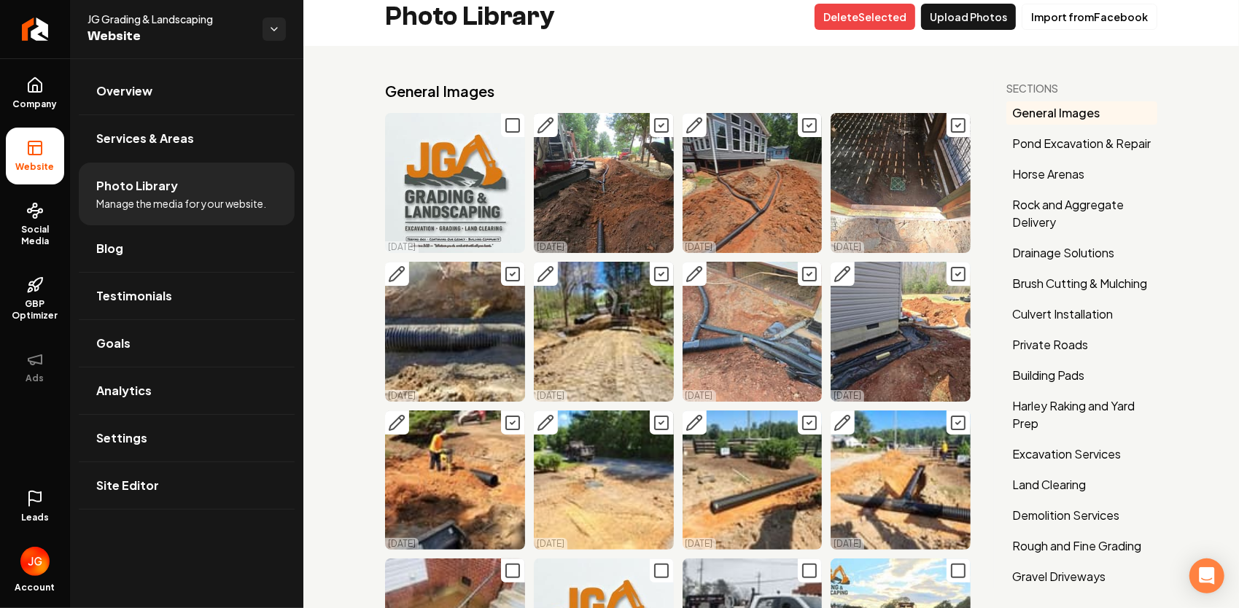
scroll to position [0, 0]
